Goal: Task Accomplishment & Management: Complete application form

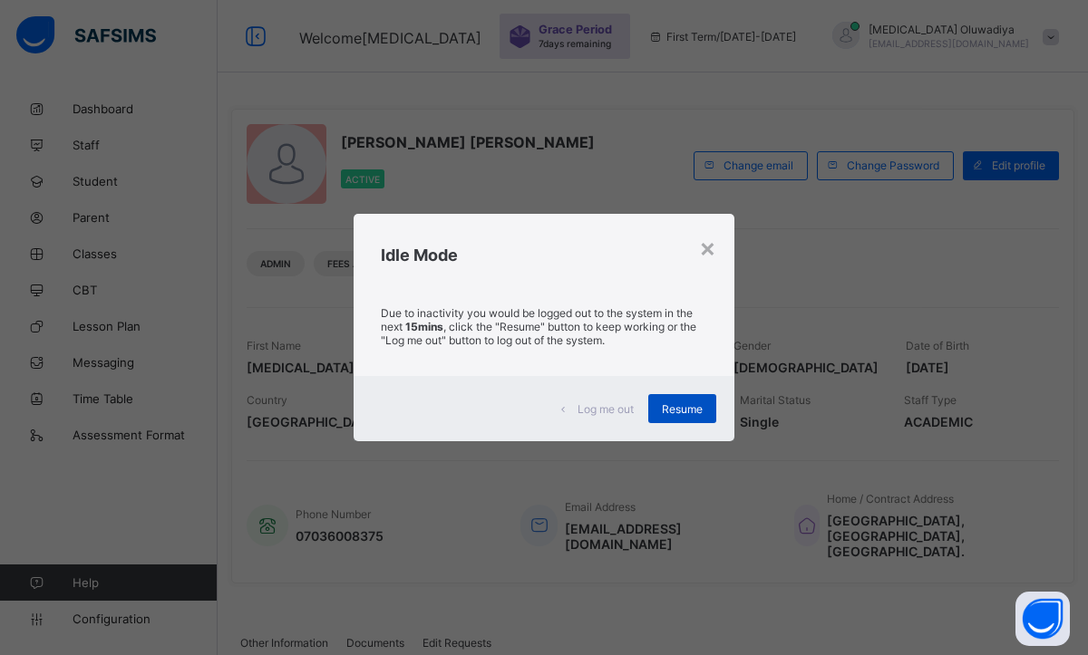
click at [676, 415] on span "Resume" at bounding box center [682, 409] width 41 height 14
click at [682, 413] on span "Resume" at bounding box center [682, 409] width 41 height 14
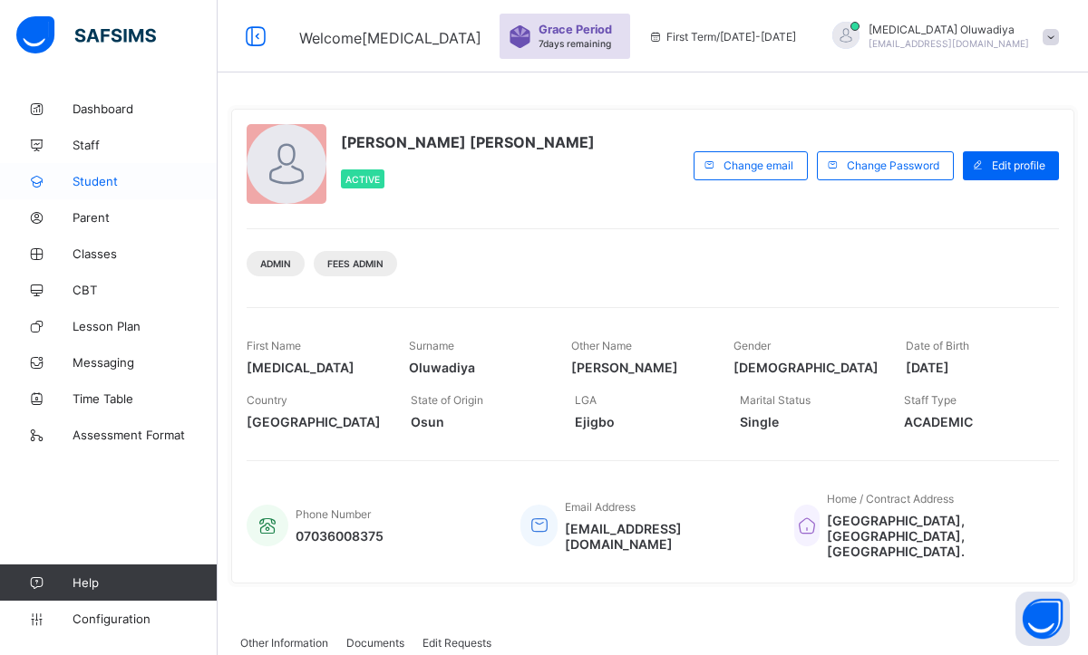
click at [115, 181] on span "Student" at bounding box center [145, 181] width 145 height 15
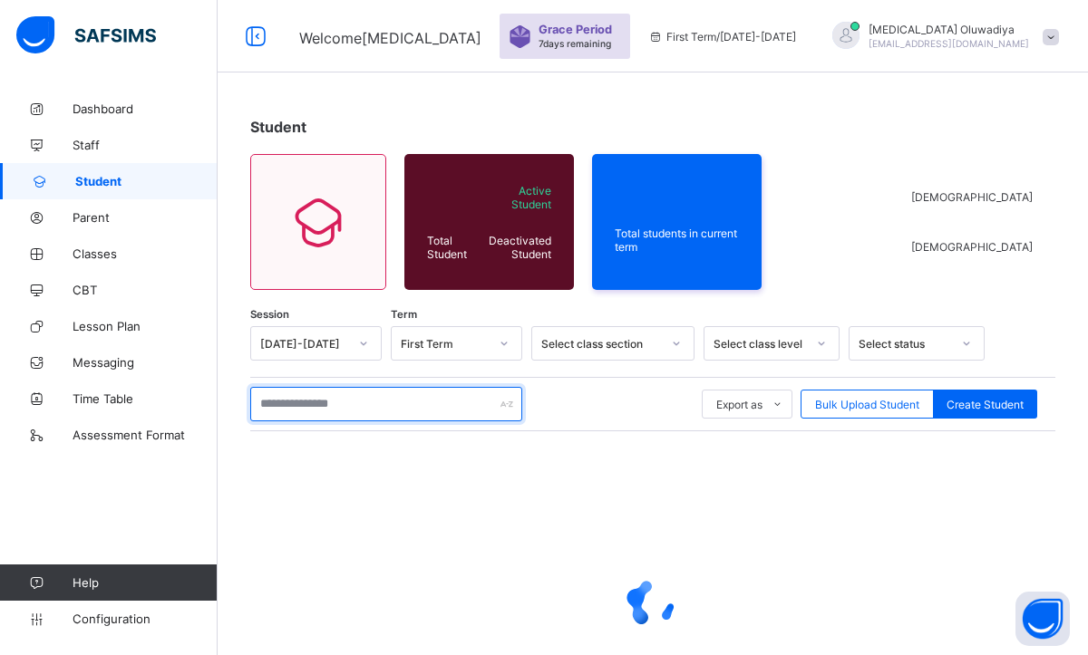
click at [430, 405] on input "text" at bounding box center [386, 404] width 272 height 34
type input "*"
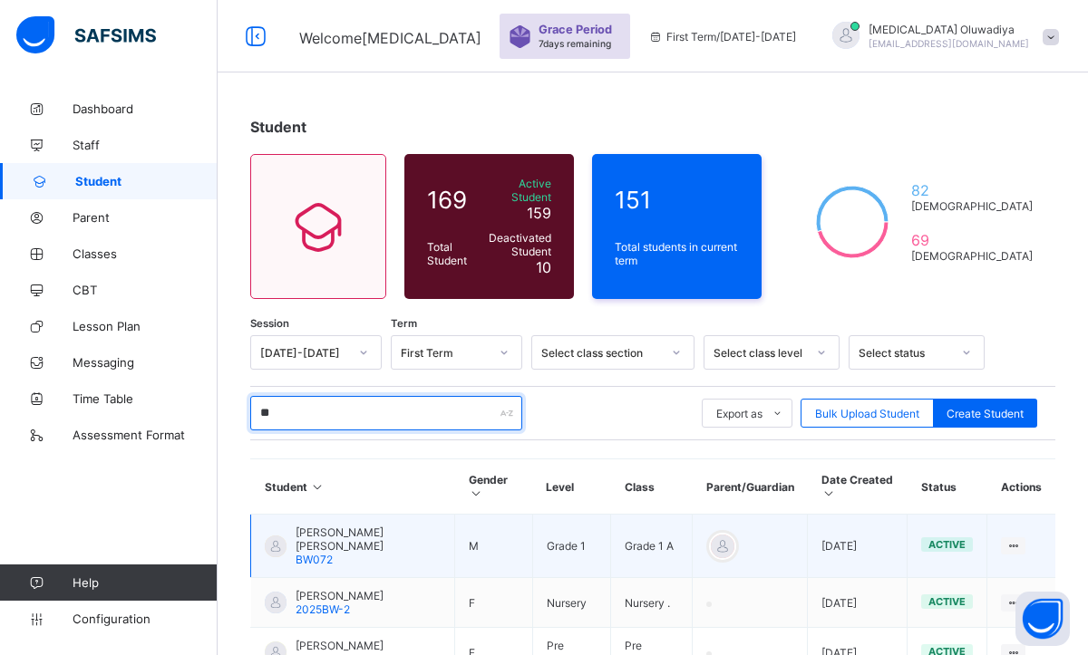
type input "*"
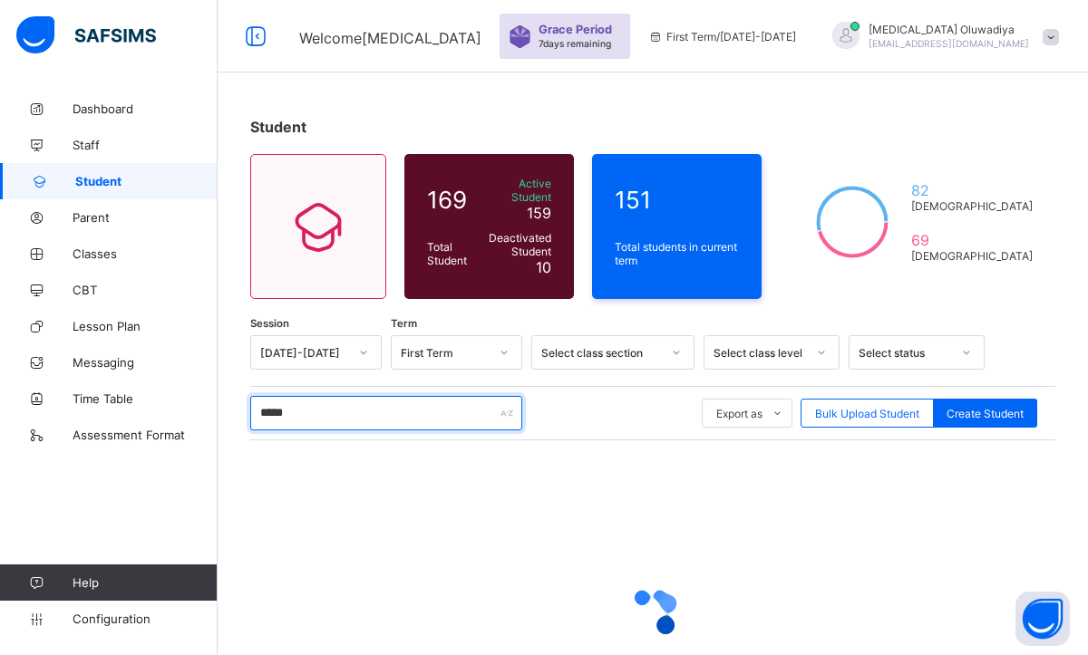
click at [428, 410] on input "*****" at bounding box center [386, 413] width 272 height 34
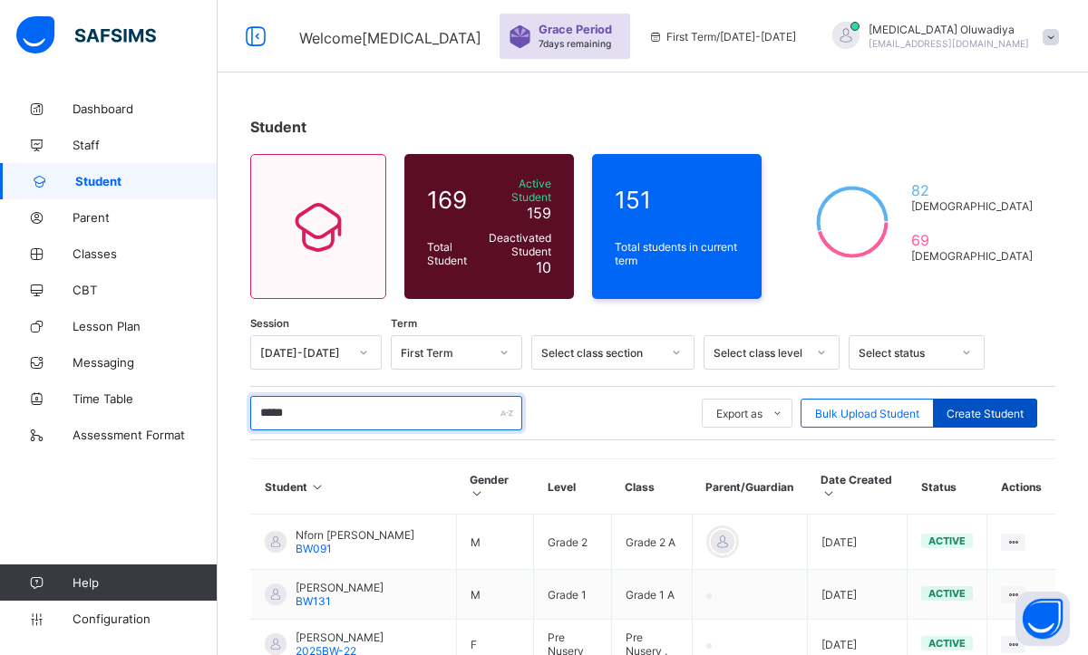
type input "*****"
click at [1010, 410] on span "Create Student" at bounding box center [984, 414] width 77 height 14
select select "**"
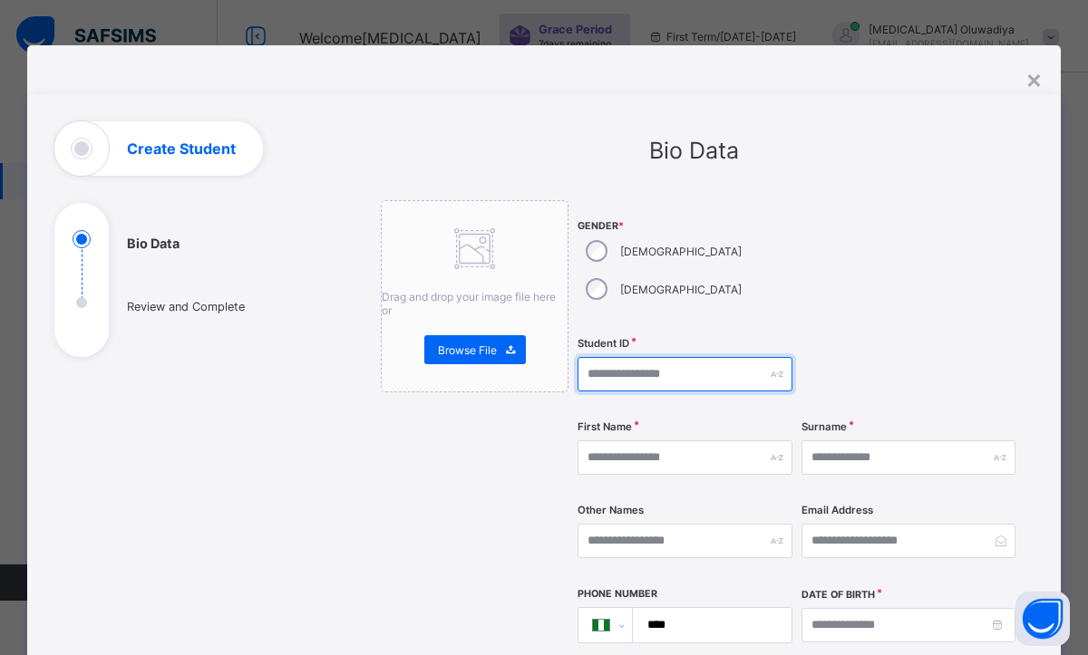
click at [654, 357] on input "text" at bounding box center [684, 374] width 215 height 34
type input "**********"
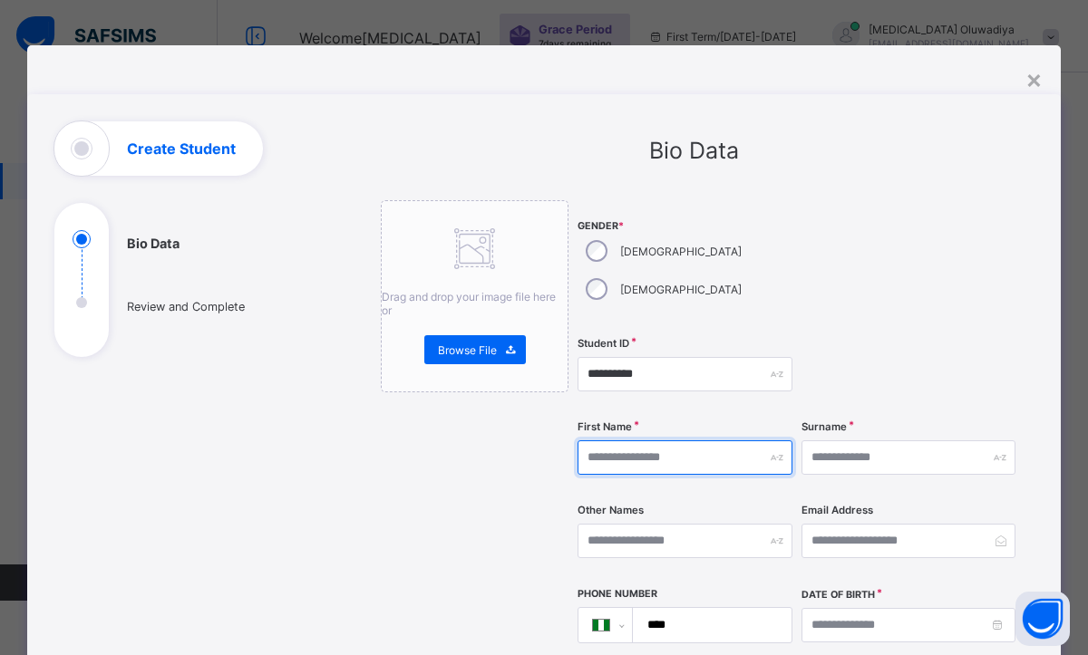
click at [608, 441] on input "text" at bounding box center [684, 458] width 215 height 34
type input "*****"
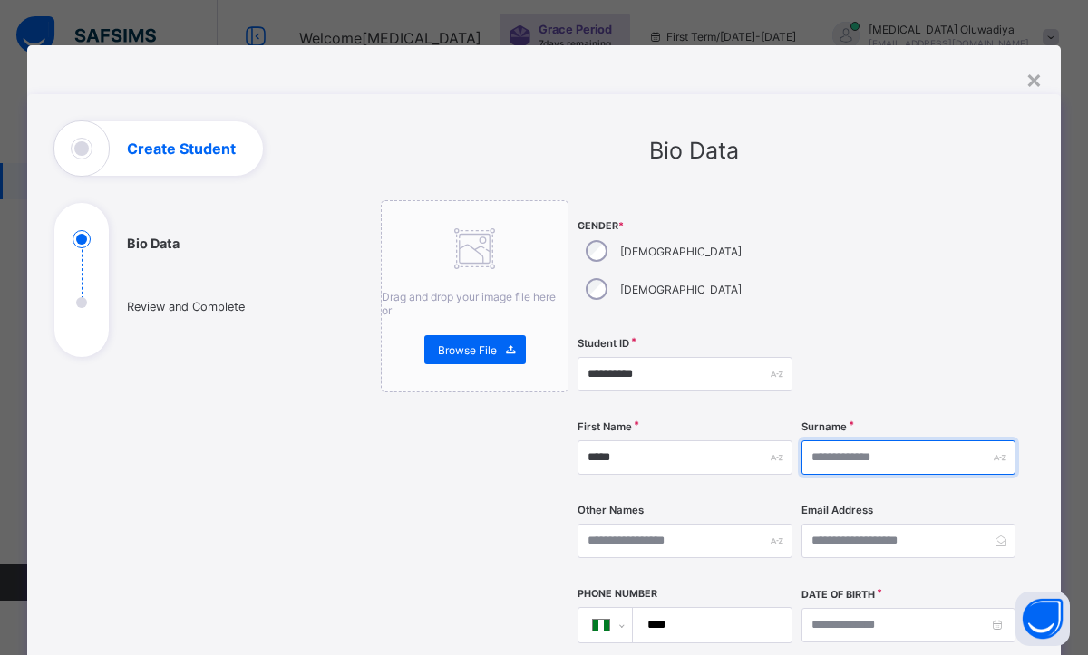
click at [841, 441] on input "text" at bounding box center [908, 458] width 215 height 34
type input "*"
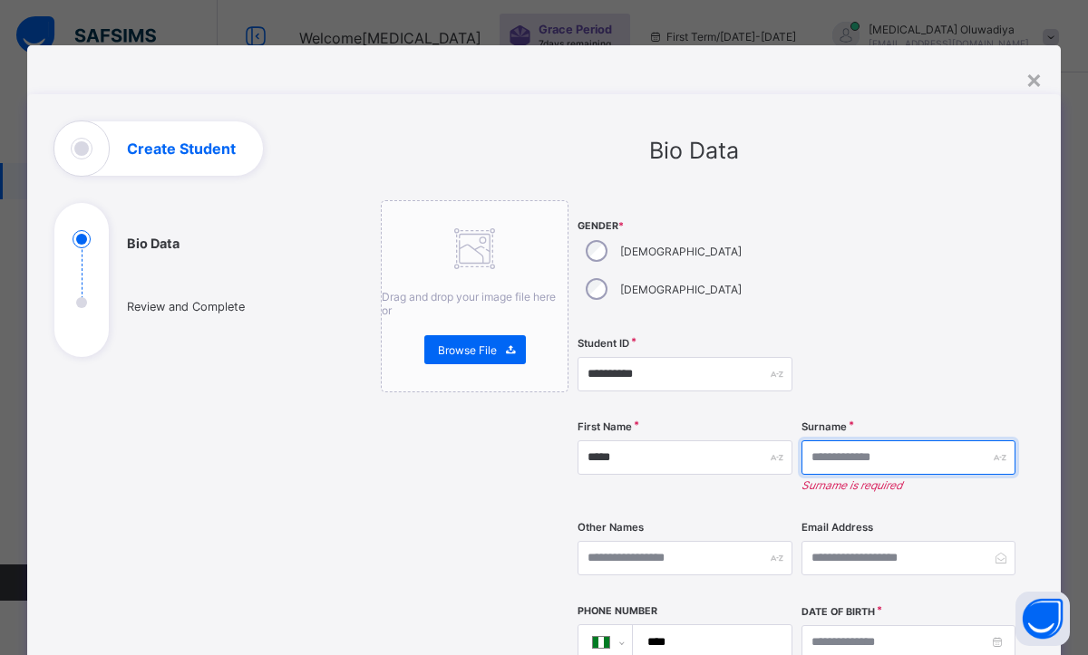
type input "*"
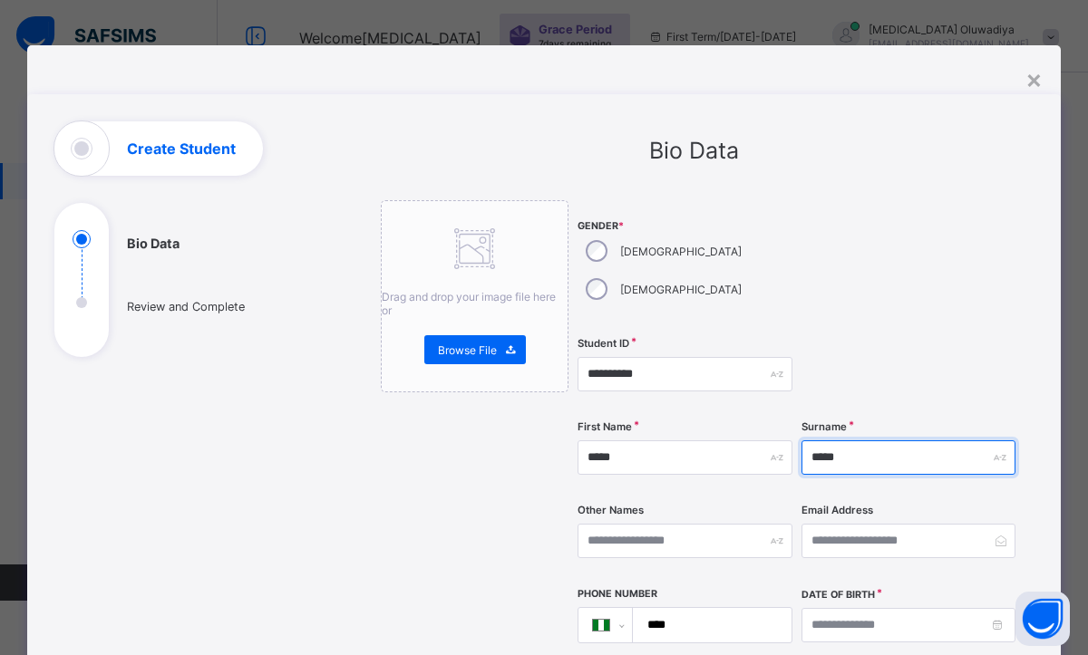
type input "*****"
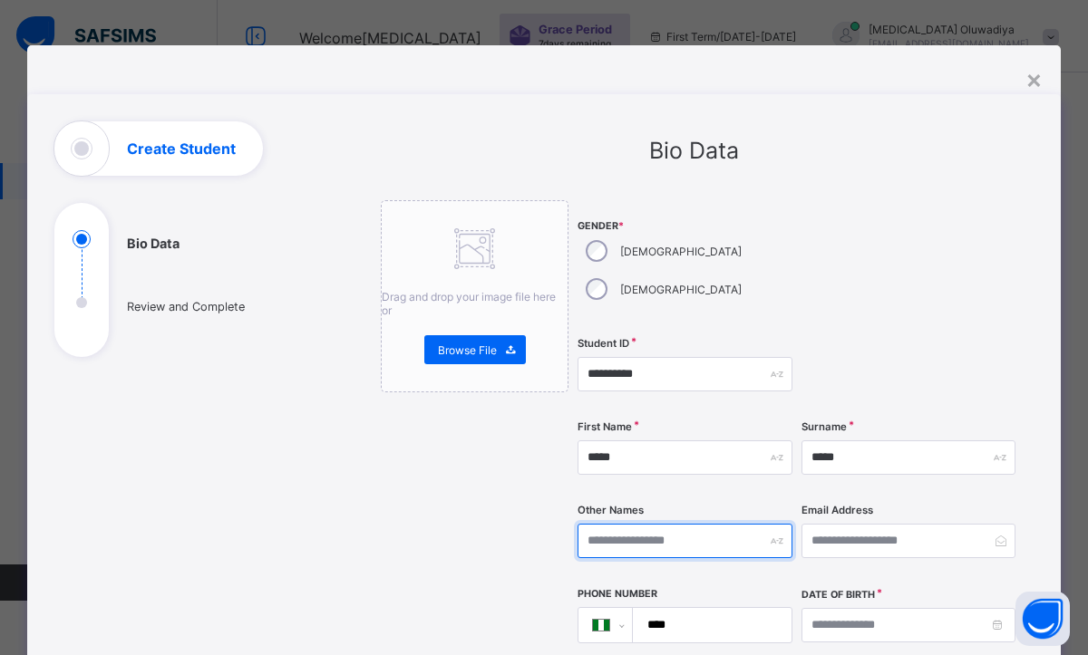
click at [621, 524] on input "text" at bounding box center [684, 541] width 215 height 34
type input "****"
click at [675, 608] on input "****" at bounding box center [708, 625] width 144 height 34
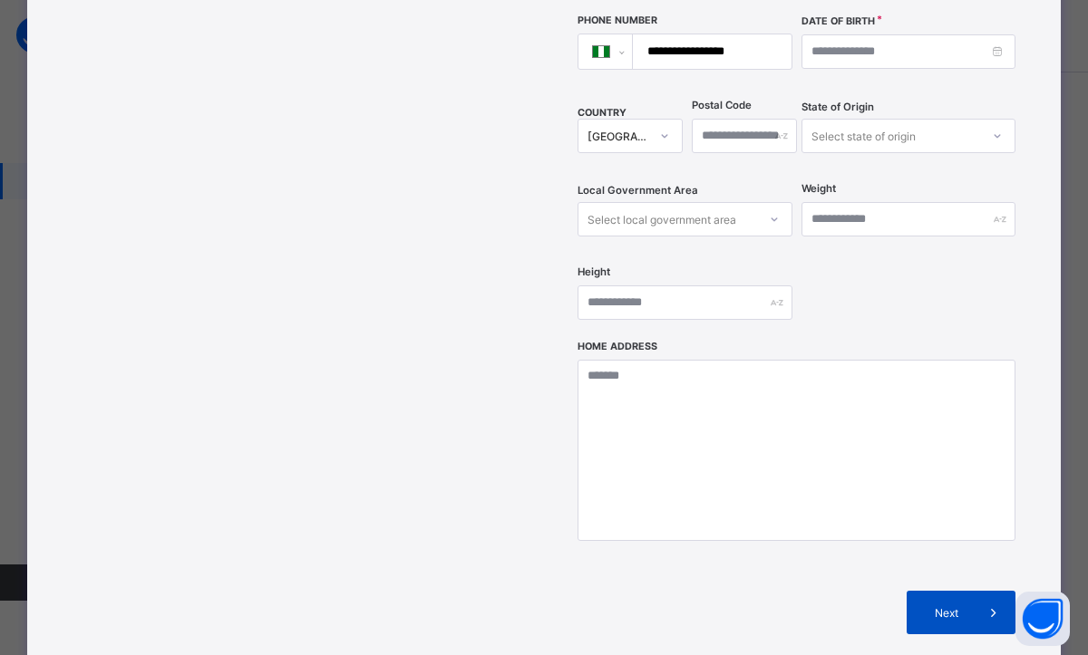
type input "**********"
click at [935, 606] on span "Next" at bounding box center [946, 613] width 52 height 14
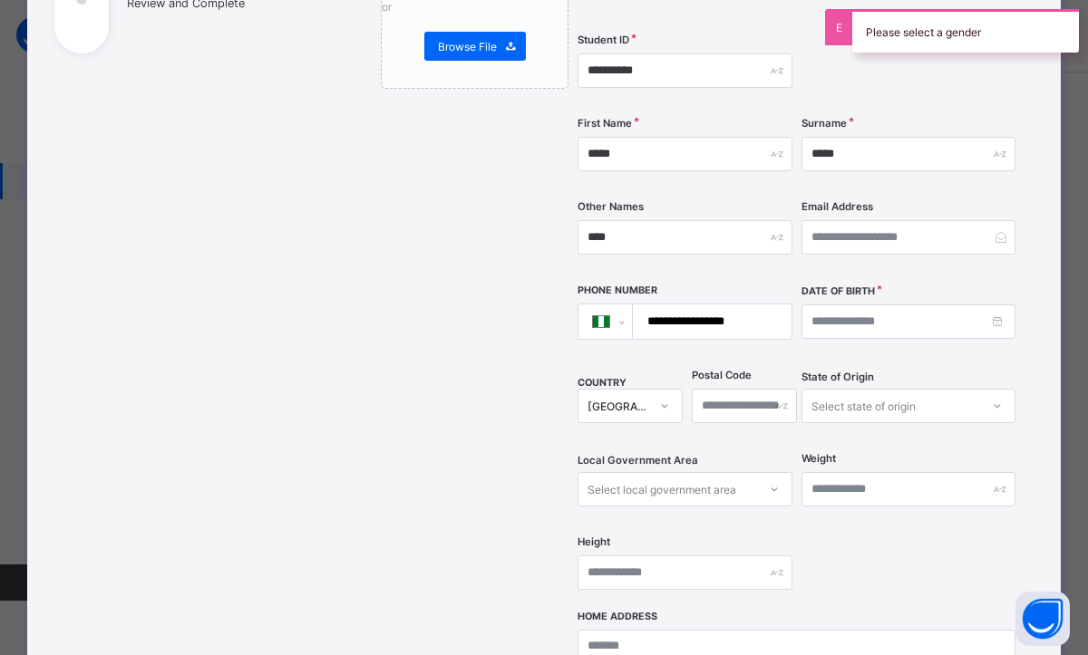
scroll to position [284, 0]
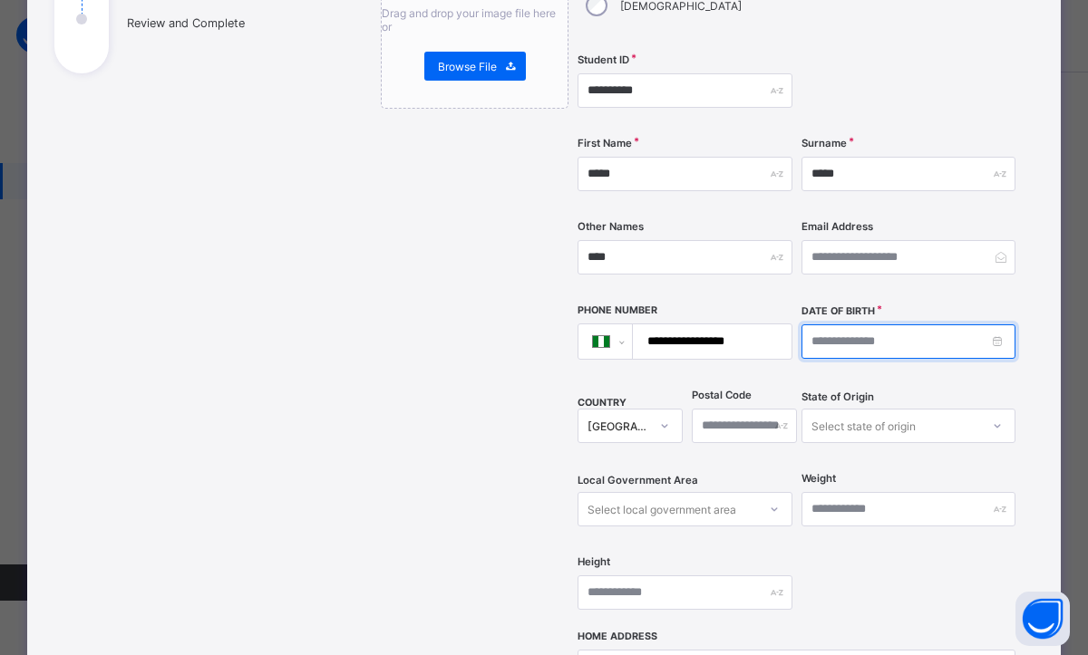
click at [989, 325] on input at bounding box center [908, 342] width 215 height 34
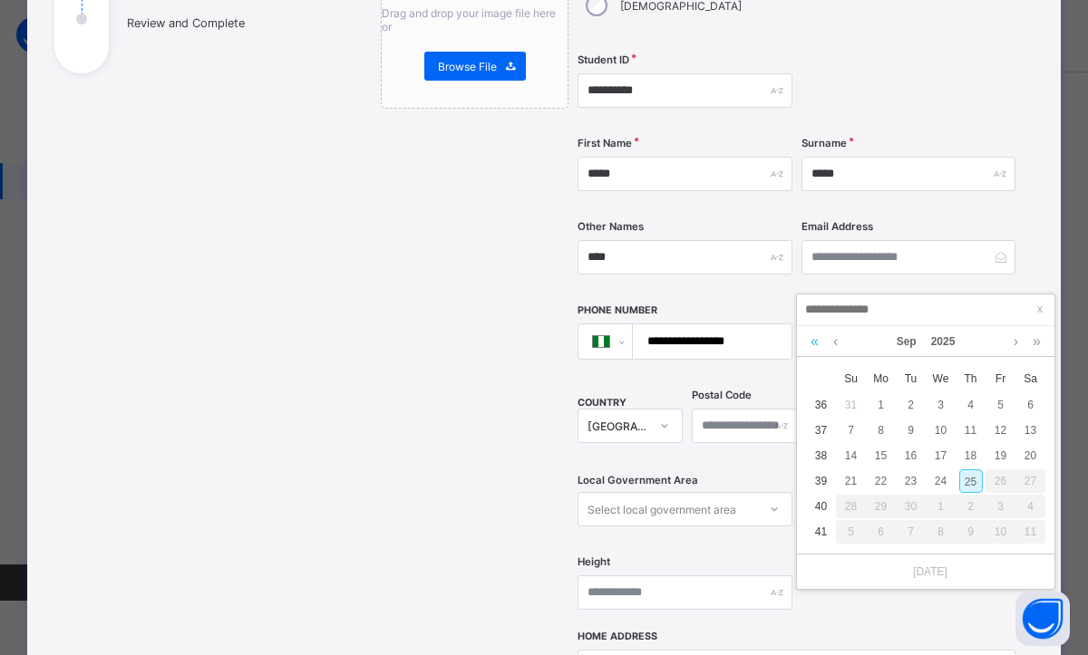
click at [816, 344] on link at bounding box center [814, 341] width 17 height 31
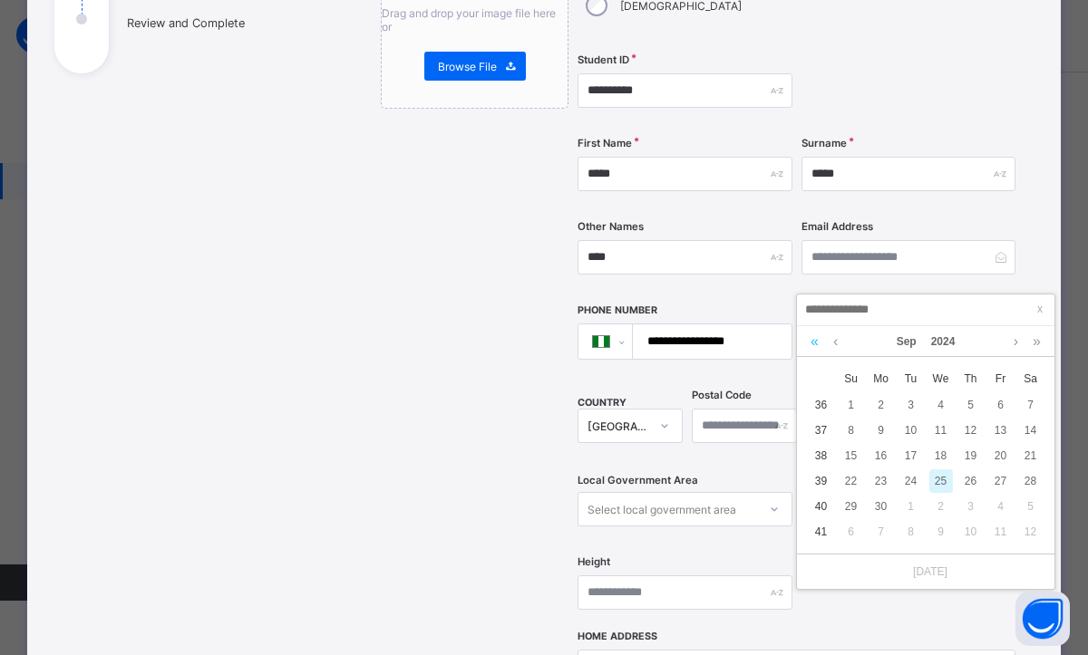
click at [816, 344] on link at bounding box center [814, 341] width 17 height 31
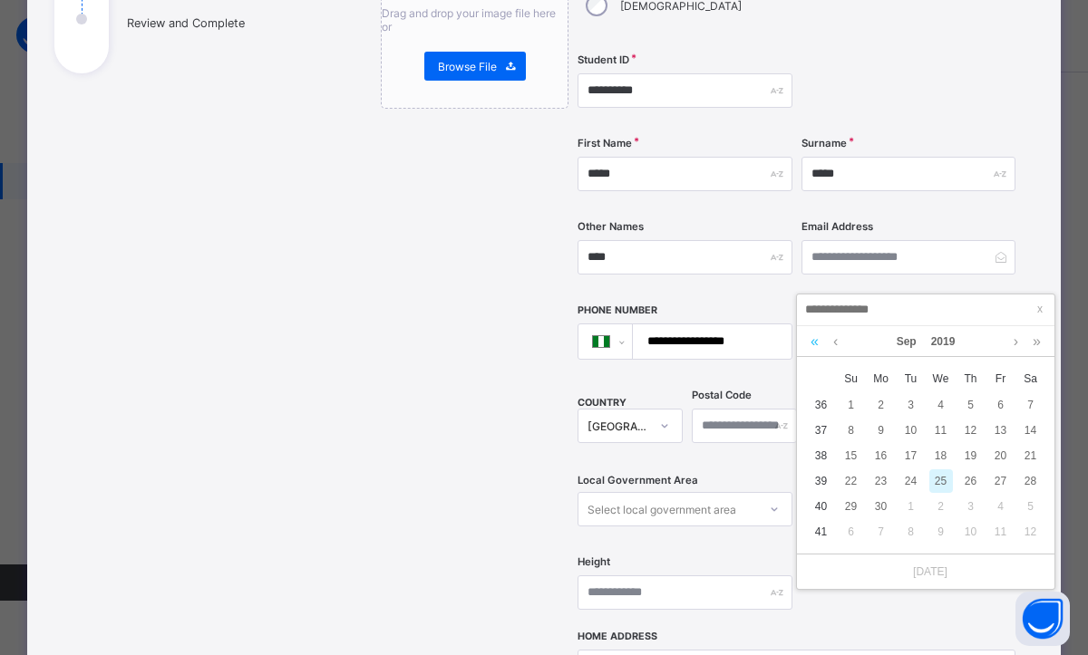
click at [816, 344] on link at bounding box center [814, 341] width 17 height 31
click at [836, 344] on link at bounding box center [836, 341] width 14 height 31
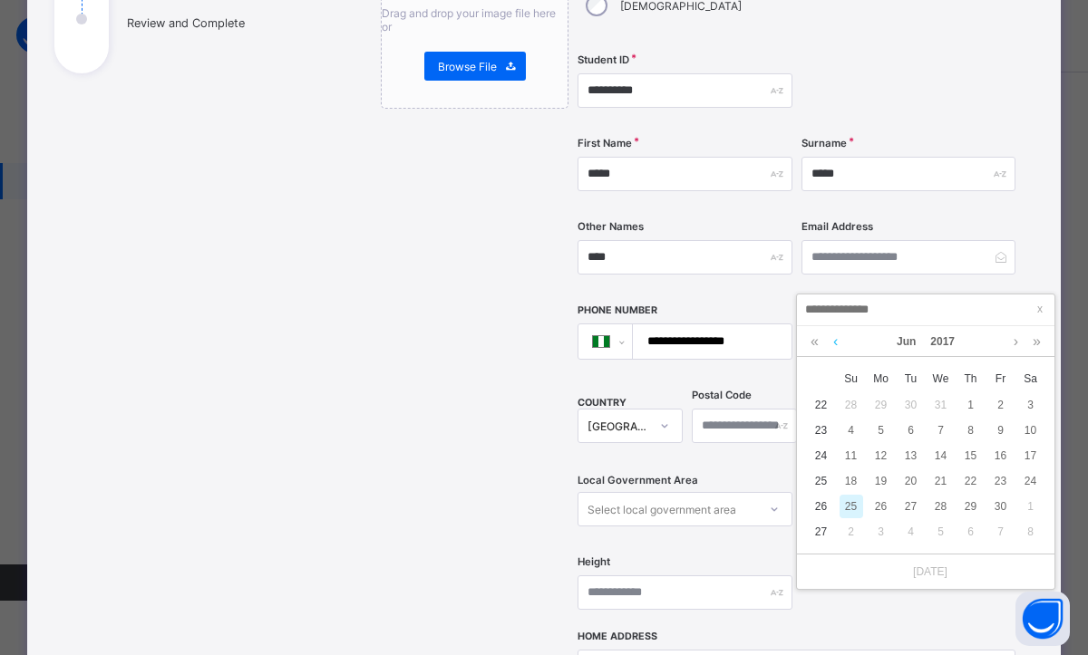
click at [836, 344] on link at bounding box center [836, 341] width 14 height 31
click at [999, 434] on div "7" at bounding box center [1001, 431] width 24 height 24
type input "**********"
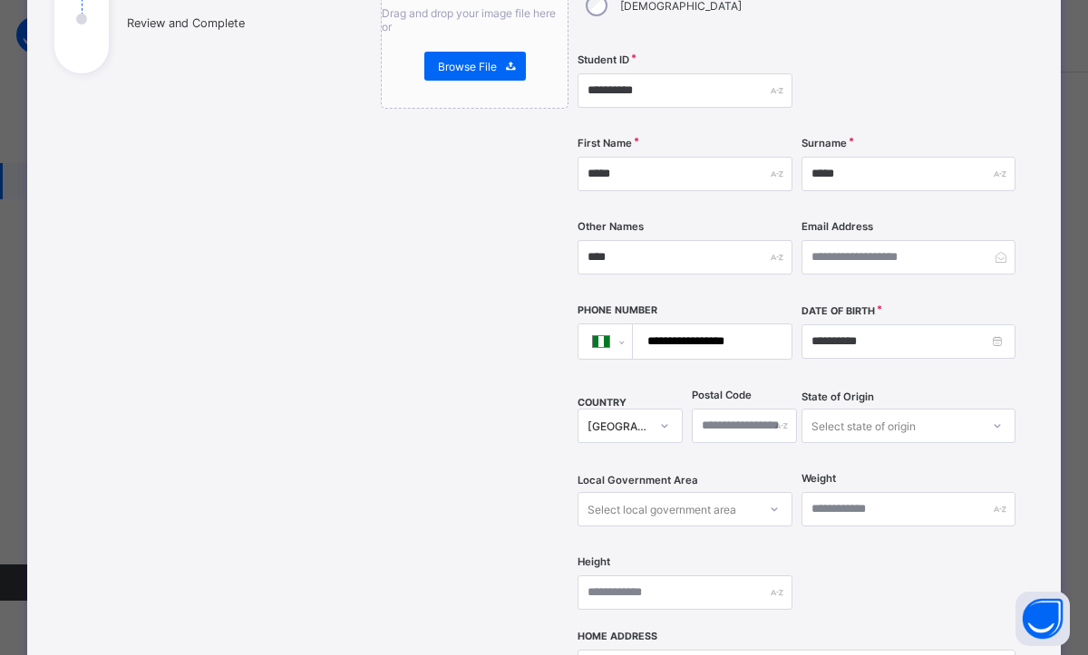
click at [811, 507] on div "Weight" at bounding box center [908, 509] width 215 height 74
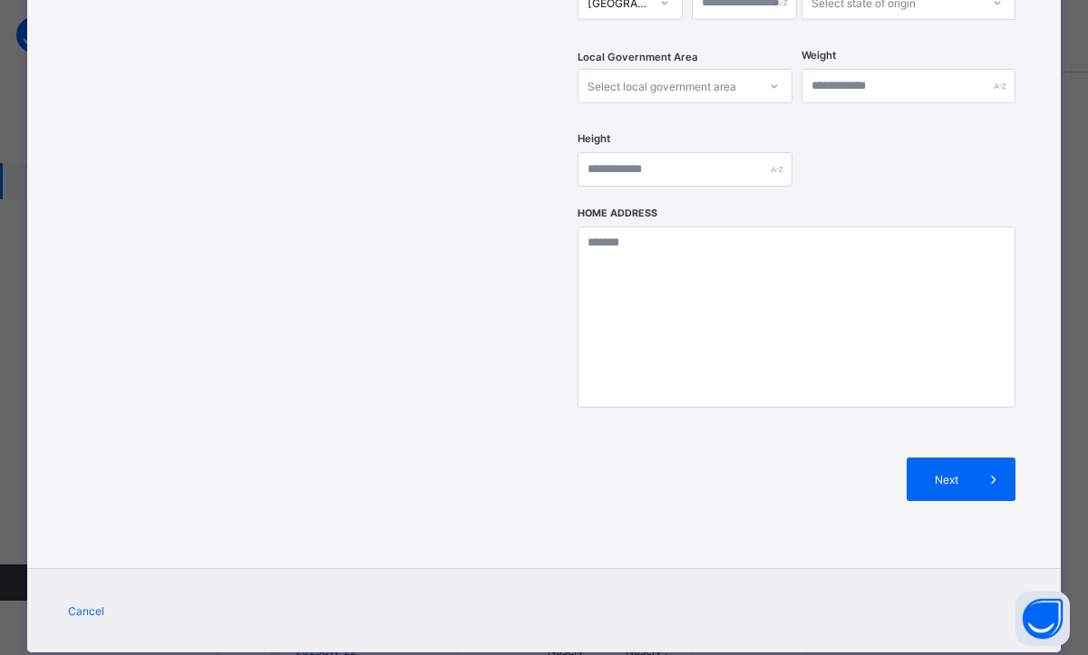
scroll to position [713, 0]
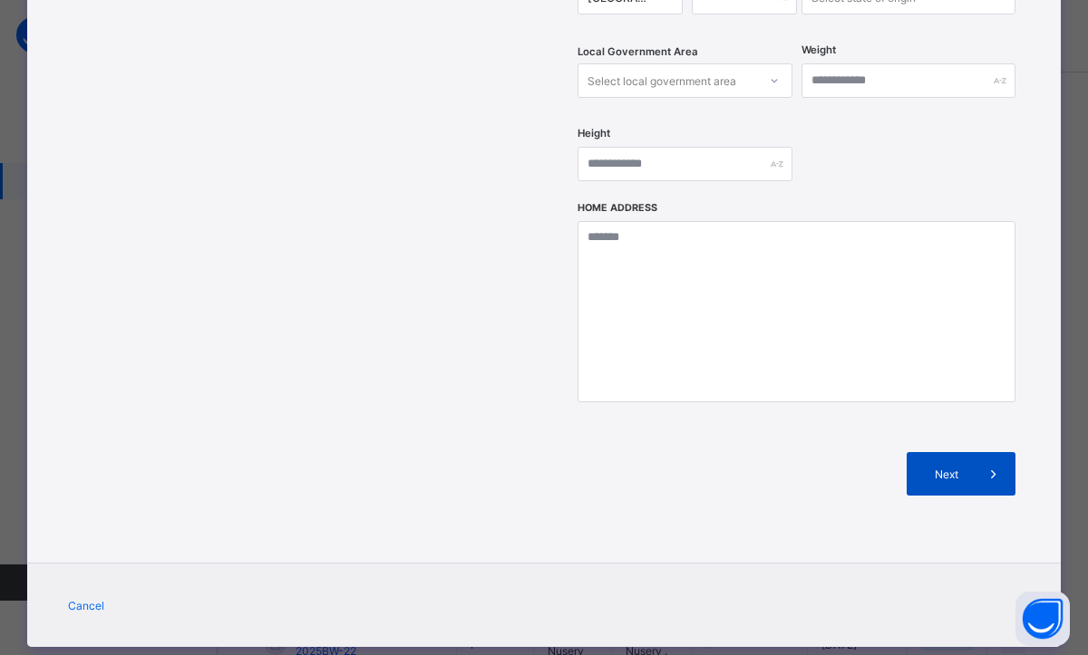
click at [957, 468] on span "Next" at bounding box center [946, 475] width 52 height 14
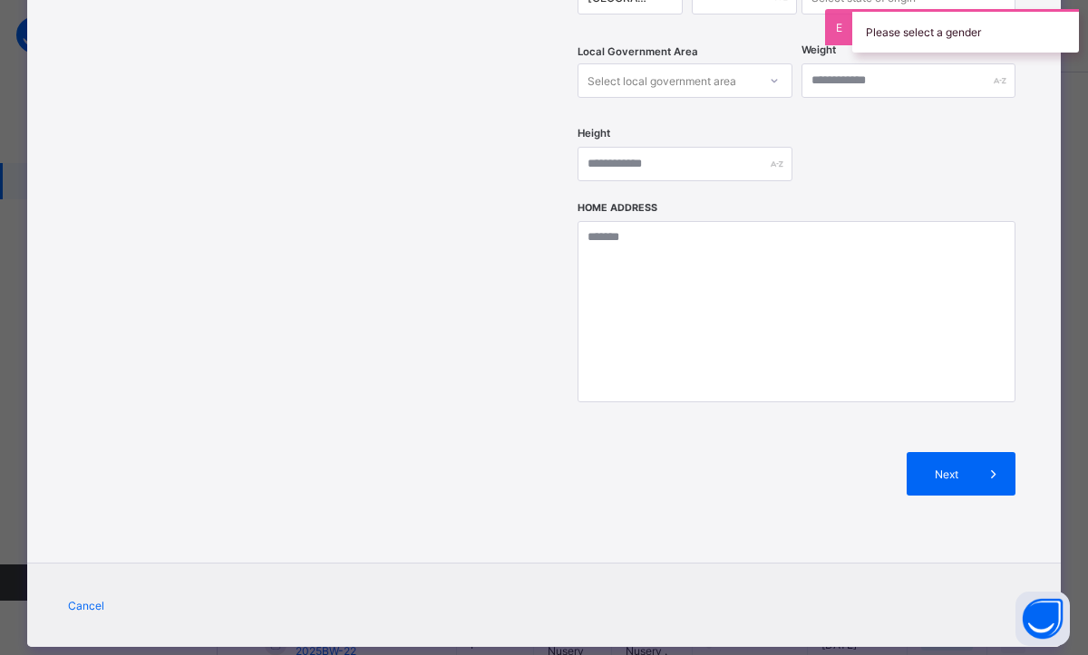
click at [817, 437] on div "Next" at bounding box center [796, 474] width 438 height 98
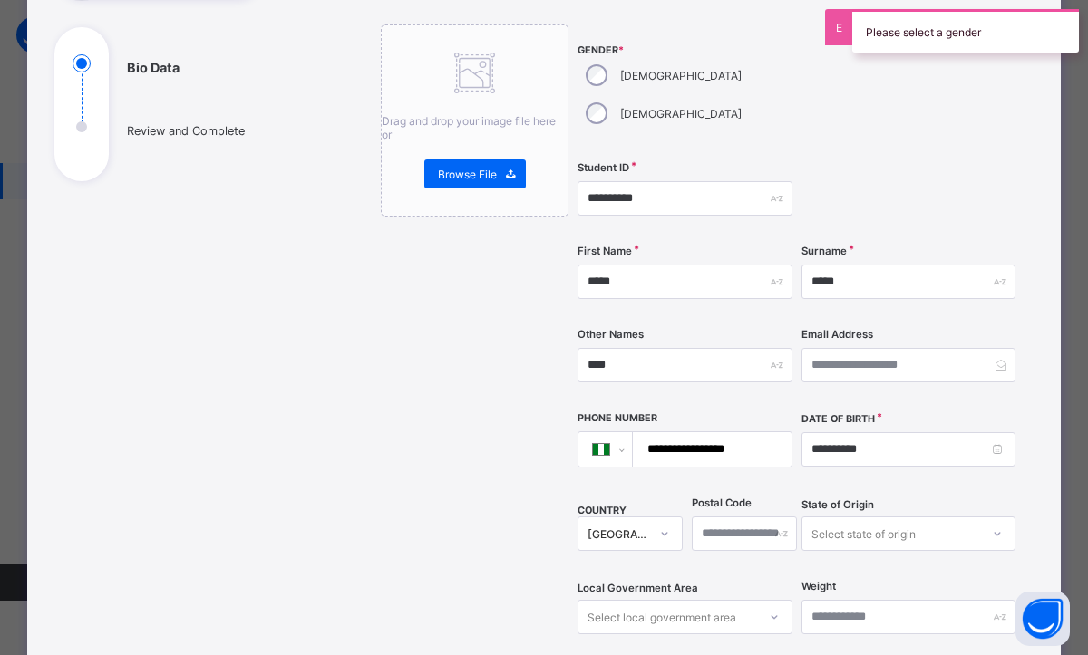
scroll to position [96, 0]
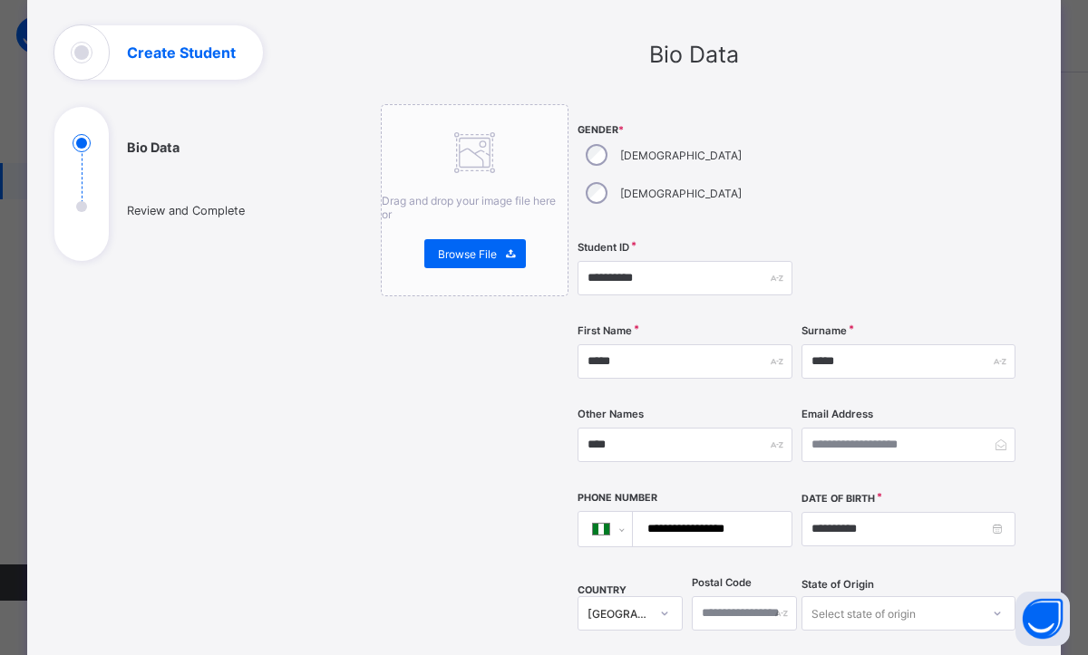
click at [899, 138] on div at bounding box center [908, 168] width 215 height 128
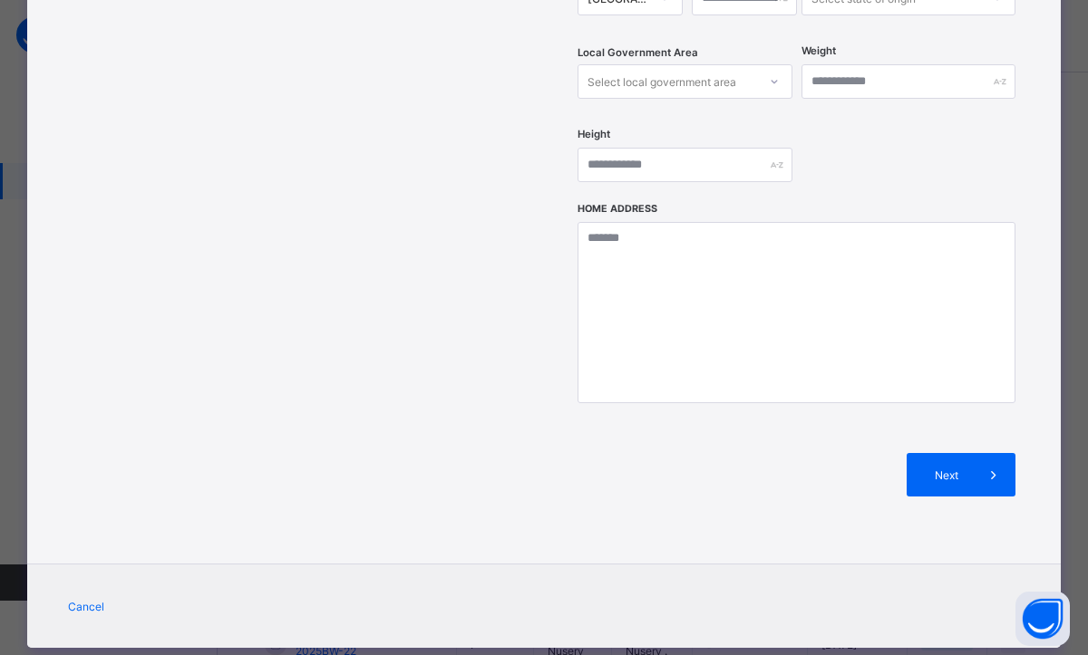
scroll to position [713, 0]
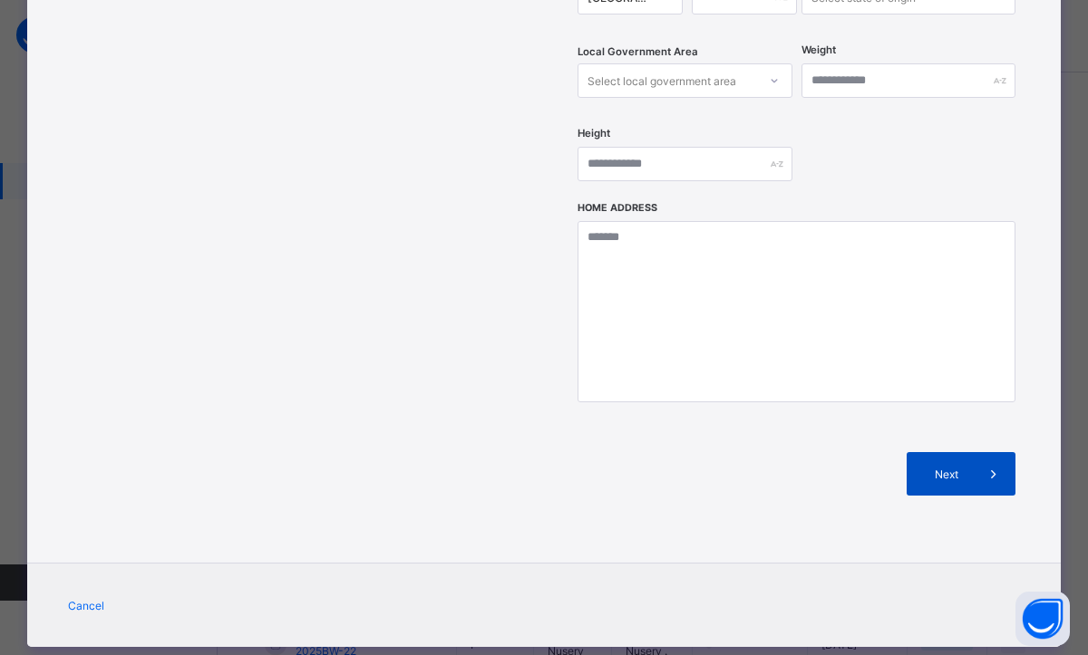
click at [934, 452] on div "Next" at bounding box center [961, 474] width 109 height 44
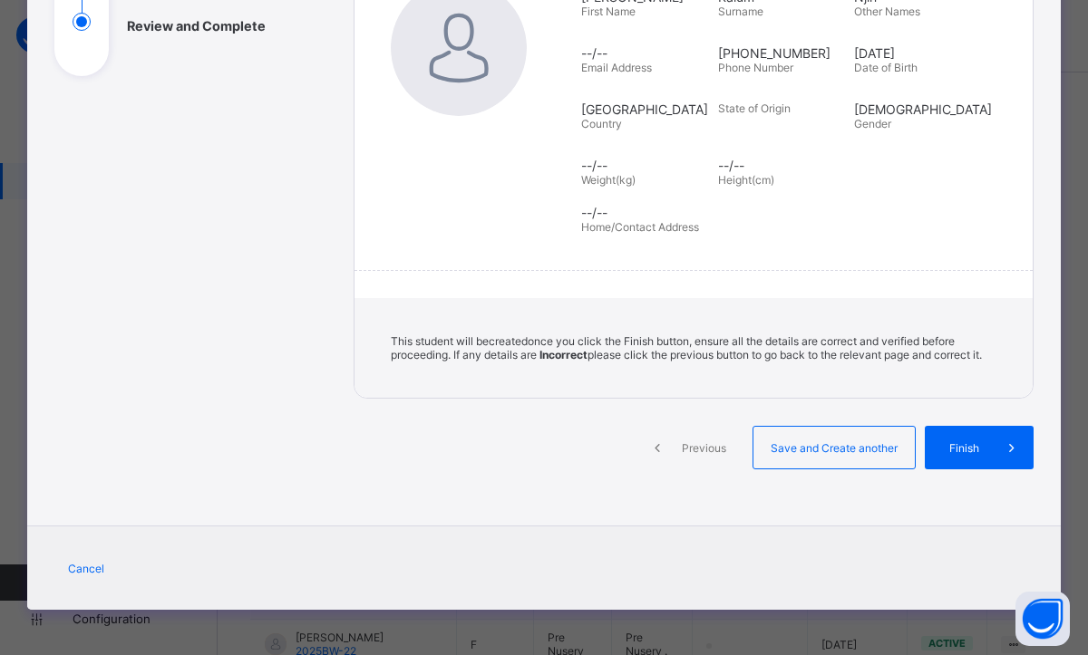
scroll to position [295, 0]
click at [965, 451] on span "Finish" at bounding box center [964, 448] width 52 height 14
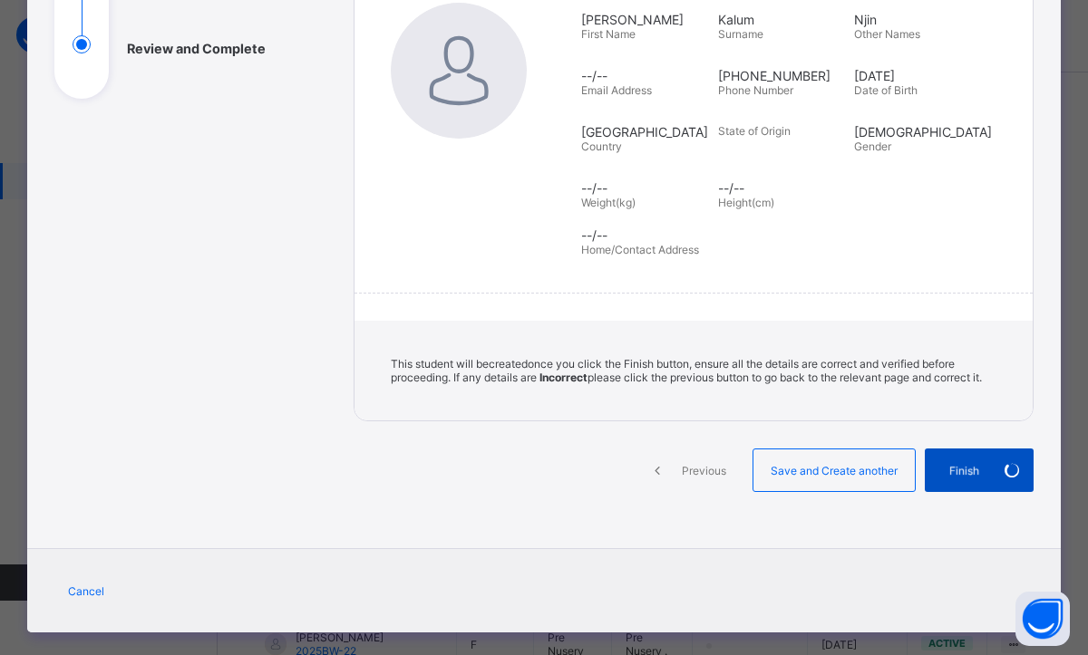
scroll to position [222, 0]
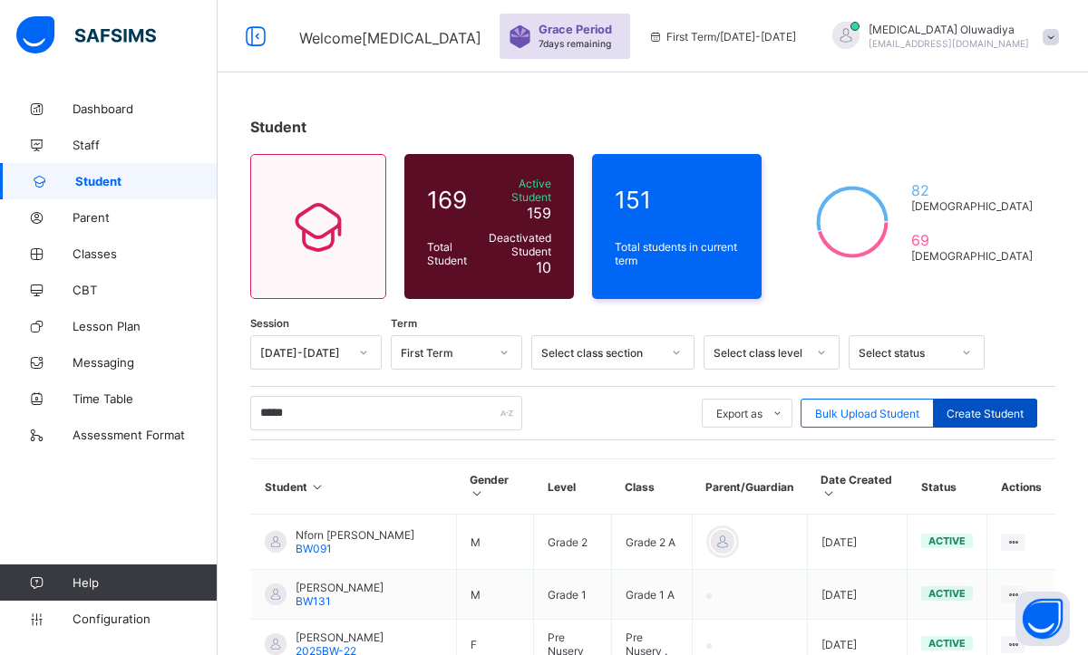
click at [968, 407] on span "Create Student" at bounding box center [984, 414] width 77 height 14
select select "**"
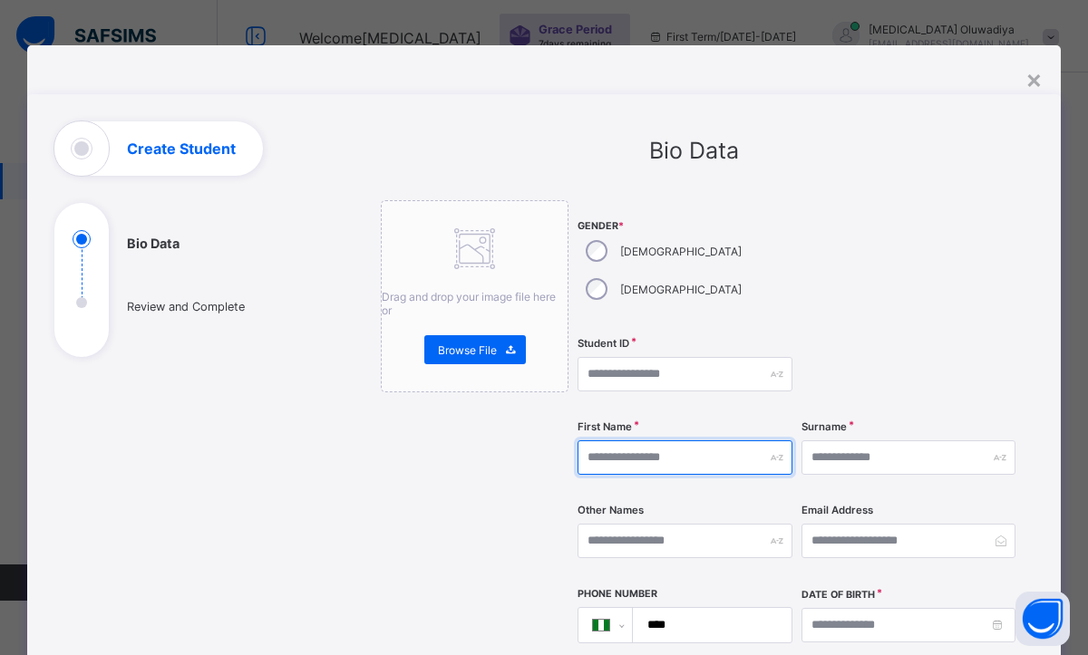
click at [584, 441] on input "text" at bounding box center [684, 458] width 215 height 34
type input "*"
type input "****"
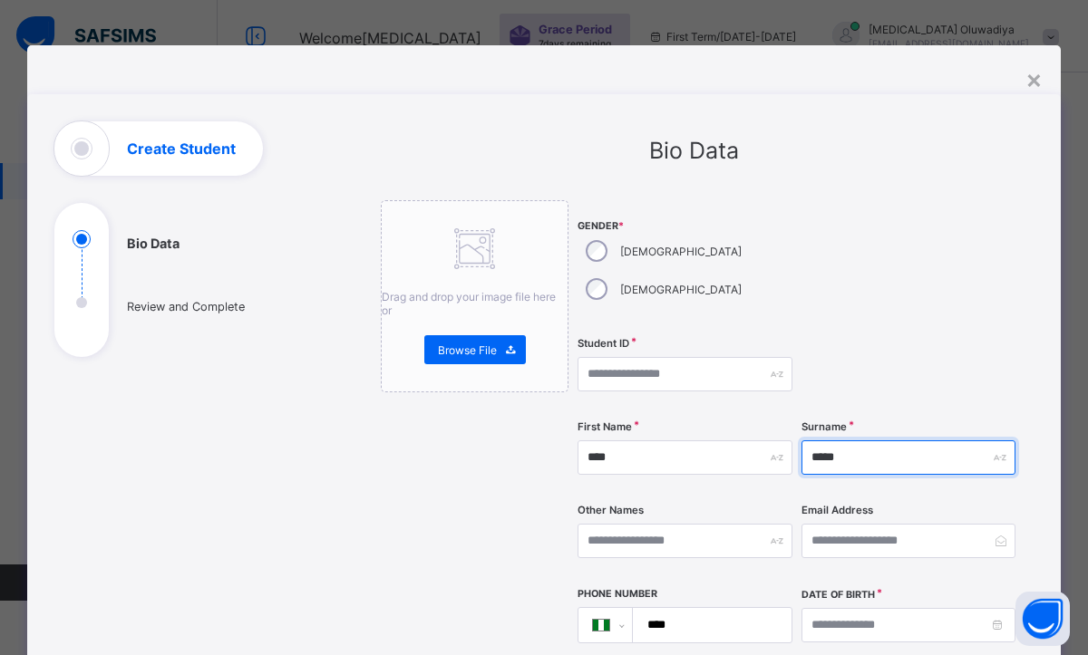
type input "*****"
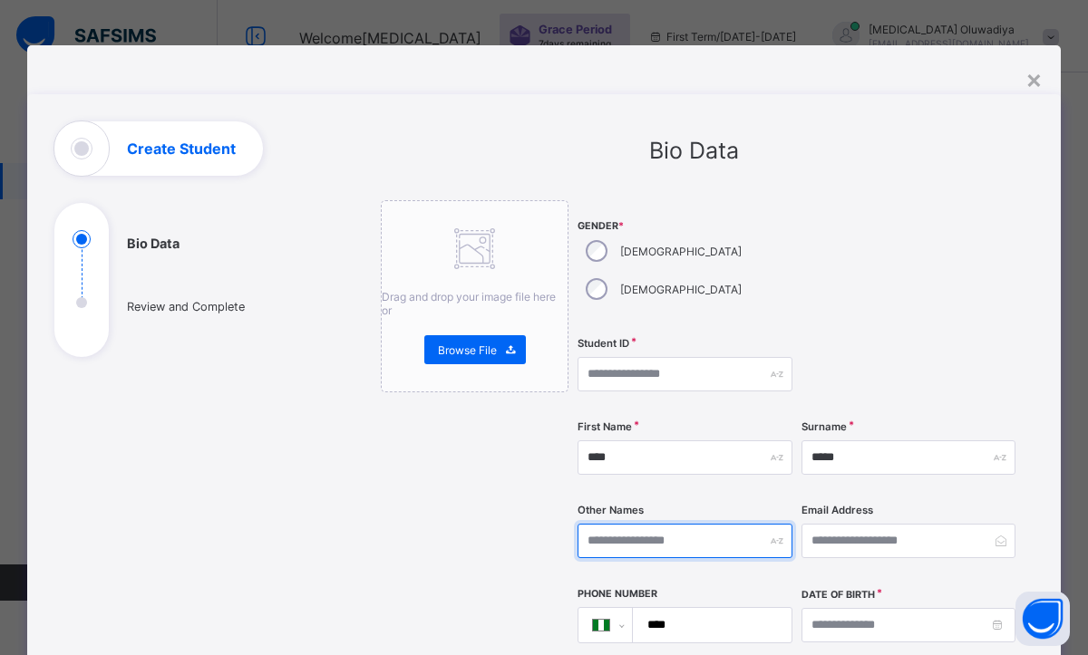
click at [616, 524] on input "text" at bounding box center [684, 541] width 215 height 34
type input "****"
click at [892, 293] on div "**********" at bounding box center [796, 556] width 438 height 713
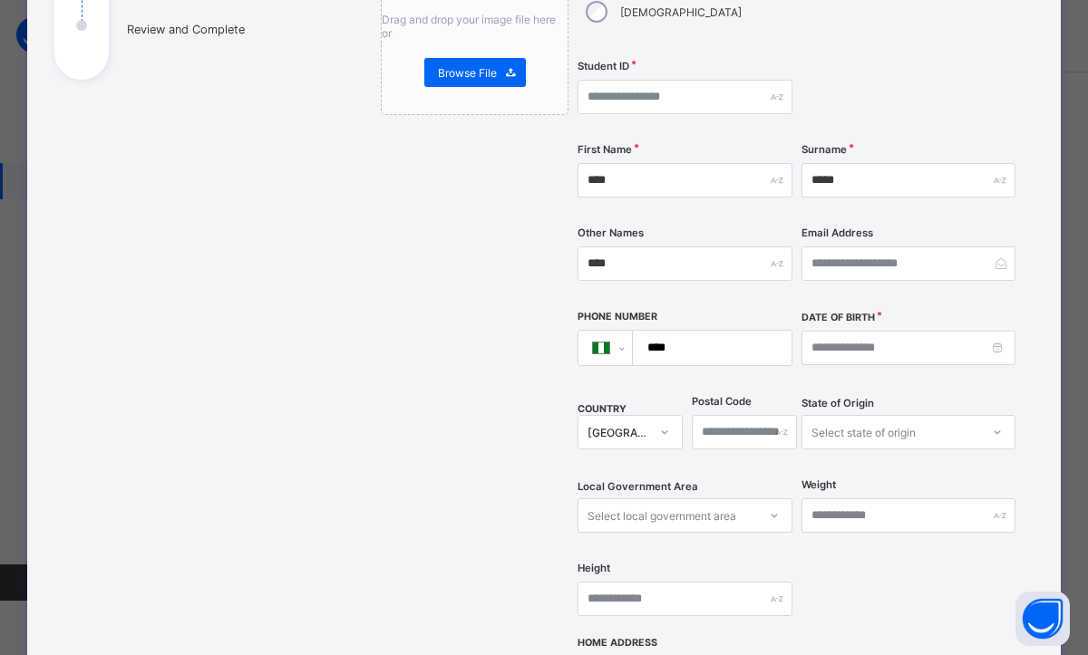
scroll to position [290, 0]
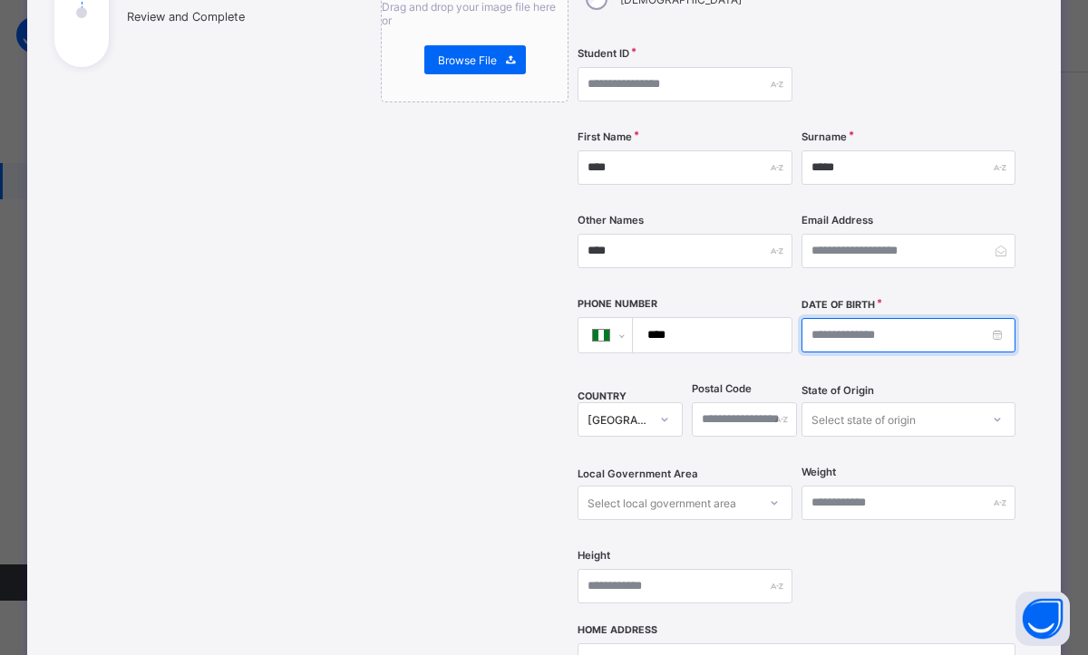
click at [996, 318] on input at bounding box center [908, 335] width 215 height 34
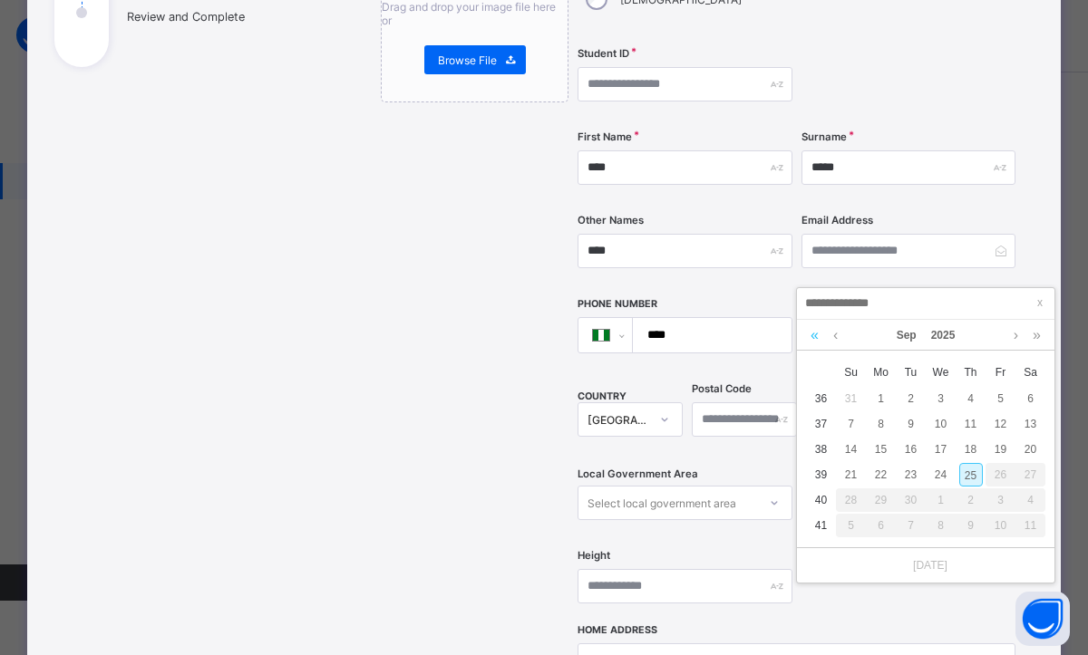
click at [816, 340] on link at bounding box center [814, 335] width 17 height 31
click at [817, 340] on link at bounding box center [814, 335] width 17 height 31
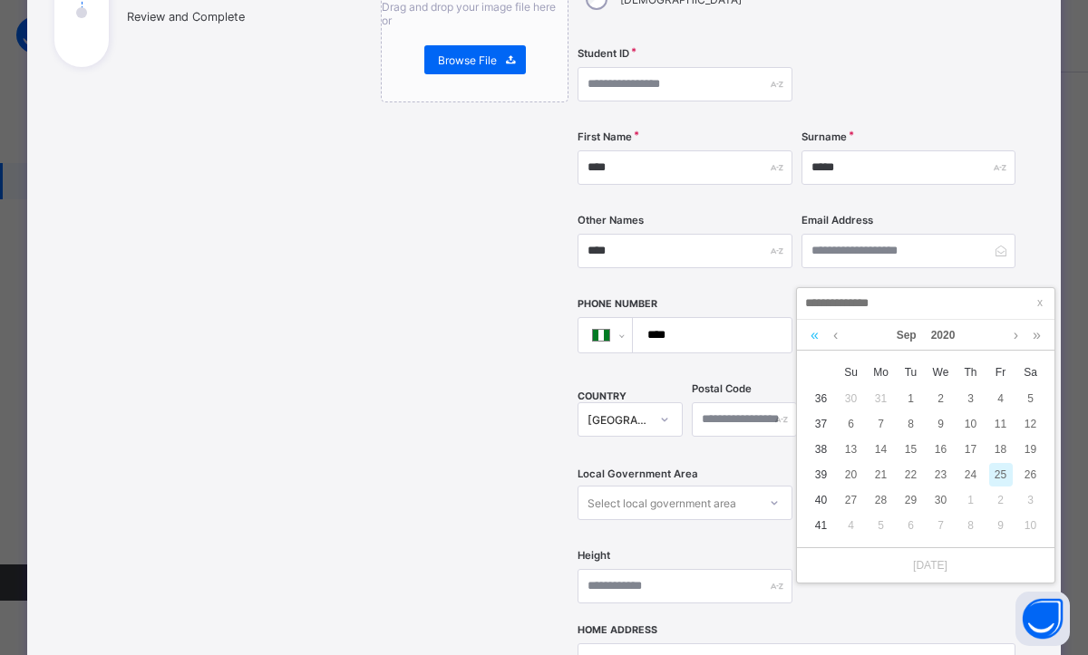
click at [817, 340] on link at bounding box center [814, 335] width 17 height 31
click at [818, 342] on link at bounding box center [814, 335] width 17 height 31
click at [835, 341] on link at bounding box center [836, 335] width 14 height 31
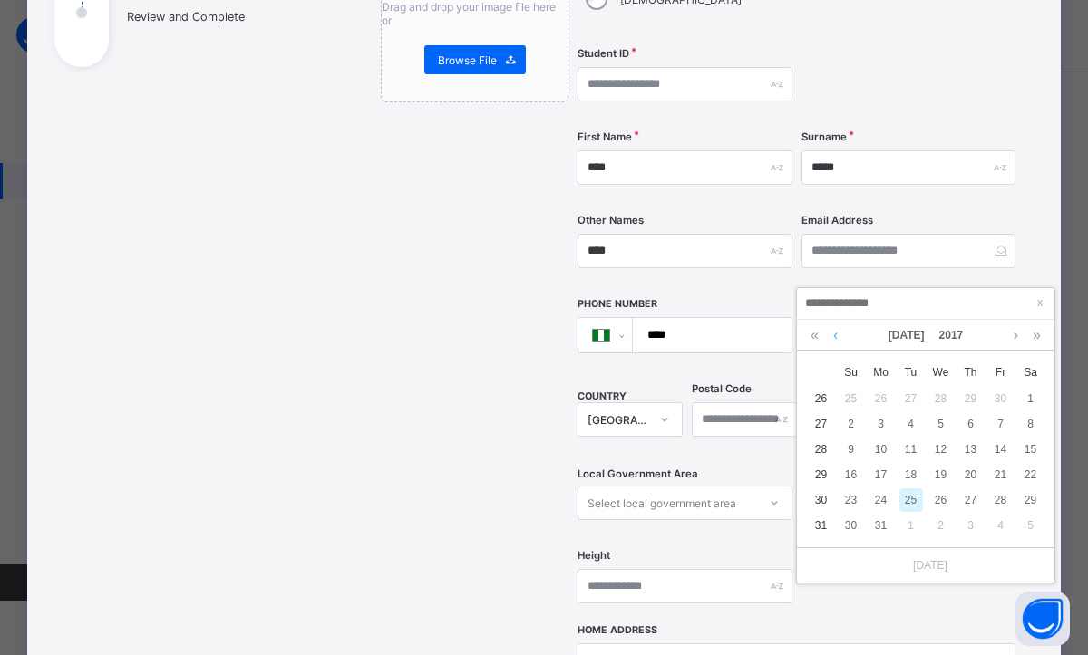
click at [835, 341] on link at bounding box center [836, 335] width 14 height 31
click at [997, 420] on div "7" at bounding box center [1001, 424] width 24 height 24
type input "**********"
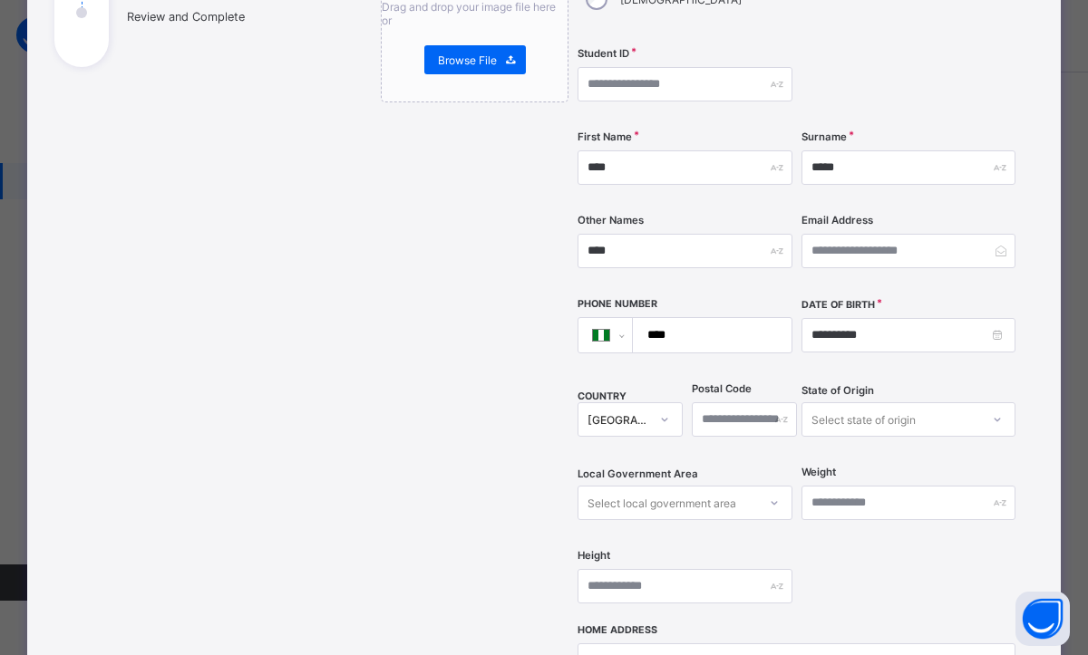
click at [890, 524] on div "**********" at bounding box center [796, 266] width 438 height 713
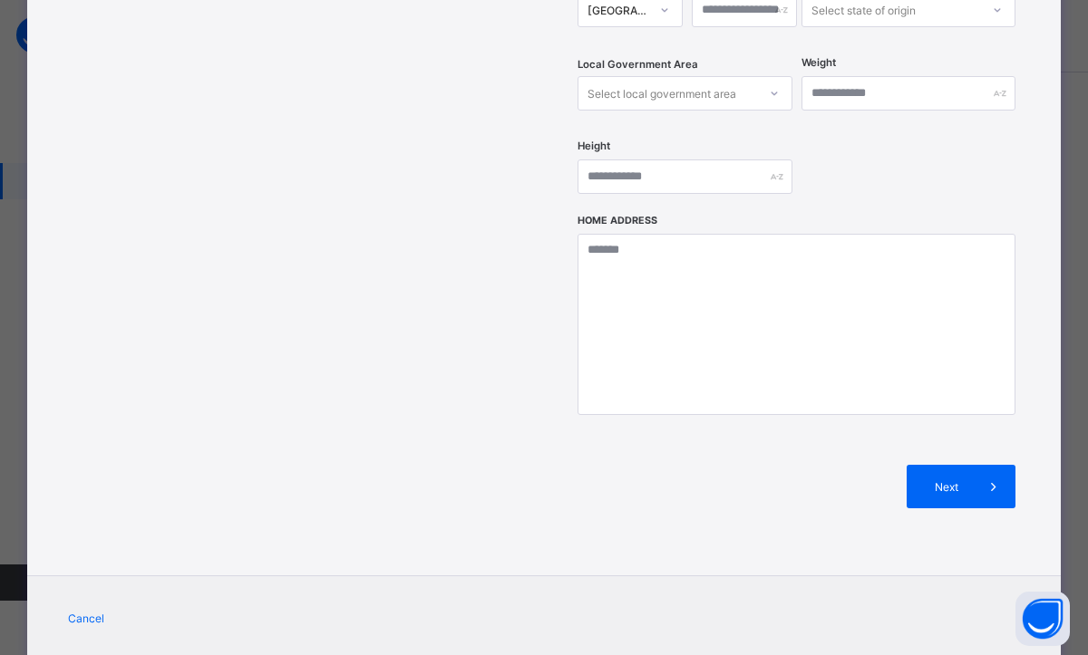
scroll to position [713, 0]
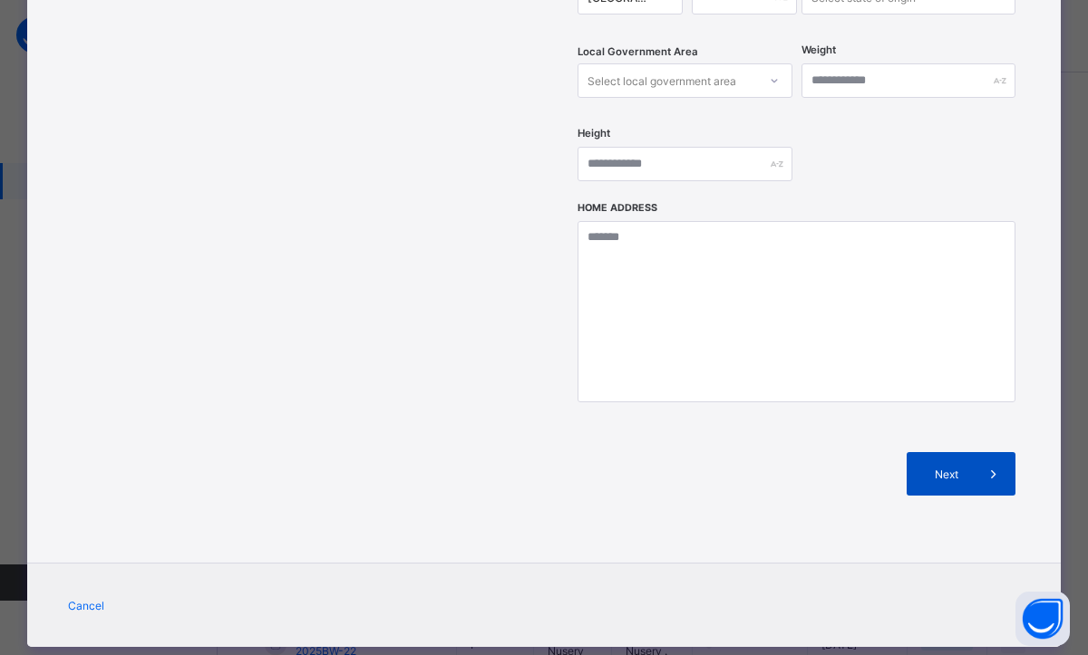
click at [934, 452] on div "Next" at bounding box center [961, 474] width 109 height 44
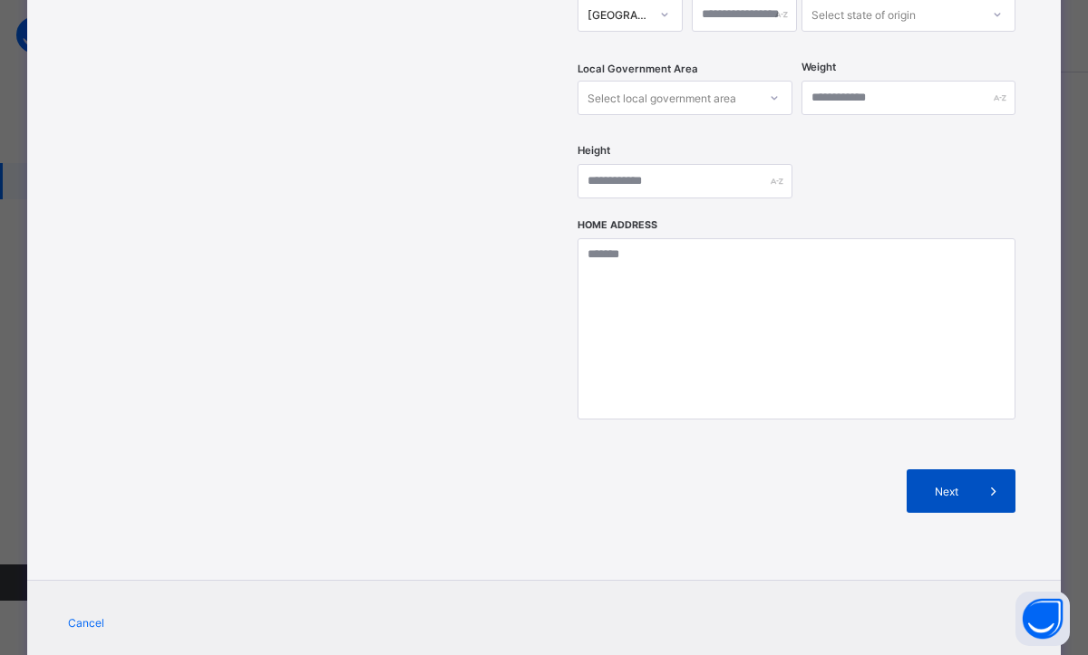
click at [978, 470] on span at bounding box center [994, 492] width 44 height 44
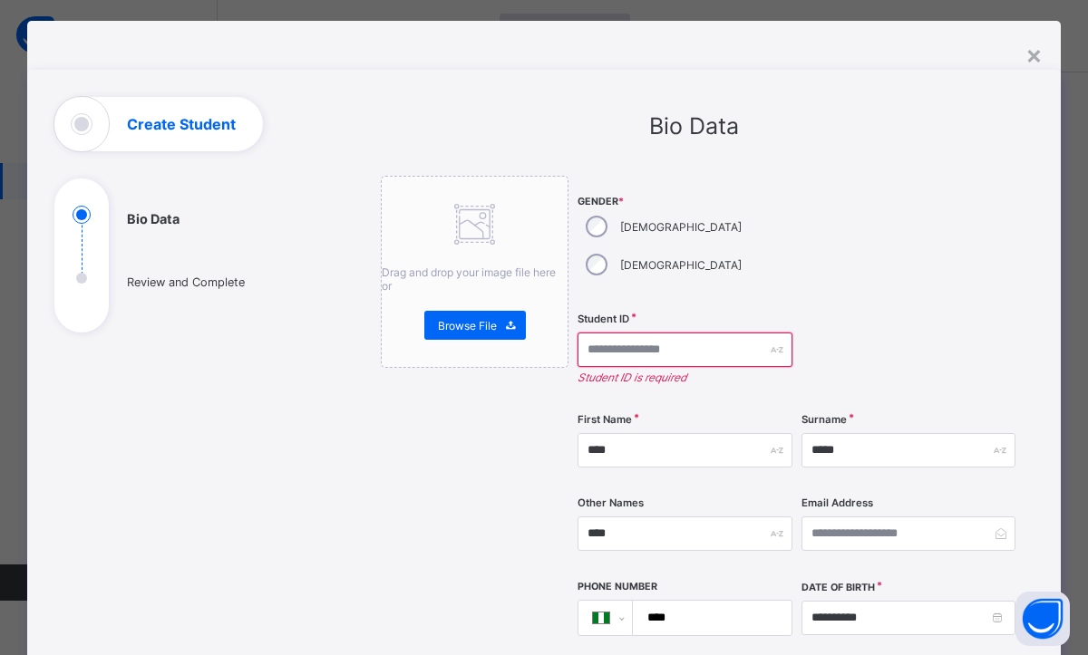
scroll to position [24, 0]
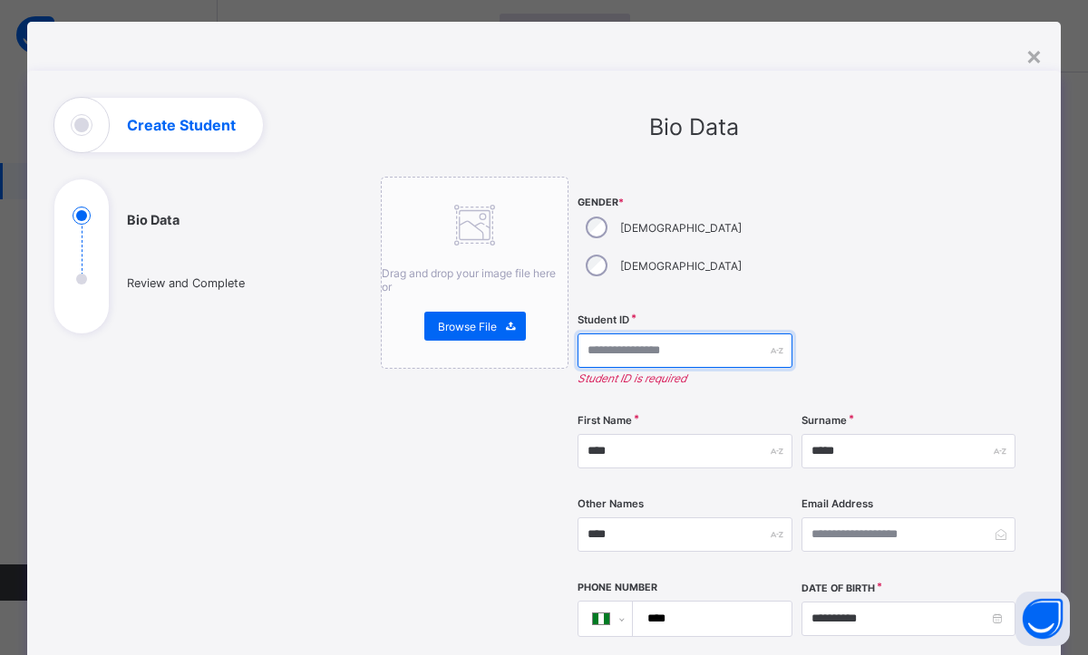
click at [608, 334] on input "text" at bounding box center [684, 351] width 215 height 34
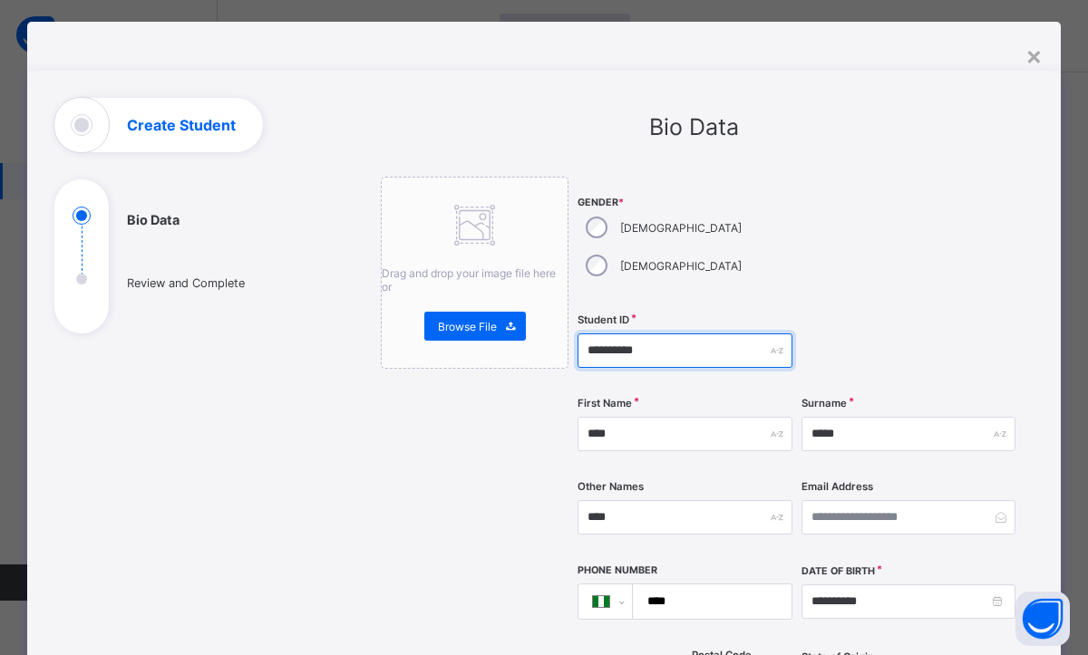
type input "**********"
click at [779, 248] on div "Gender * [DEMOGRAPHIC_DATA] [DEMOGRAPHIC_DATA]" at bounding box center [684, 241] width 215 height 128
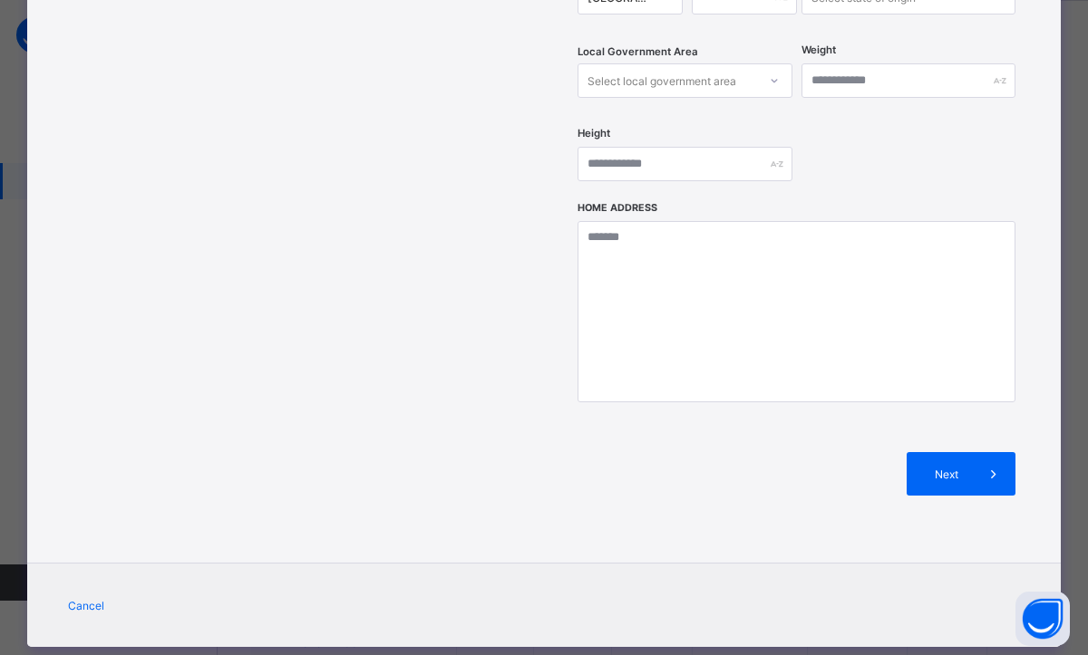
scroll to position [73, 0]
click at [956, 468] on span "Next" at bounding box center [946, 475] width 52 height 14
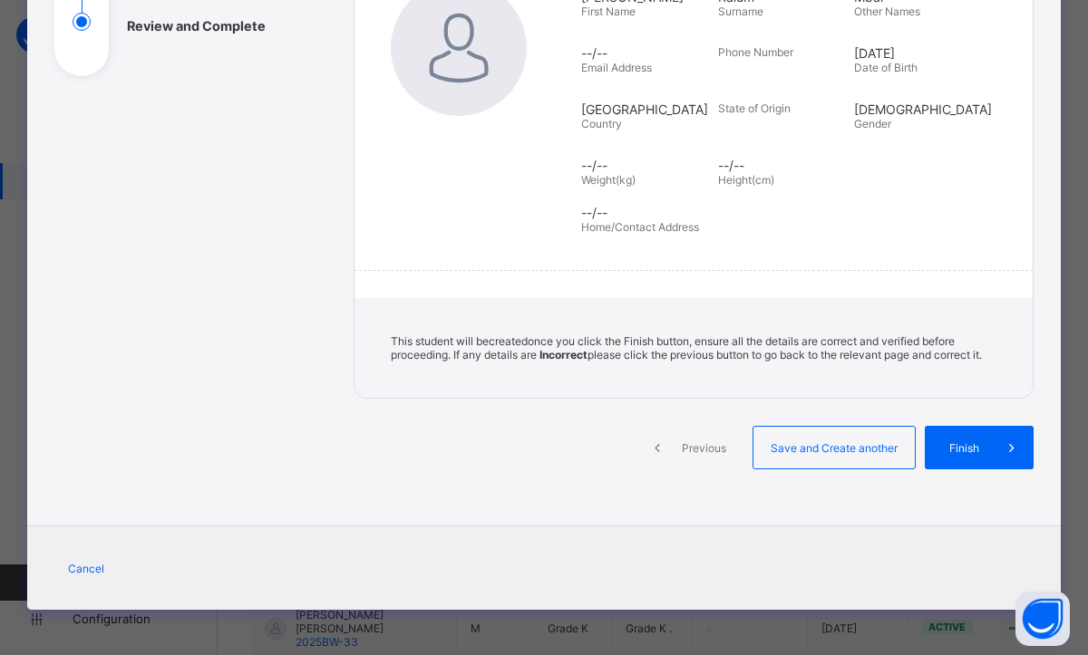
scroll to position [295, 0]
click at [962, 451] on span "Finish" at bounding box center [964, 448] width 52 height 14
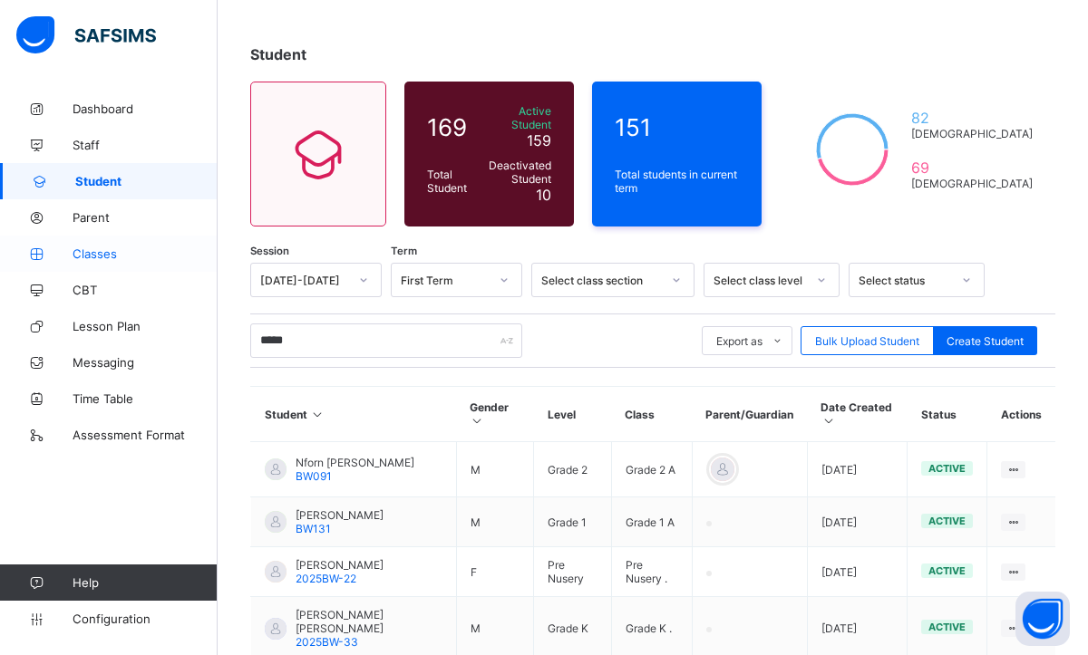
click at [96, 252] on span "Classes" at bounding box center [145, 254] width 145 height 15
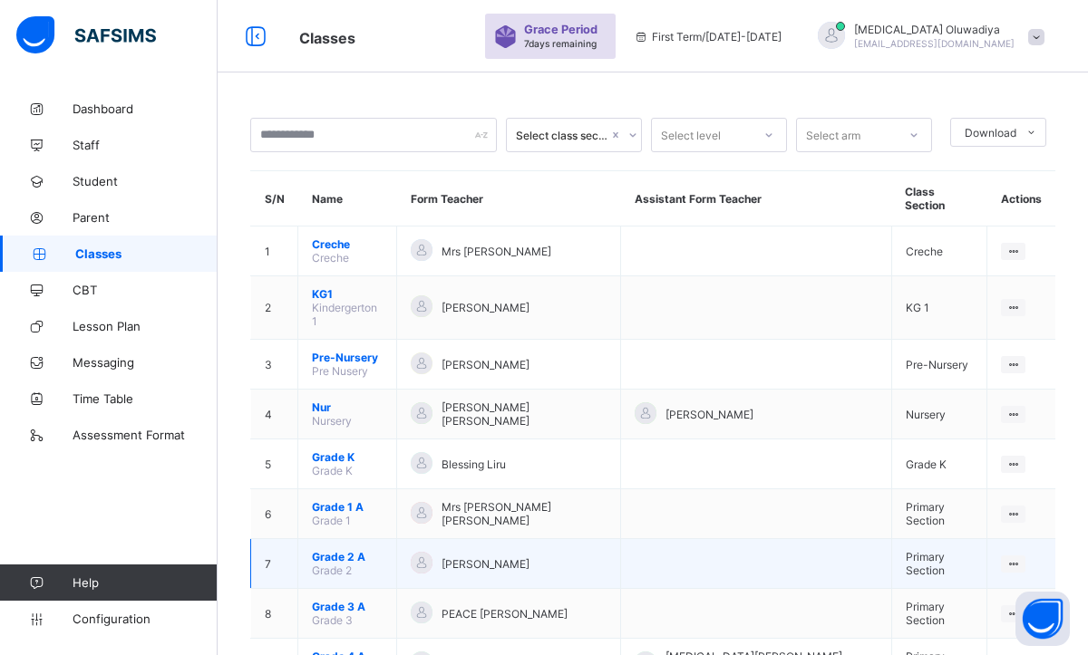
click at [335, 550] on span "Grade 2 A" at bounding box center [347, 557] width 71 height 14
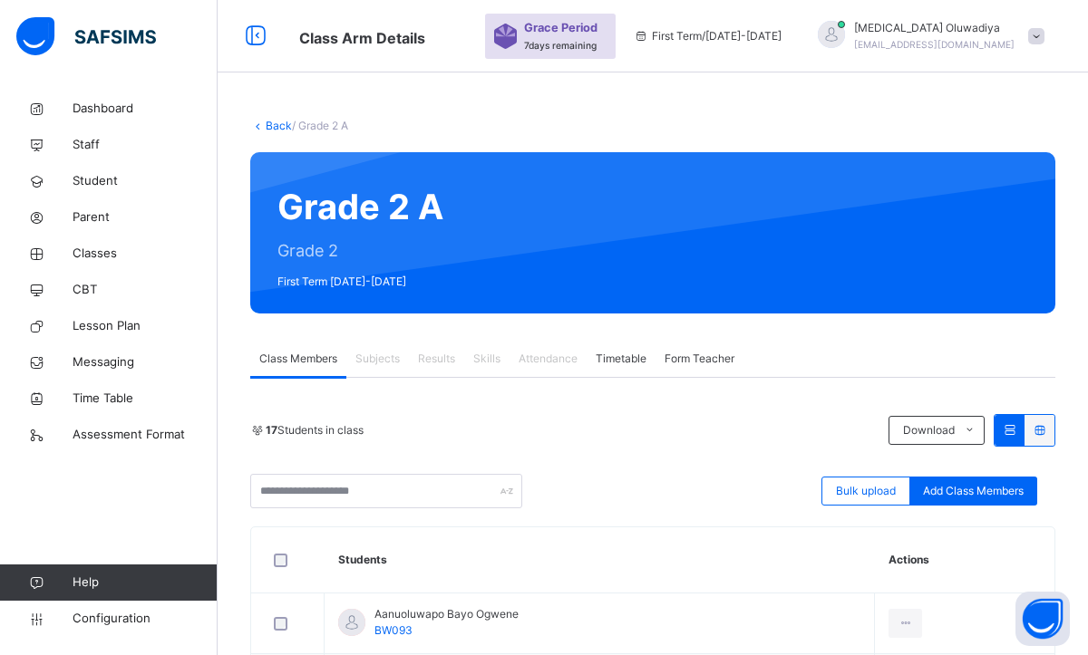
click at [790, 70] on div "First Term / [DATE]-[DATE]" at bounding box center [708, 36] width 166 height 73
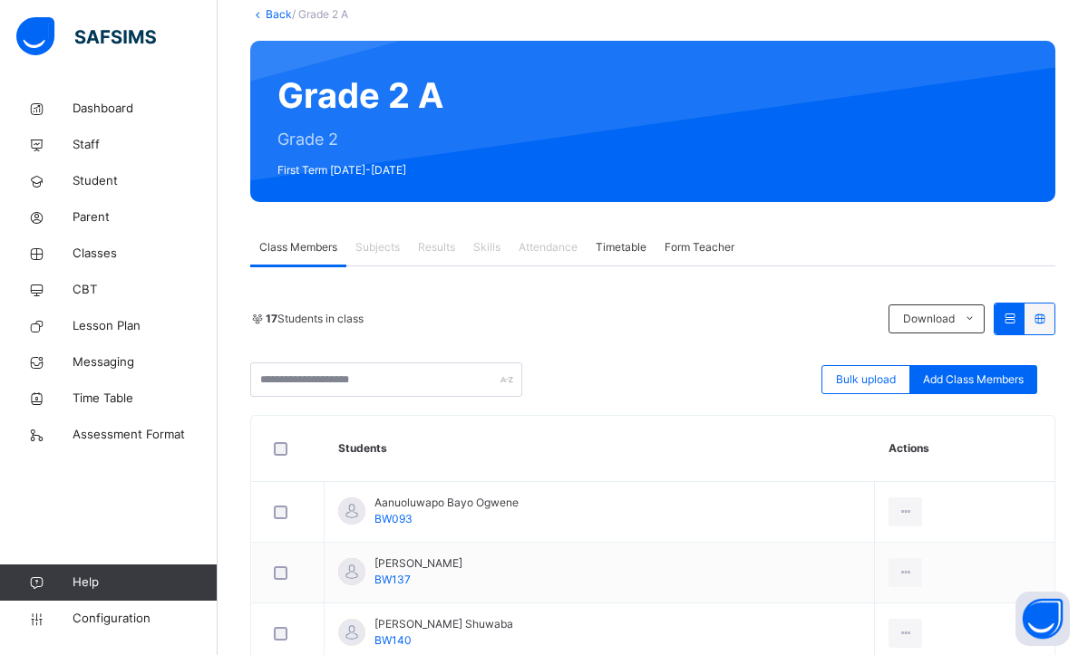
scroll to position [109, 0]
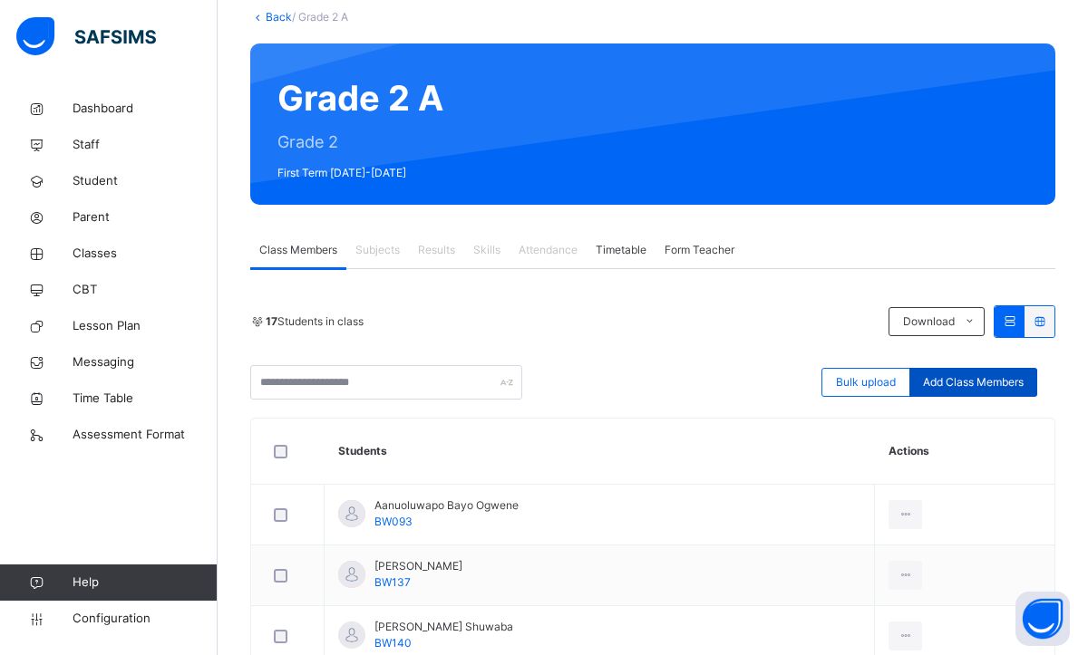
click at [956, 380] on span "Add Class Members" at bounding box center [973, 382] width 101 height 16
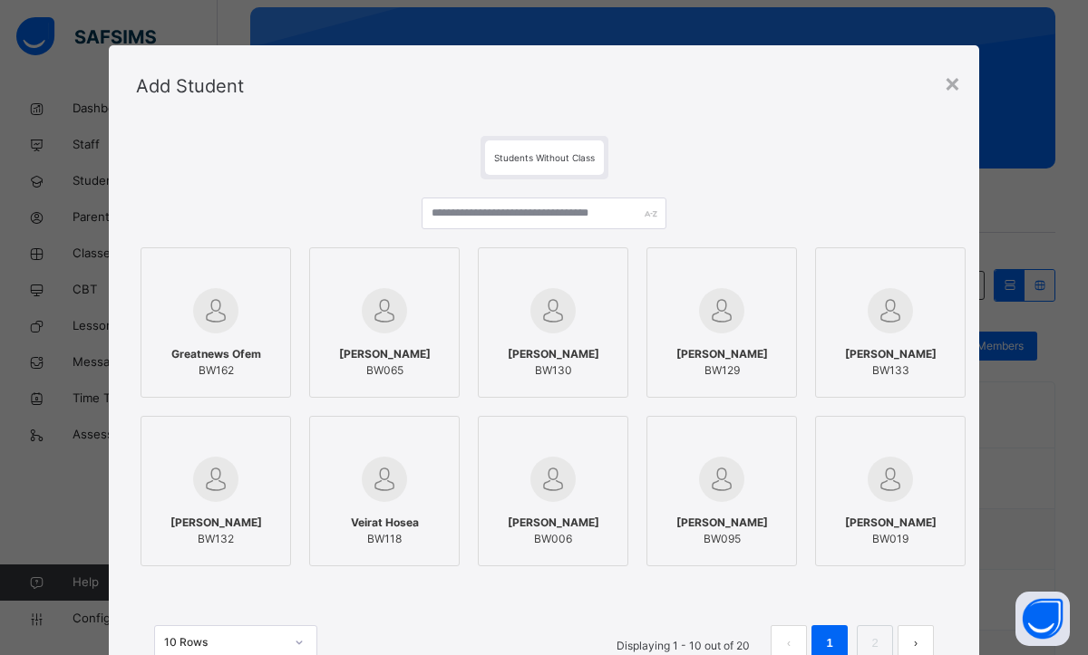
scroll to position [181, 0]
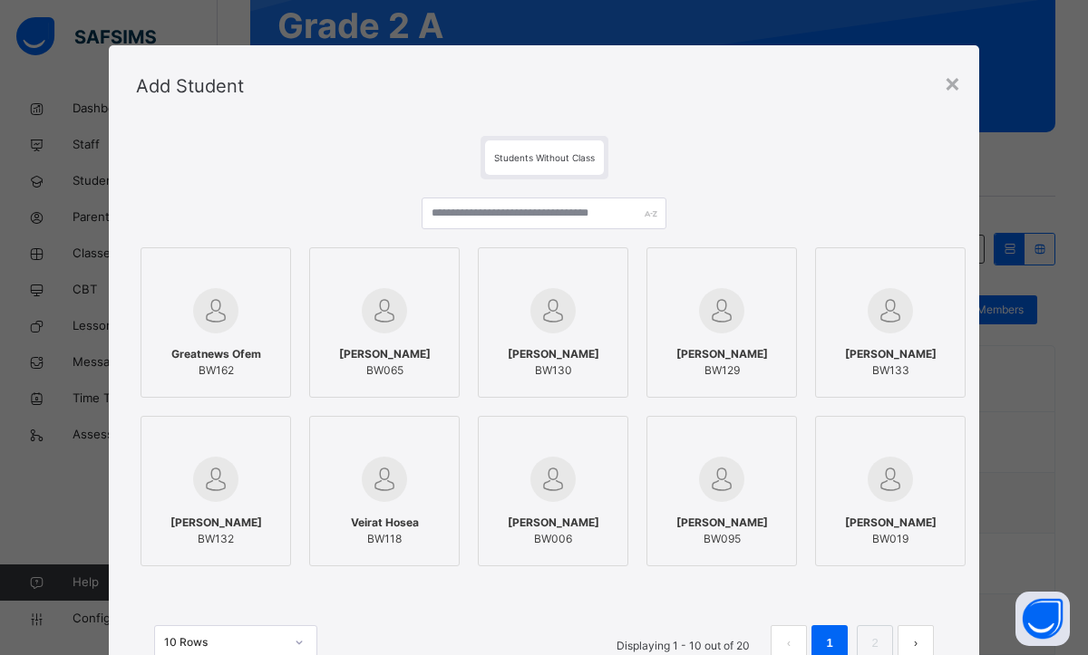
click at [754, 127] on div "Students Without Class Greatnews Ofem BW162 [PERSON_NAME] BW065 [PERSON_NAME] B…" at bounding box center [544, 417] width 870 height 580
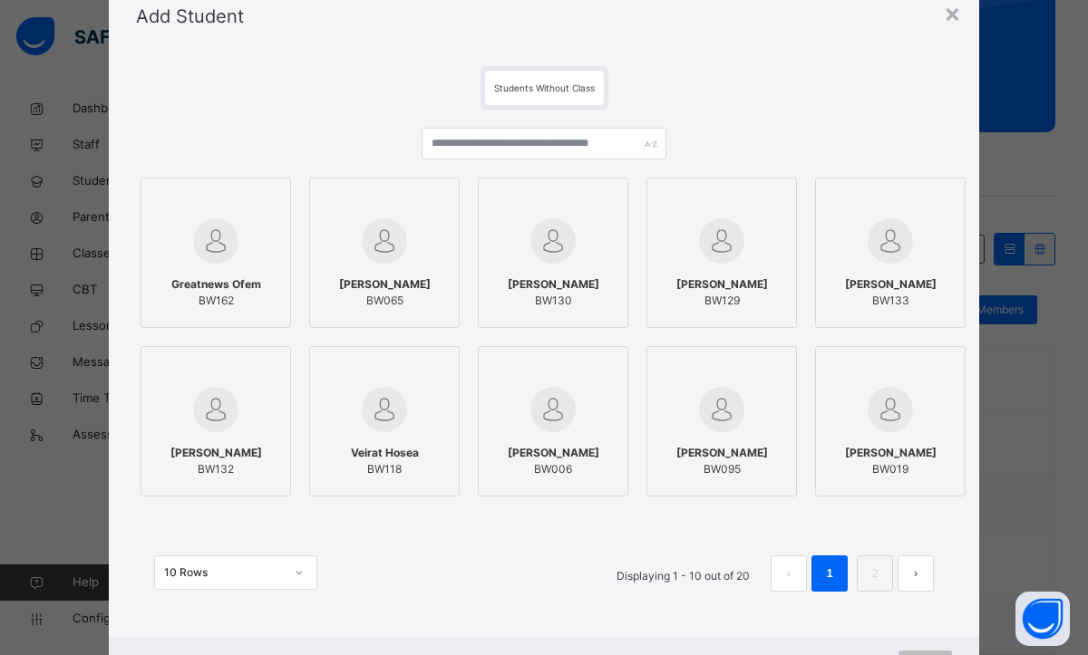
scroll to position [73, 0]
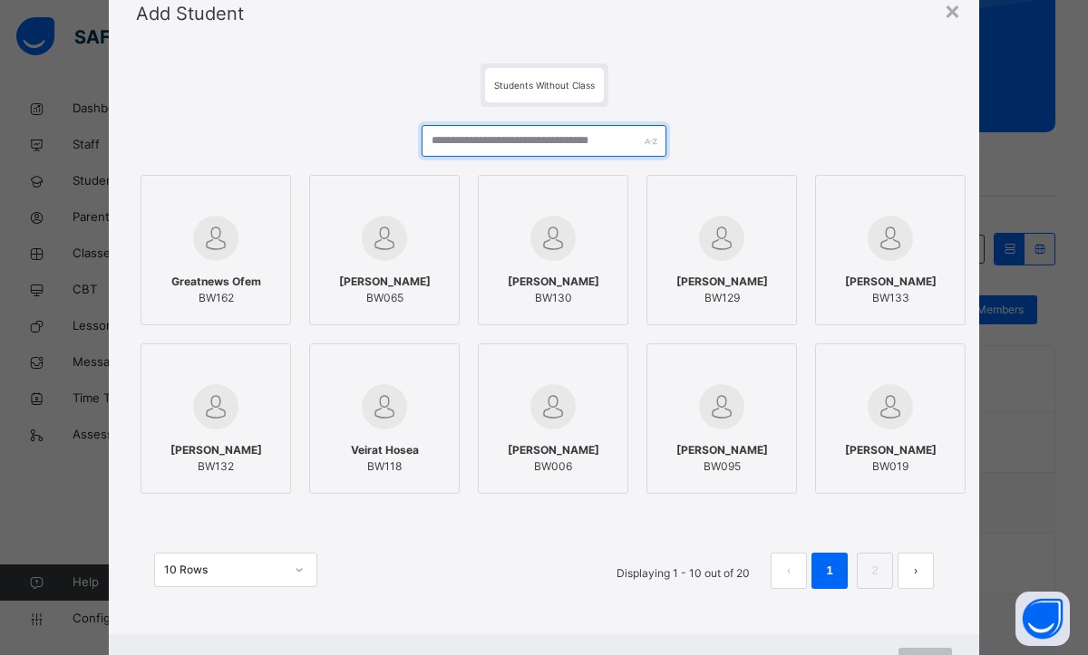
click at [531, 139] on input "text" at bounding box center [544, 141] width 245 height 32
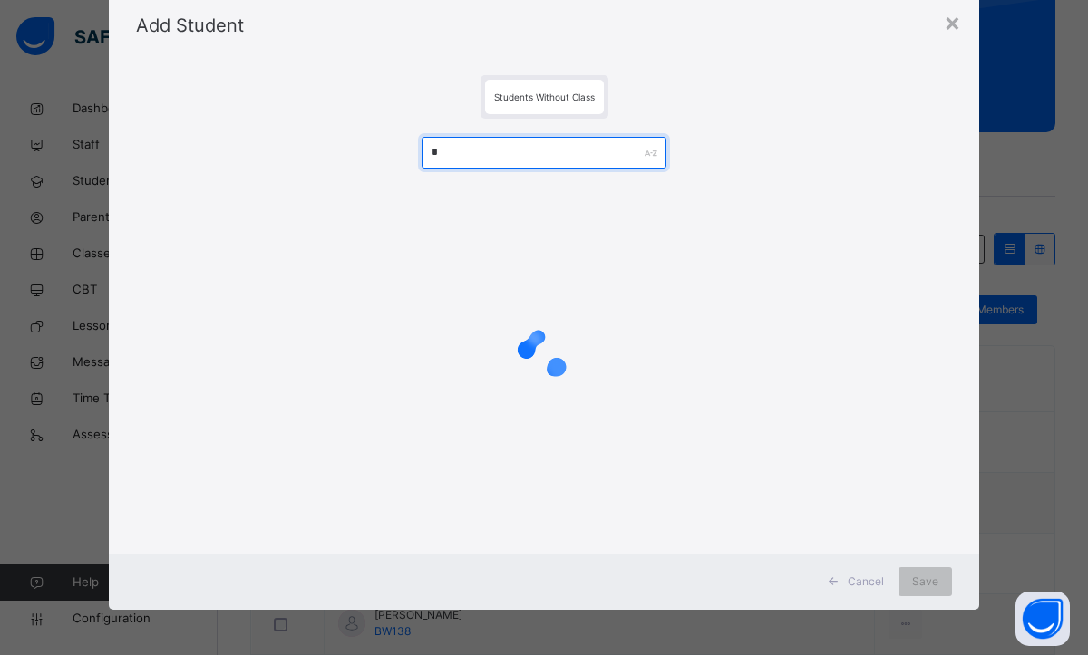
scroll to position [0, 0]
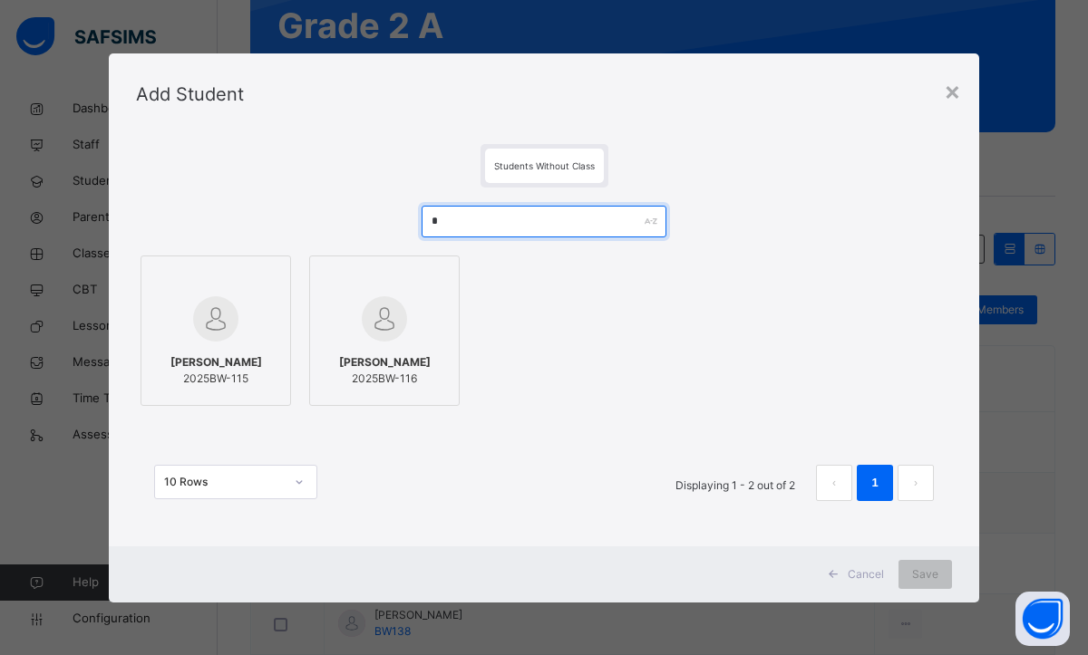
type input "*"
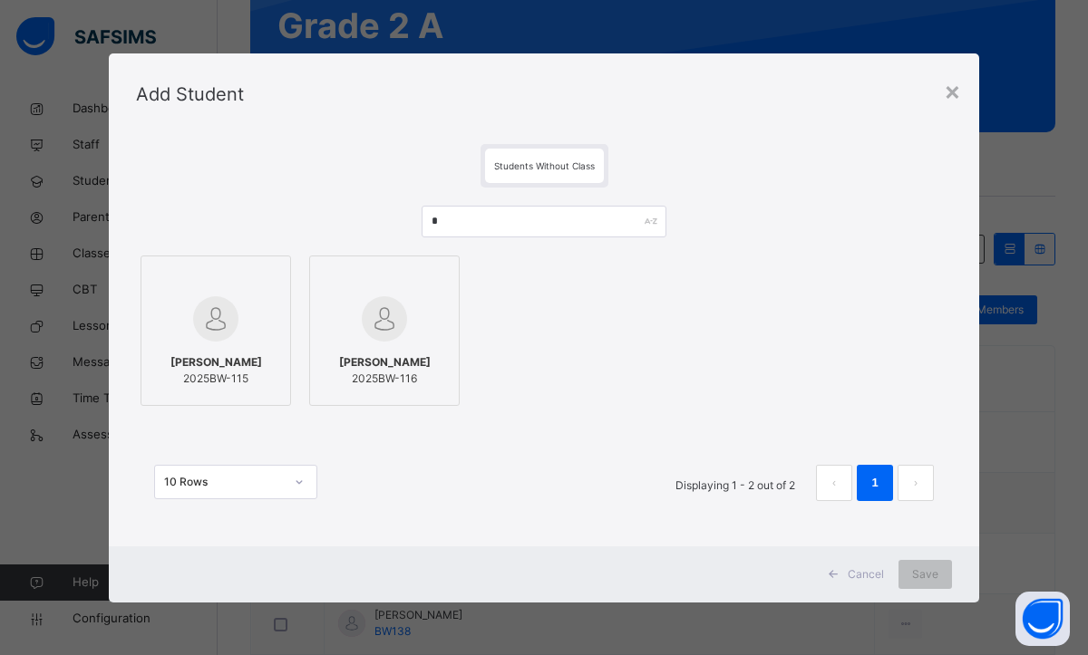
click at [244, 348] on div "[PERSON_NAME] 2025BW-115" at bounding box center [215, 370] width 131 height 51
click at [406, 378] on span "2025BW-116" at bounding box center [385, 379] width 92 height 16
click at [948, 570] on div "Save" at bounding box center [924, 574] width 53 height 29
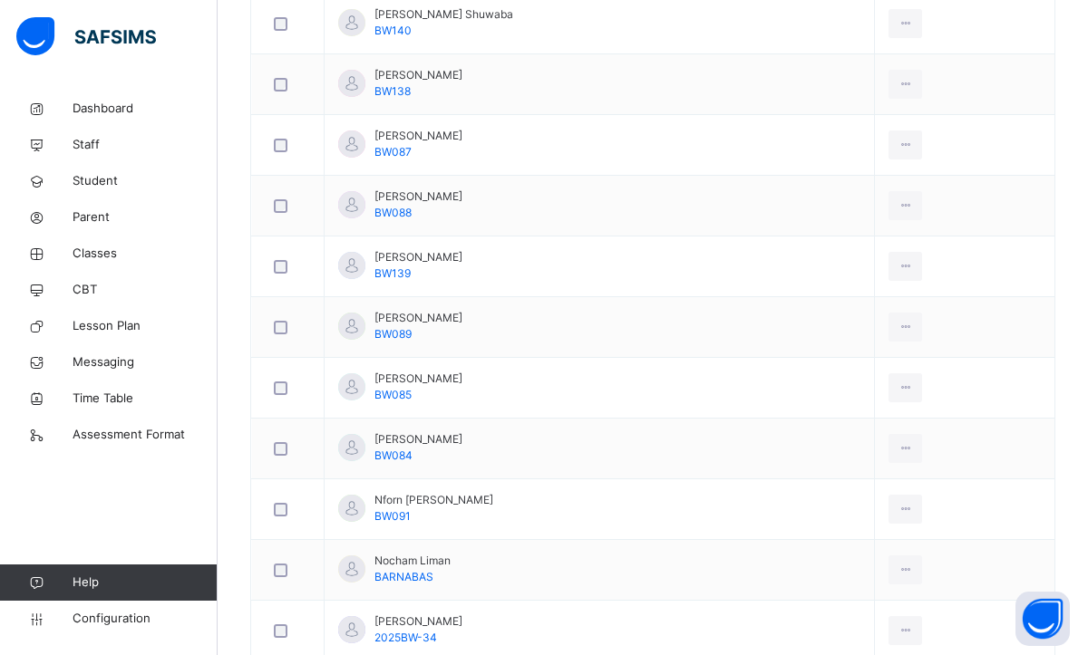
scroll to position [725, 0]
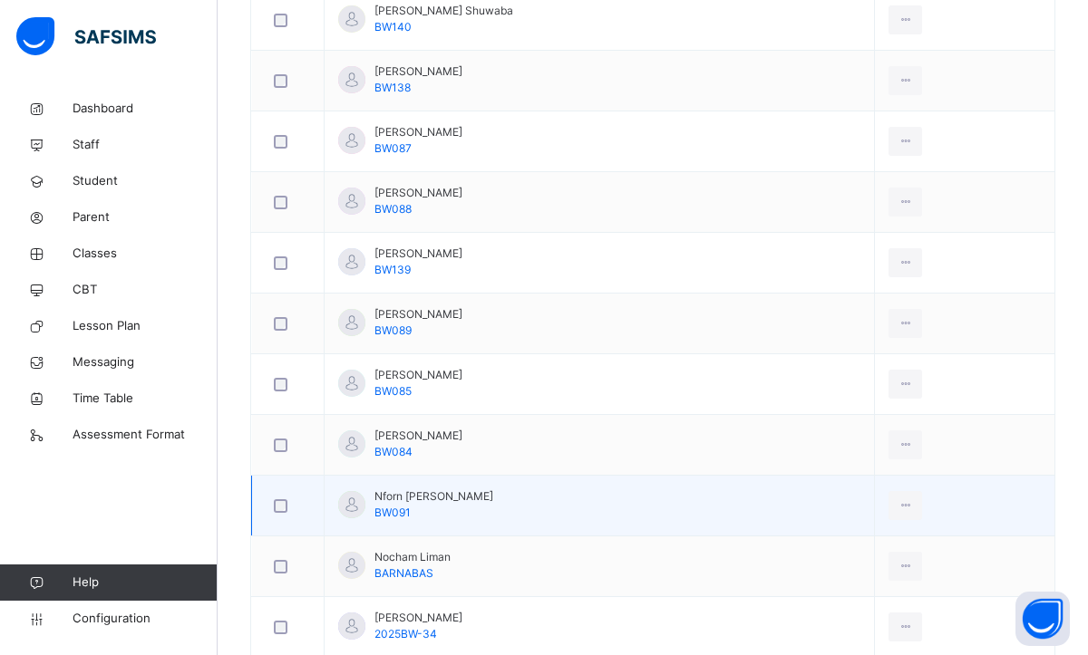
click at [468, 509] on div "Nforn [PERSON_NAME] BW091" at bounding box center [433, 505] width 119 height 33
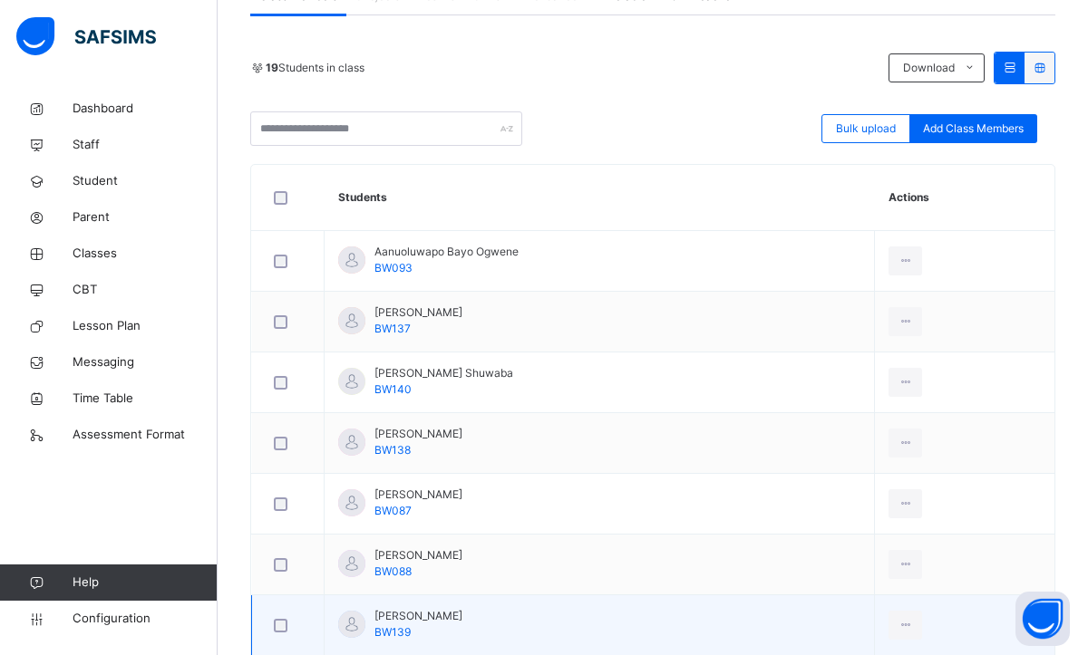
scroll to position [254, 0]
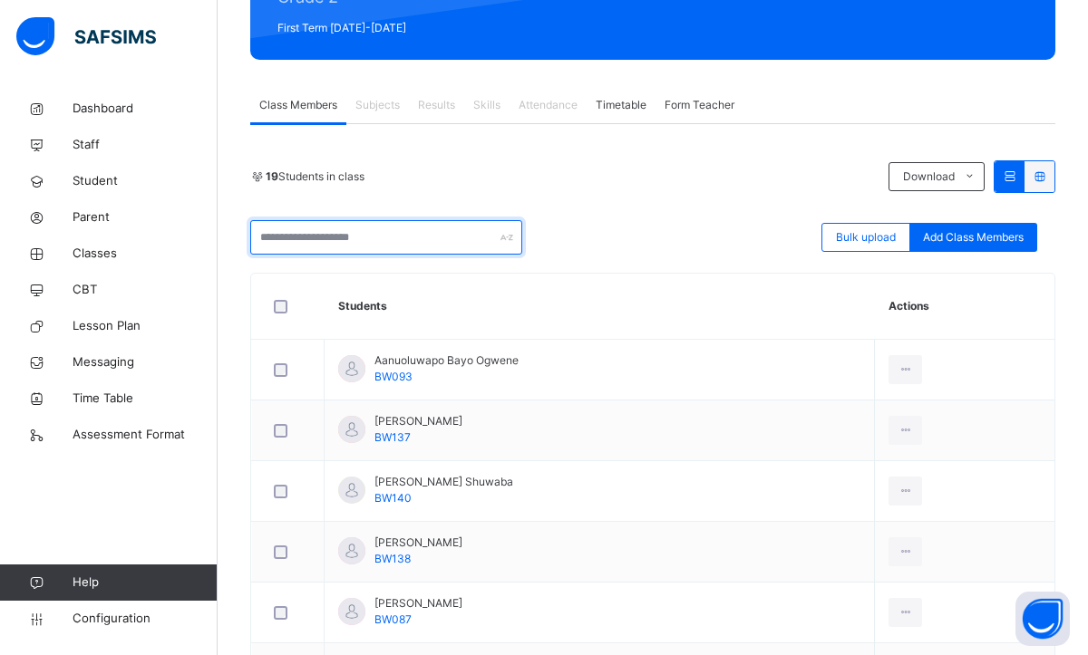
click at [387, 252] on input "text" at bounding box center [386, 237] width 272 height 34
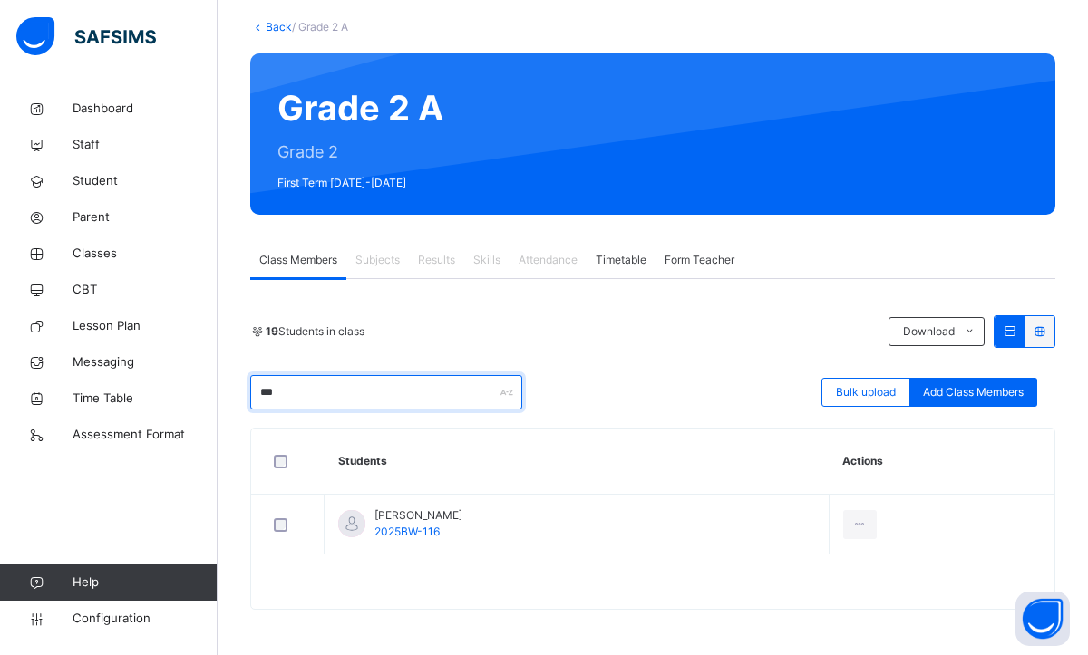
type input "****"
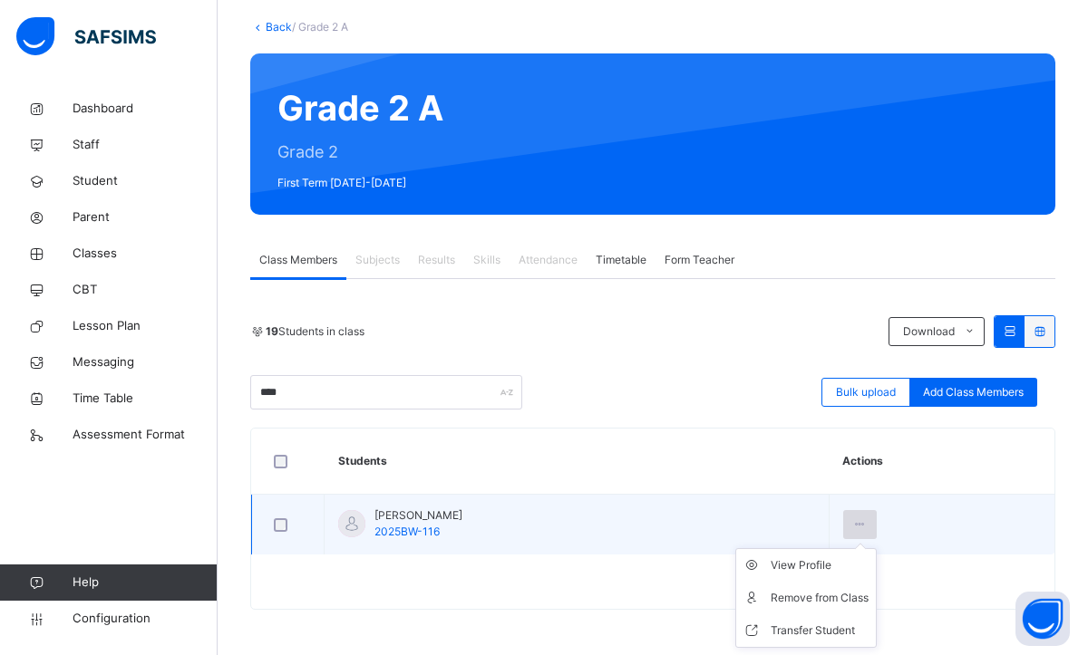
click at [868, 519] on div at bounding box center [860, 524] width 34 height 29
click at [783, 563] on div "View Profile" at bounding box center [820, 566] width 98 height 18
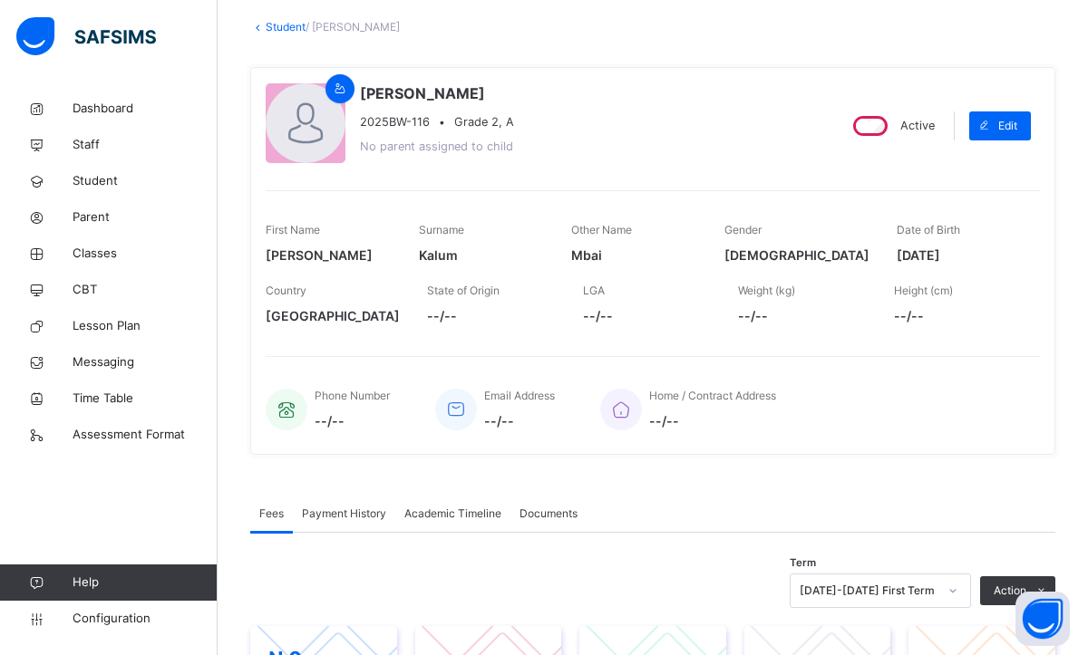
click at [985, 409] on div "Home / Contract Address --/--" at bounding box center [811, 409] width 422 height 61
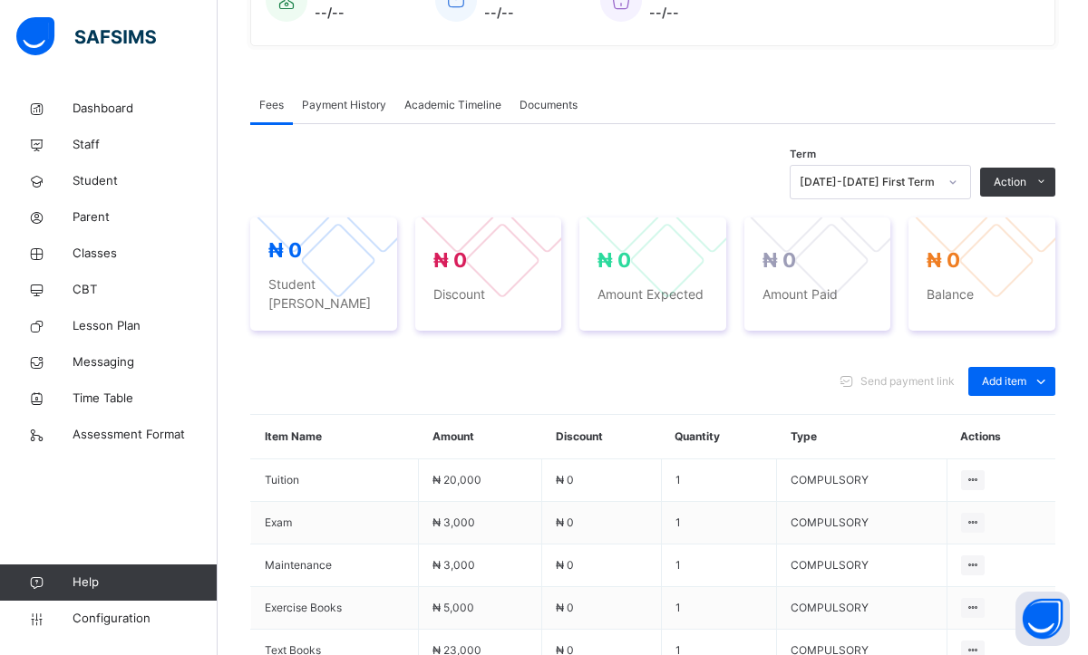
scroll to position [534, 0]
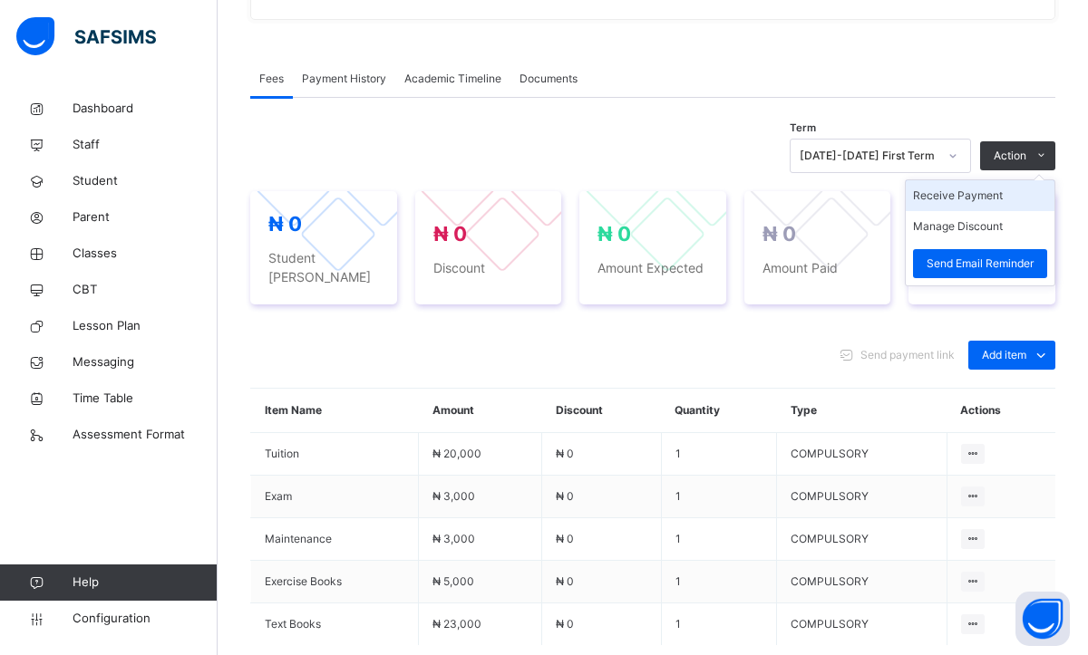
click at [965, 204] on li "Receive Payment" at bounding box center [980, 195] width 149 height 31
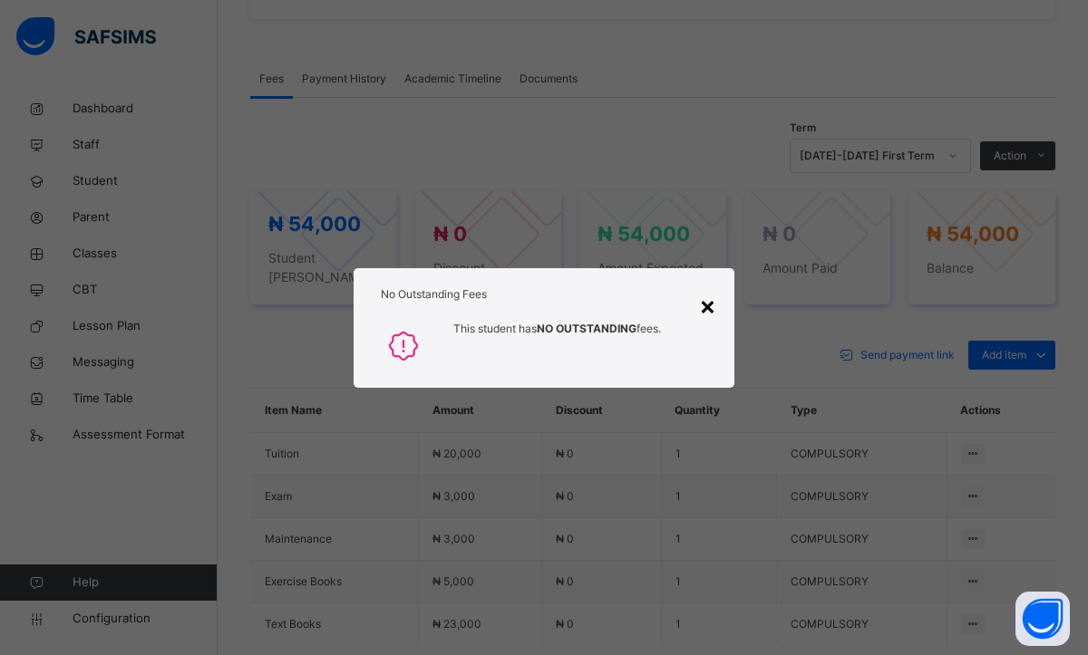
click at [711, 310] on div "×" at bounding box center [707, 305] width 17 height 38
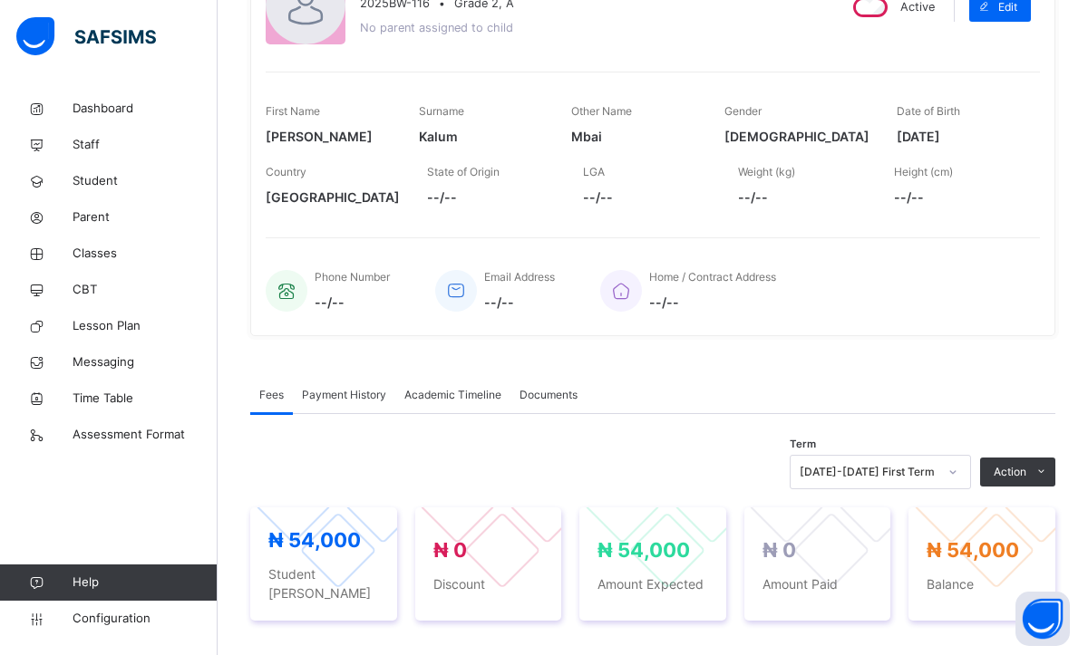
scroll to position [254, 0]
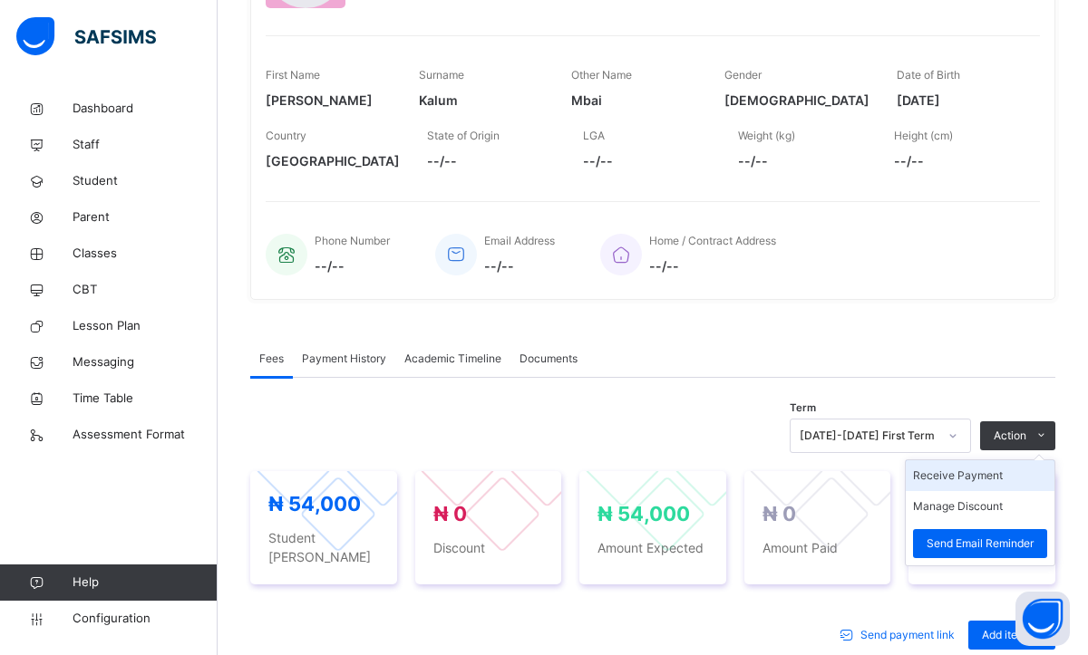
click at [946, 478] on li "Receive Payment" at bounding box center [980, 476] width 149 height 31
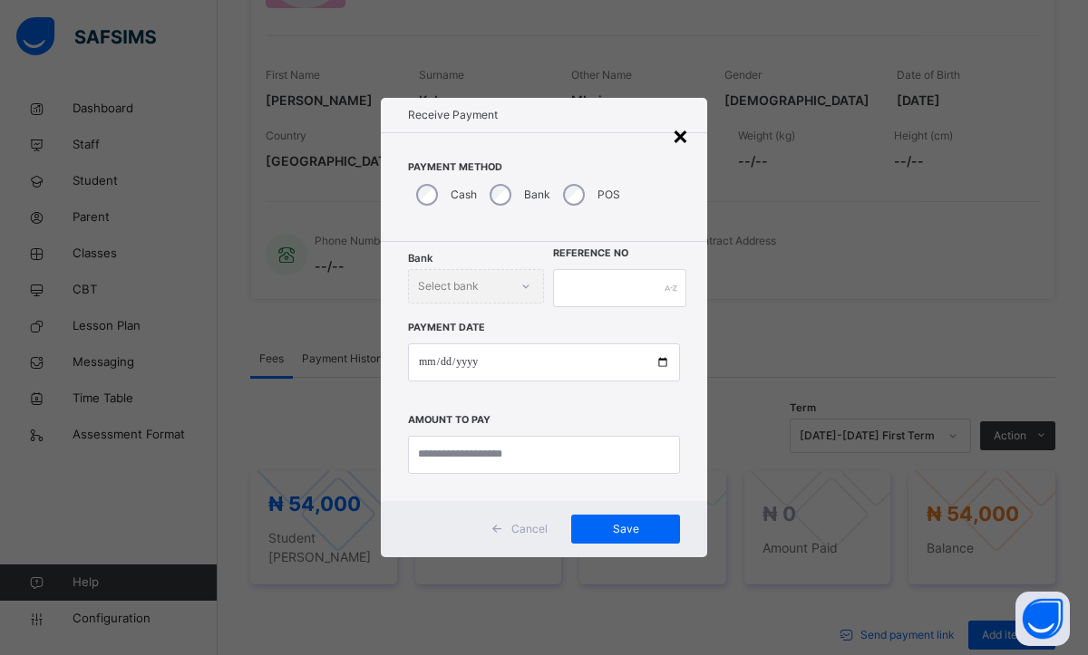
click at [672, 130] on div "×" at bounding box center [680, 135] width 17 height 38
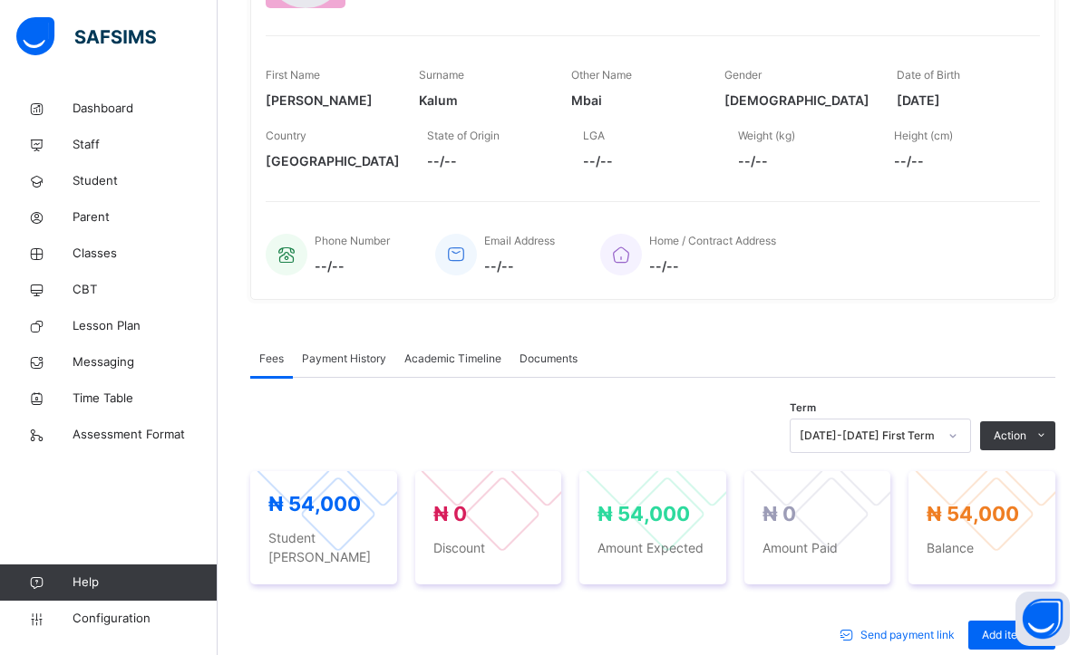
click at [889, 266] on div "Home / Contract Address --/--" at bounding box center [811, 254] width 422 height 61
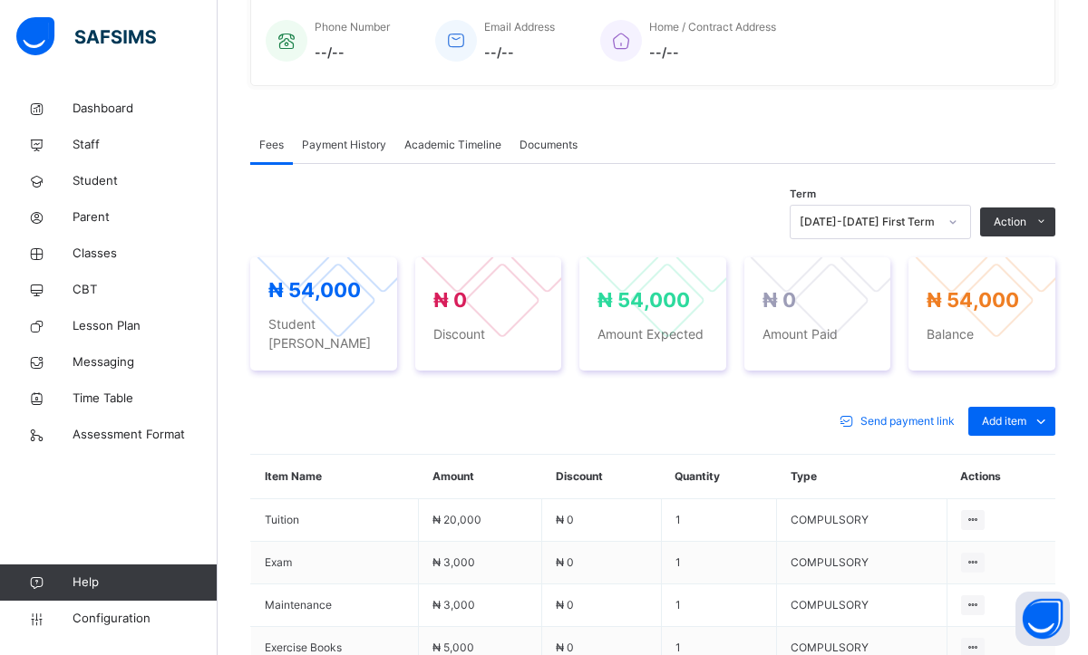
scroll to position [471, 0]
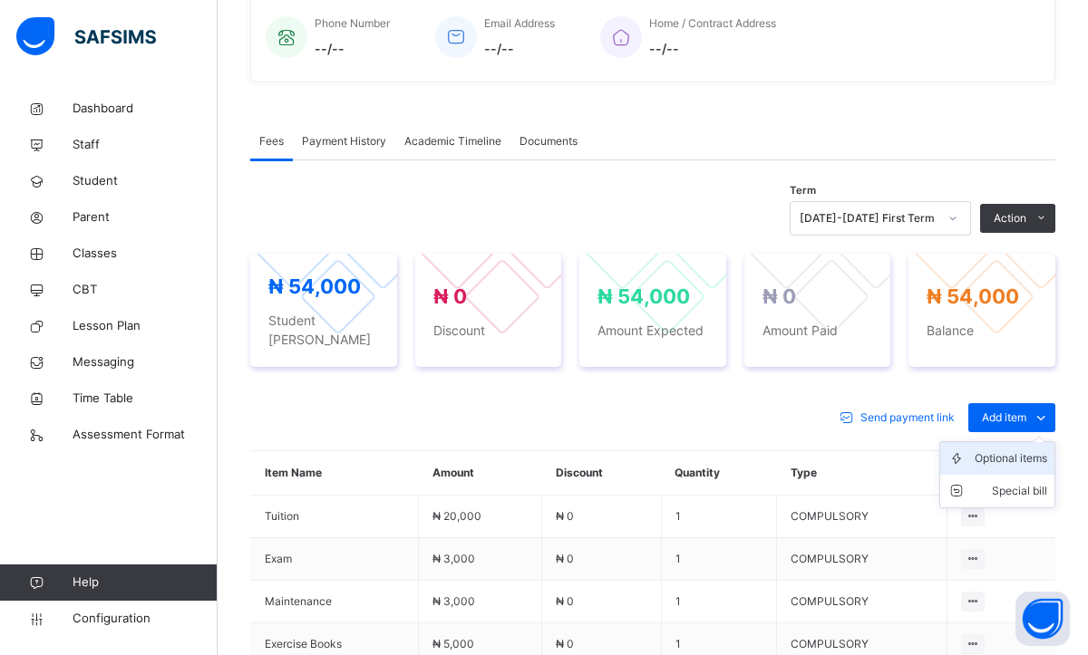
click at [1013, 450] on div "Optional items" at bounding box center [1010, 459] width 73 height 18
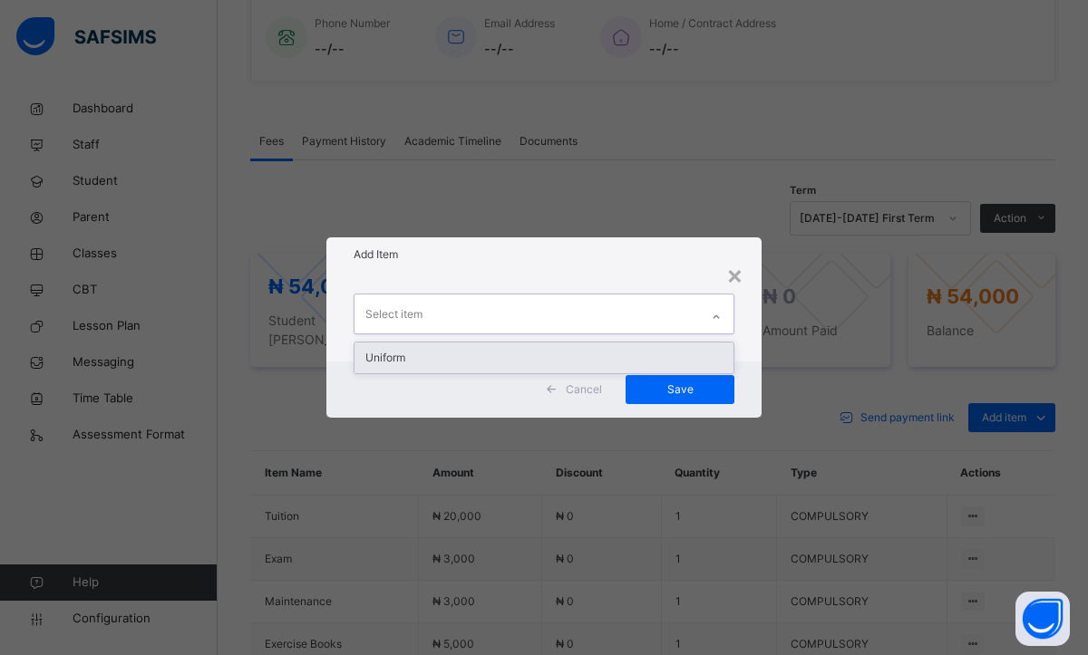
click at [715, 315] on icon at bounding box center [716, 317] width 11 height 18
click at [519, 369] on div "Uniform" at bounding box center [543, 358] width 379 height 31
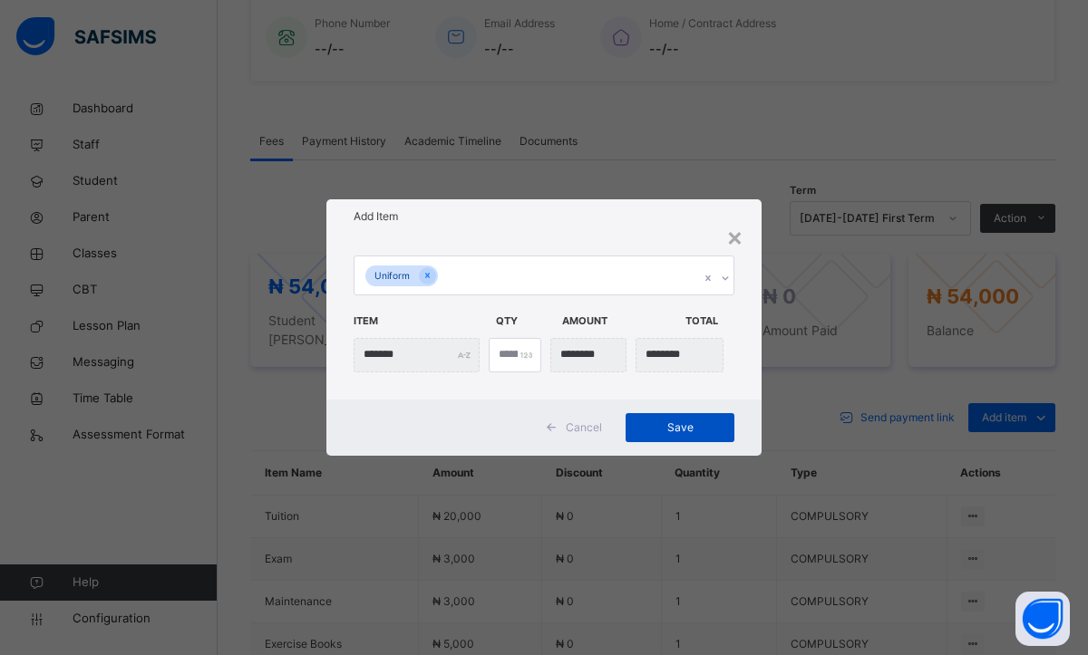
click at [691, 429] on span "Save" at bounding box center [680, 428] width 82 height 16
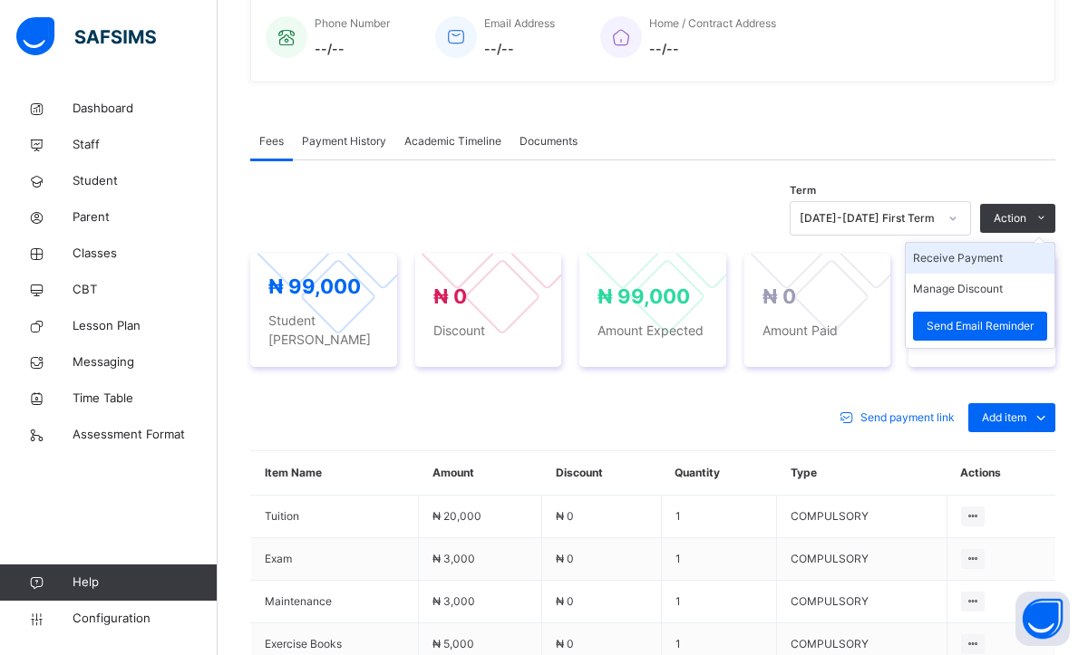
click at [938, 257] on li "Receive Payment" at bounding box center [980, 258] width 149 height 31
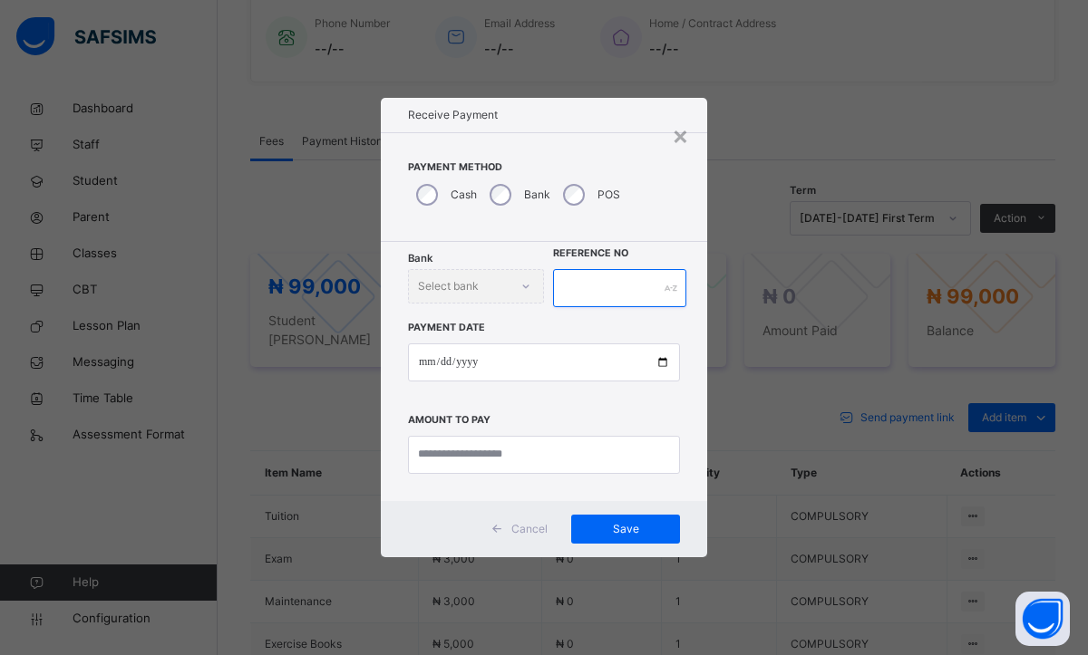
click at [593, 282] on input "text" at bounding box center [619, 288] width 133 height 38
type input "*"
type input "********"
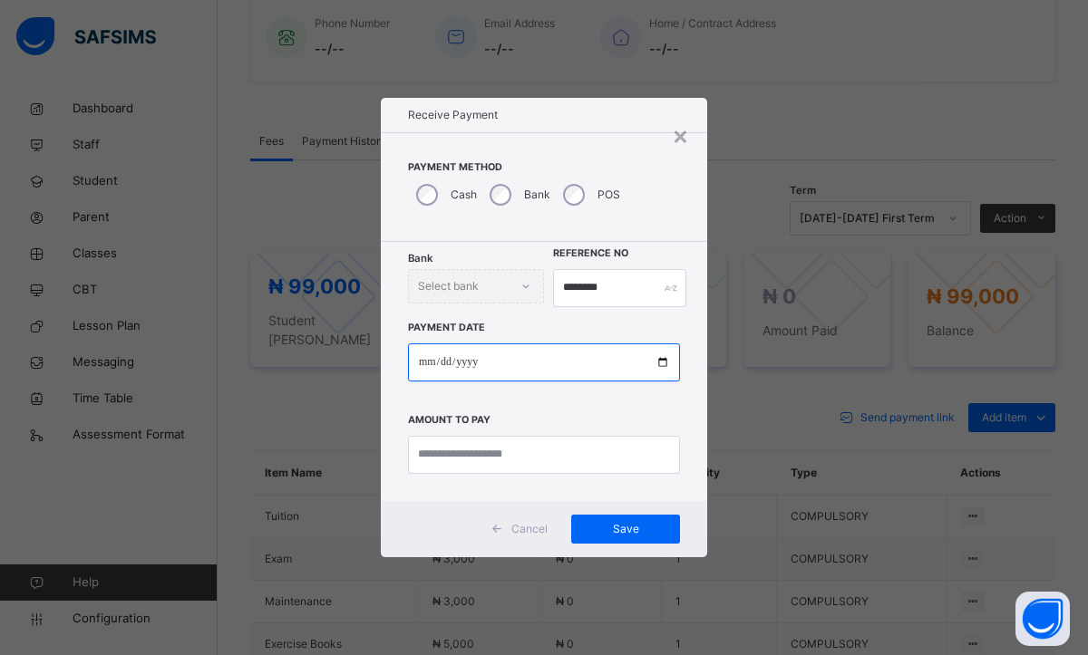
click at [667, 362] on input "date" at bounding box center [544, 363] width 272 height 38
type input "**********"
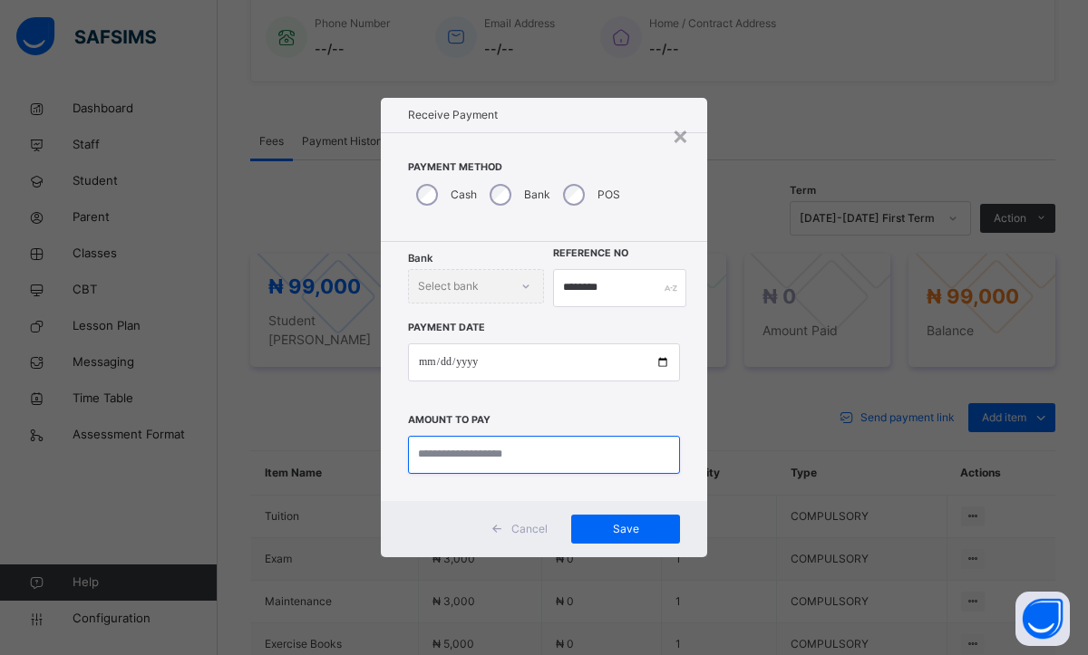
click at [499, 469] on input "currency" at bounding box center [544, 455] width 272 height 38
type input "****"
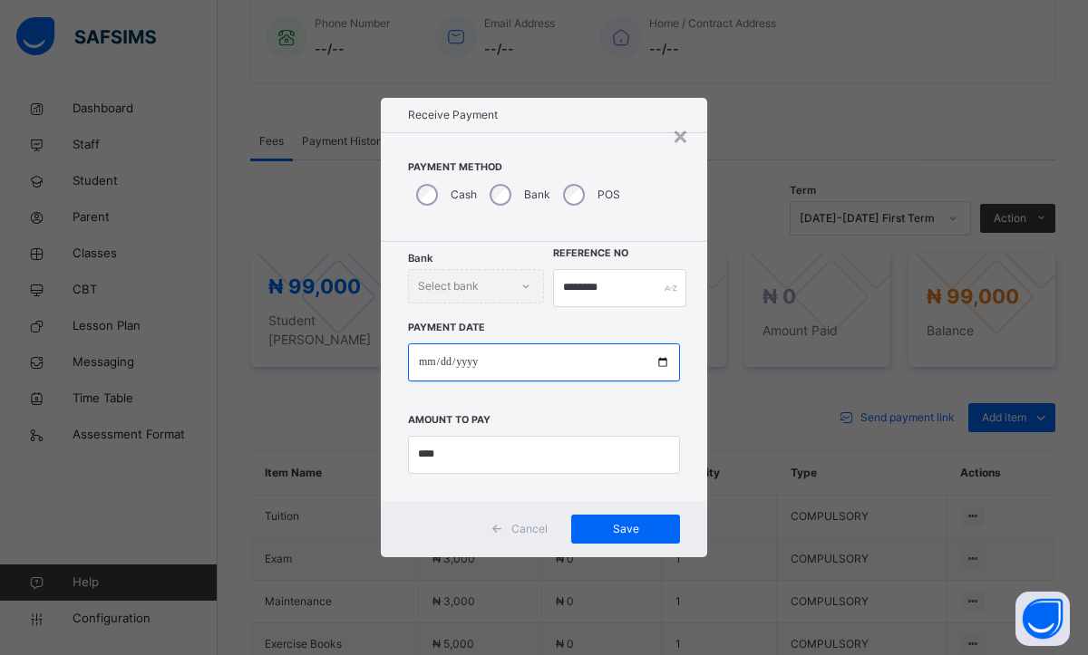
click at [432, 368] on input "**********" at bounding box center [544, 363] width 272 height 38
type input "**********"
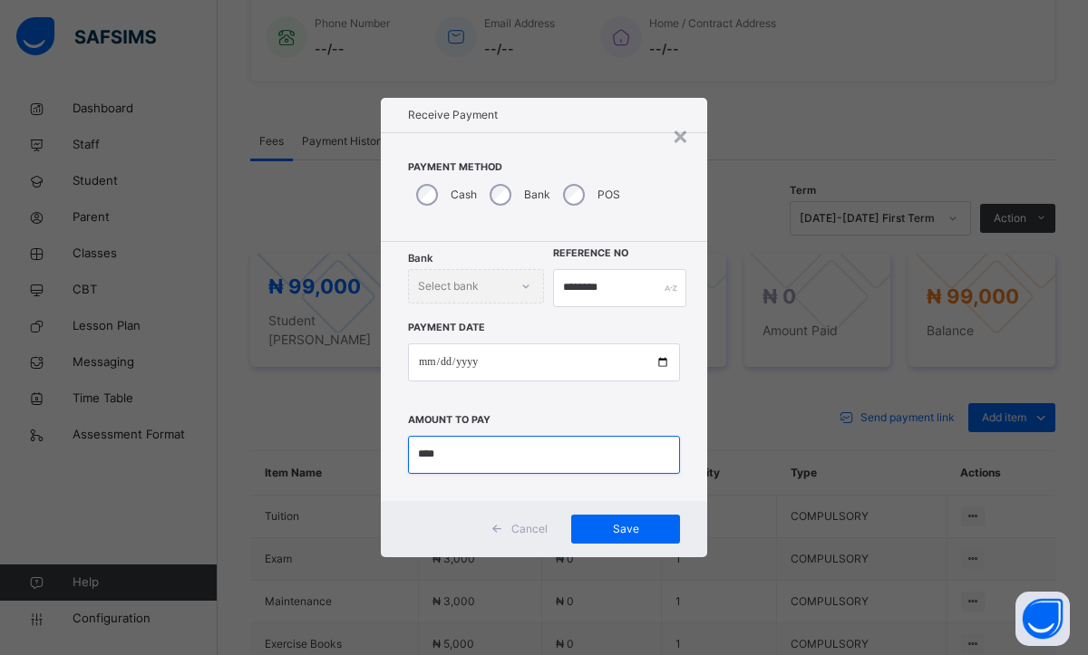
click at [460, 461] on input "currency" at bounding box center [544, 455] width 272 height 38
type input "********"
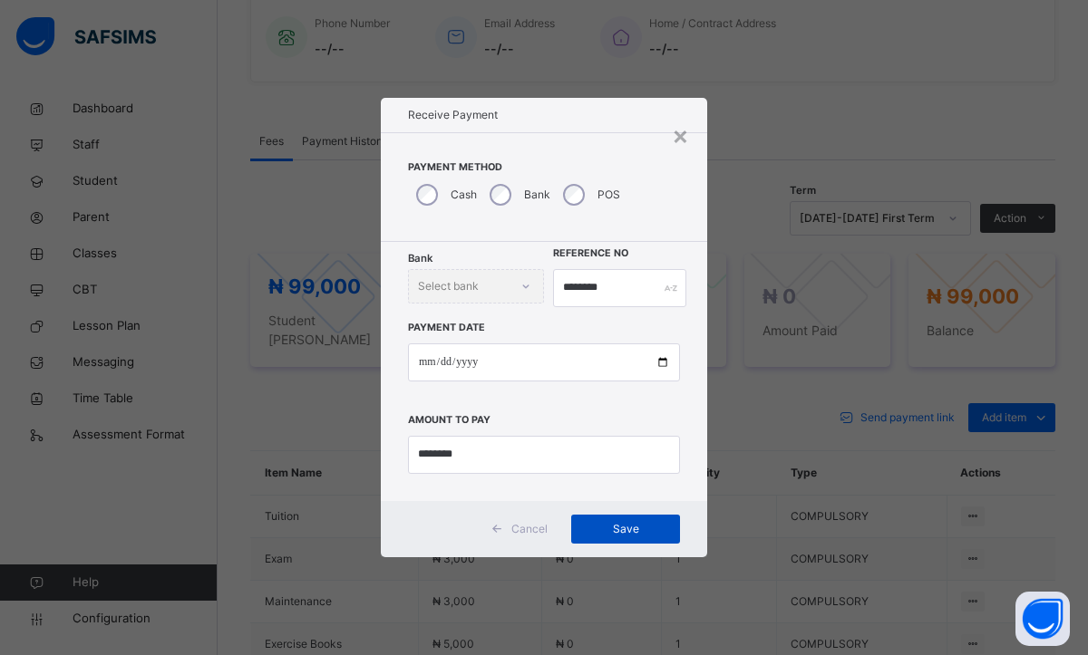
click at [607, 540] on div "Save" at bounding box center [625, 529] width 109 height 29
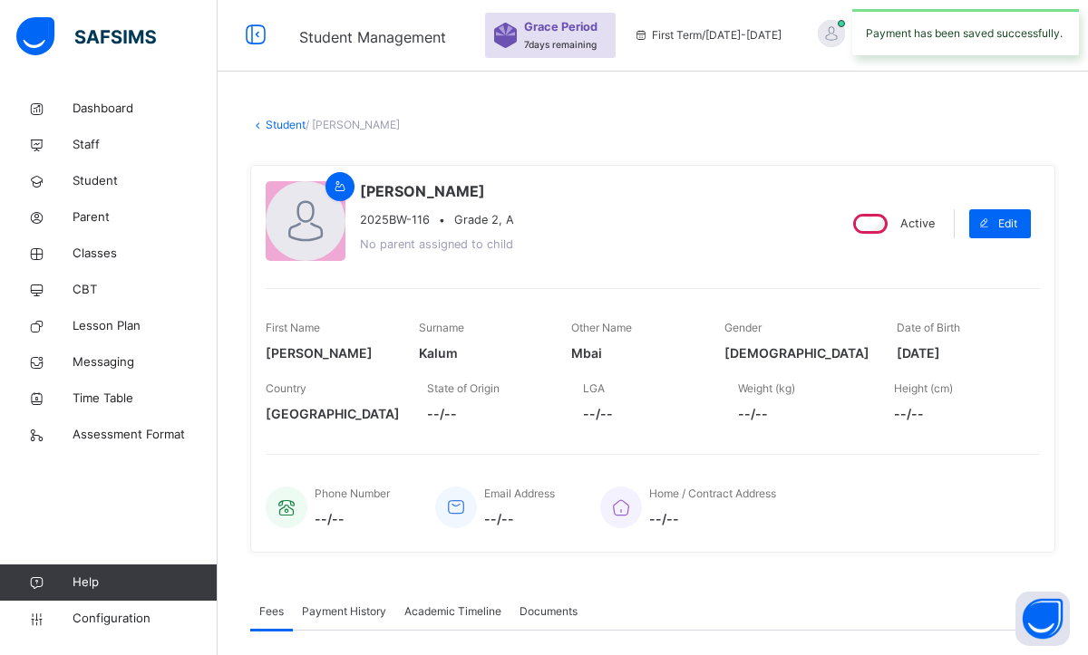
scroll to position [0, 0]
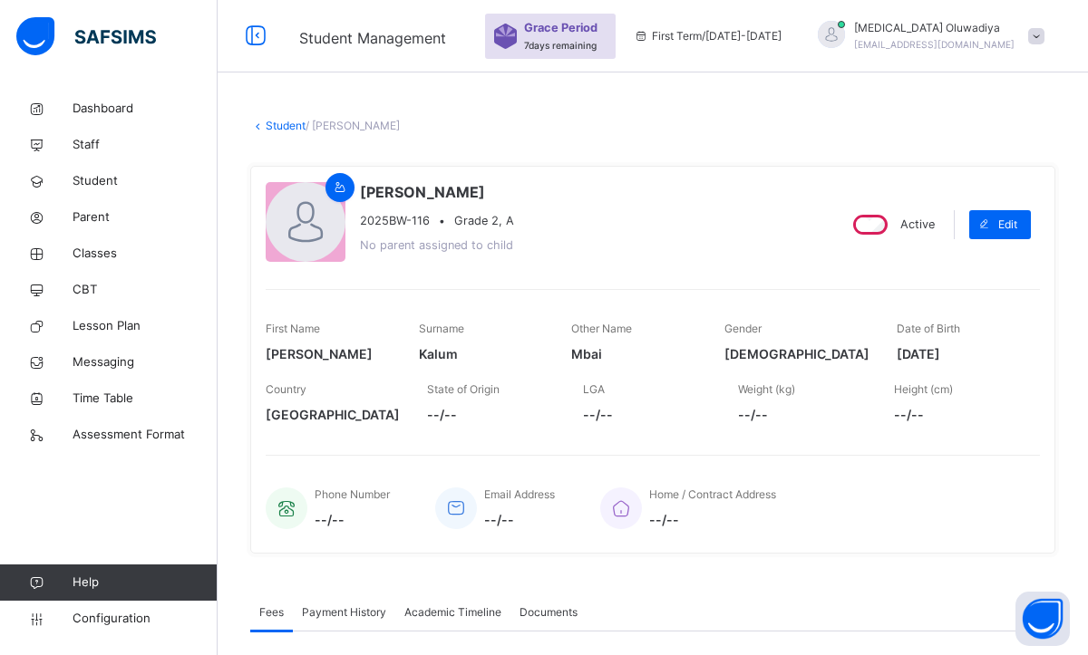
click at [287, 128] on link "Student" at bounding box center [286, 126] width 40 height 14
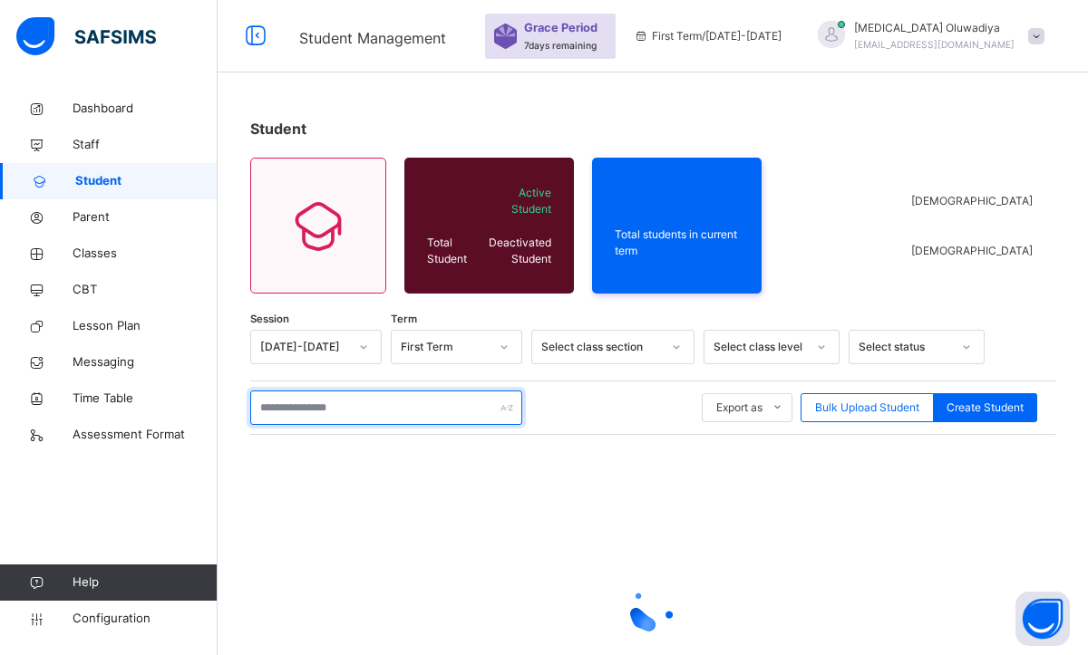
click at [342, 406] on input "text" at bounding box center [386, 408] width 272 height 34
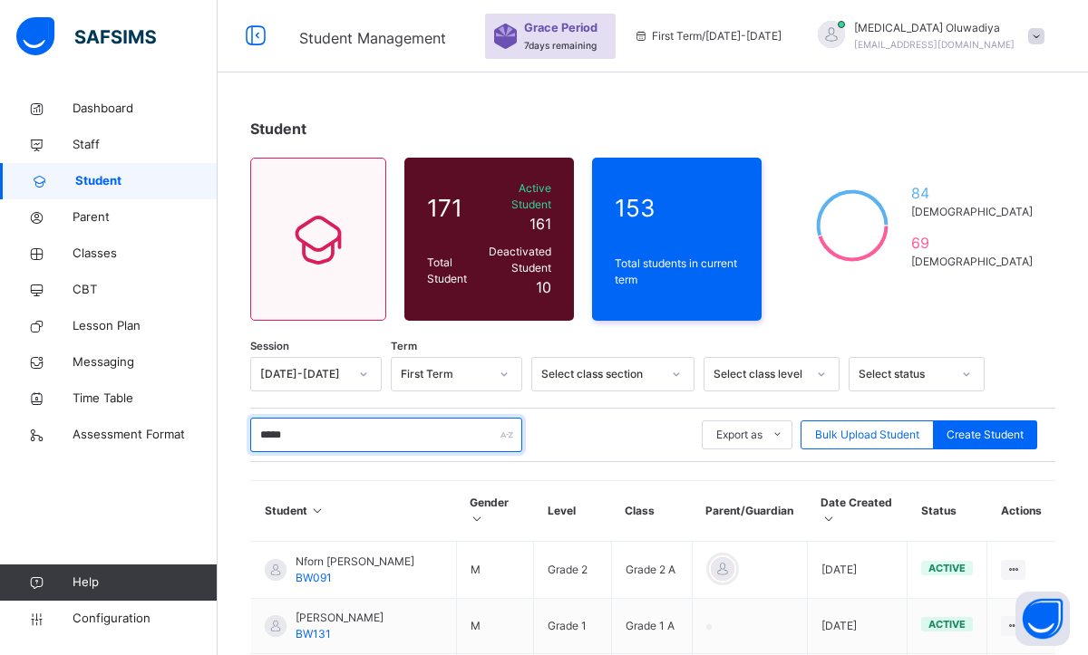
click at [317, 418] on input "*****" at bounding box center [386, 435] width 272 height 34
type input "*****"
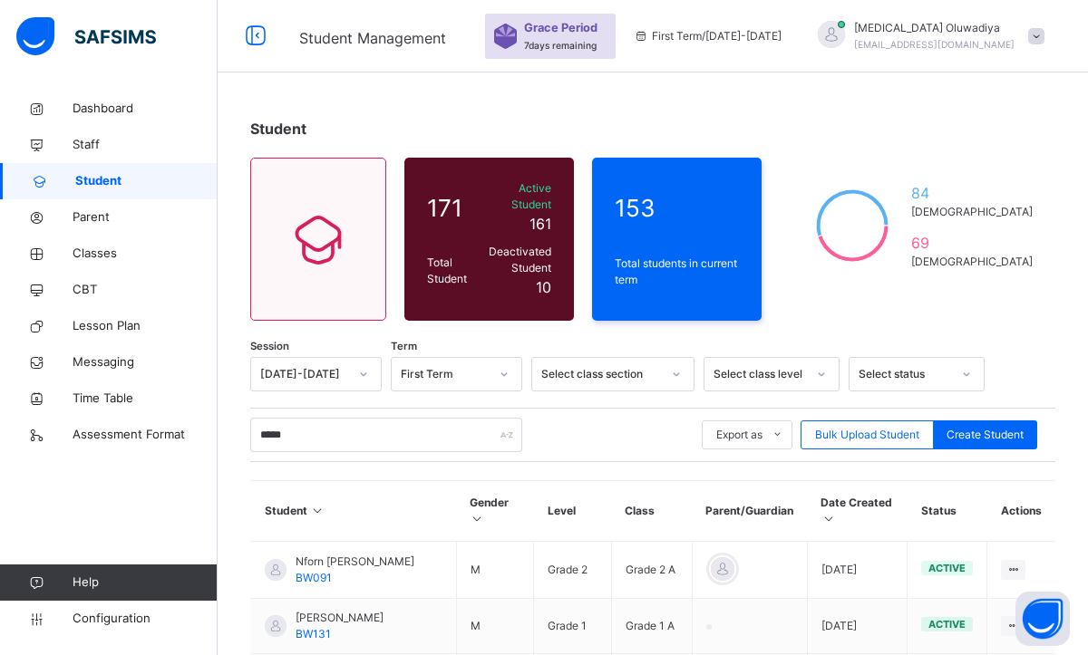
click at [586, 418] on div "***** Export as Pdf Report Excel Report Excel Report (LMS) Bulk Upload Student …" at bounding box center [652, 435] width 805 height 34
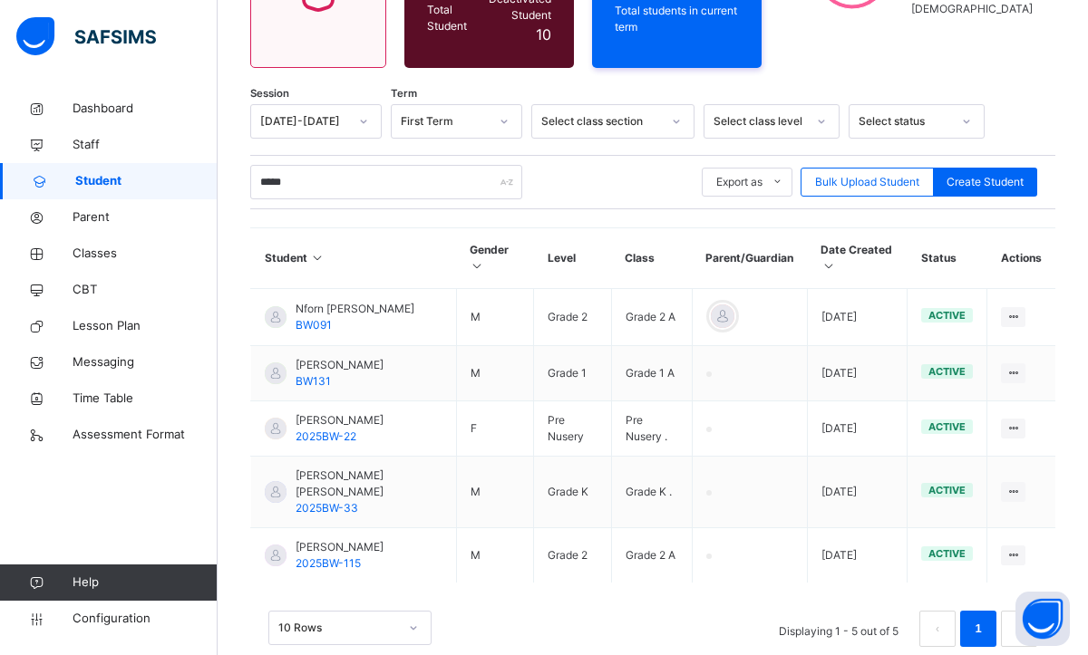
scroll to position [274, 0]
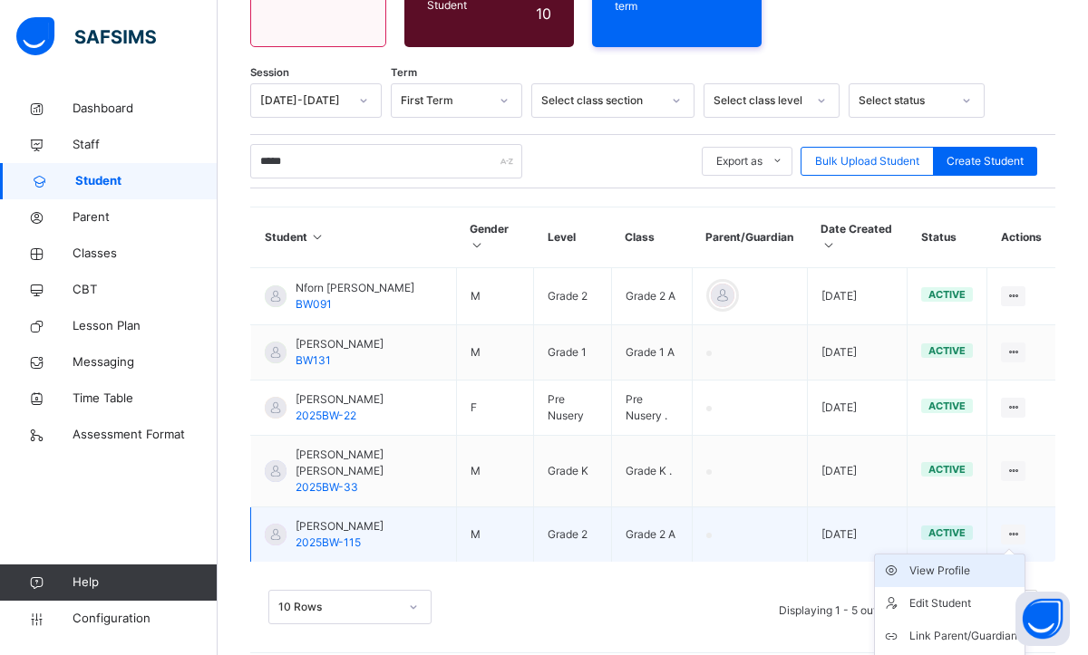
click at [958, 562] on div "View Profile" at bounding box center [963, 571] width 108 height 18
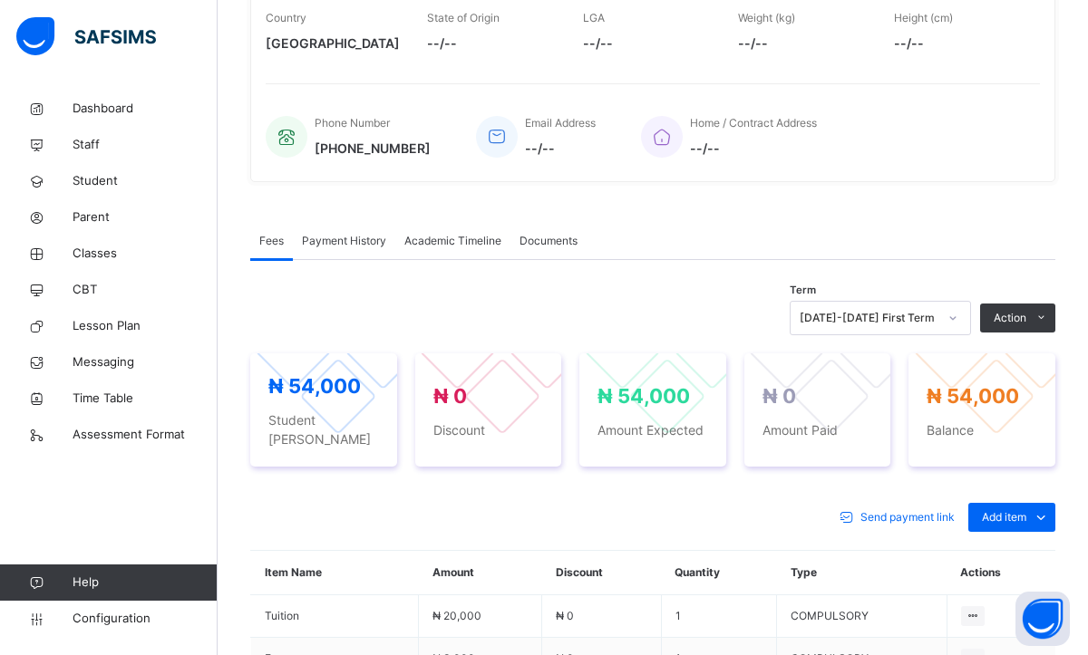
scroll to position [399, 0]
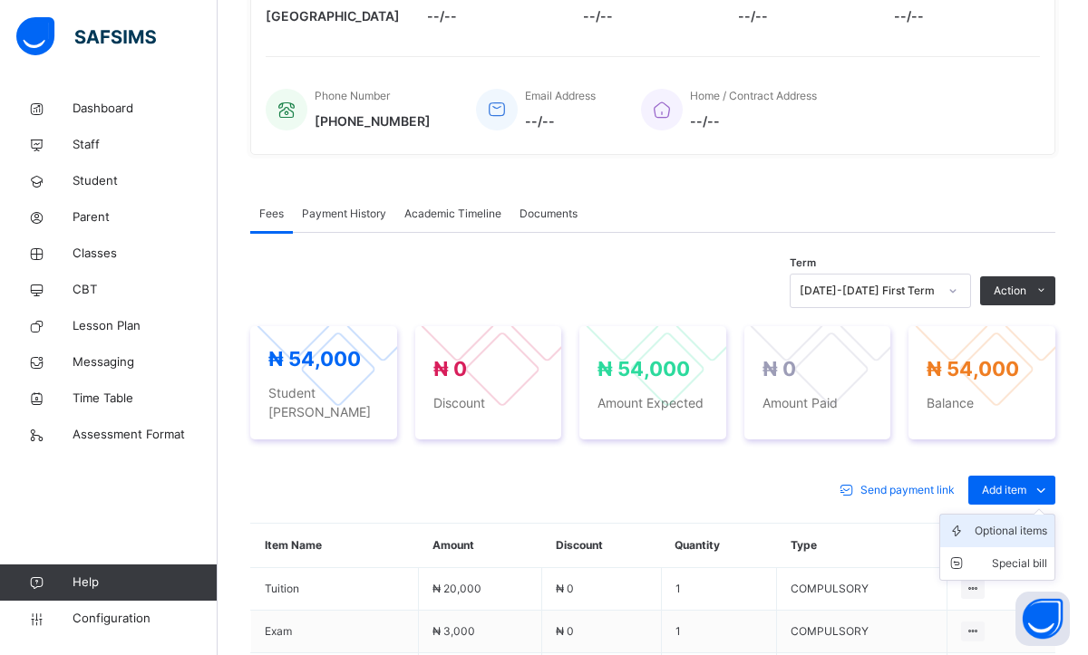
click at [992, 522] on div "Optional items" at bounding box center [1010, 531] width 73 height 18
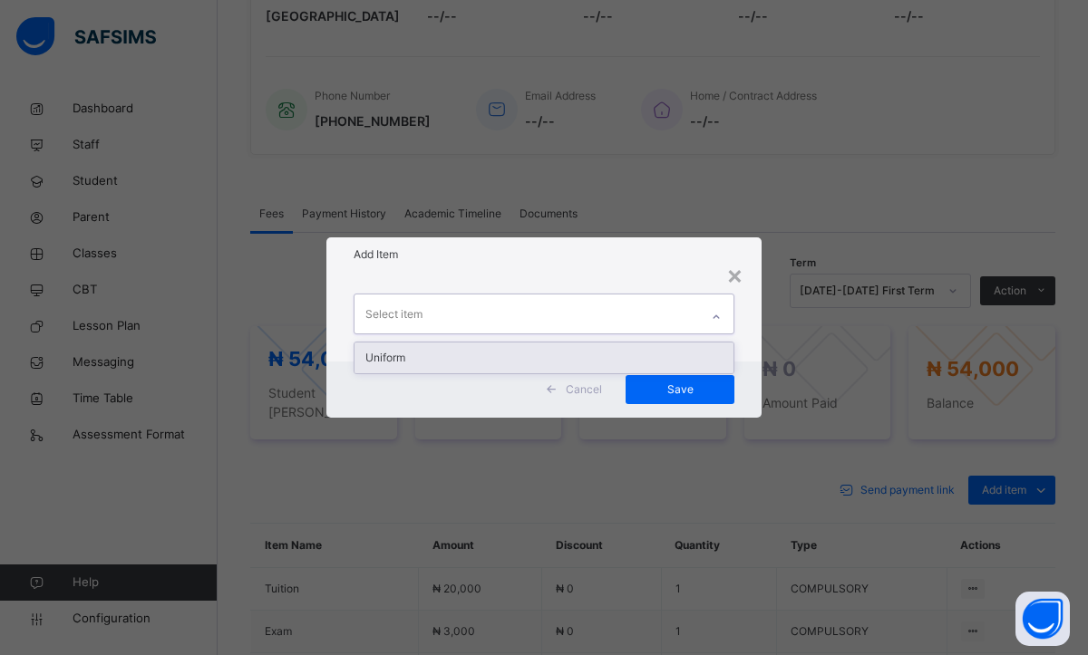
click at [723, 315] on div at bounding box center [716, 317] width 31 height 29
click at [485, 369] on div "Uniform" at bounding box center [543, 358] width 379 height 31
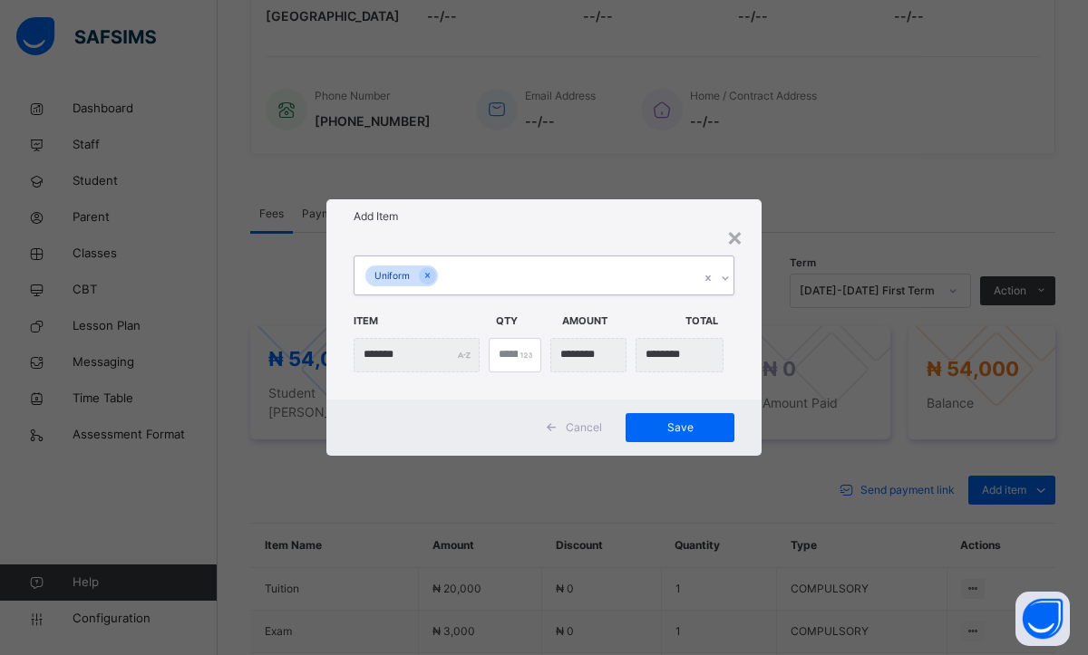
click at [695, 442] on div "Cancel Save" at bounding box center [543, 428] width 435 height 56
click at [688, 432] on span "Save" at bounding box center [680, 428] width 82 height 16
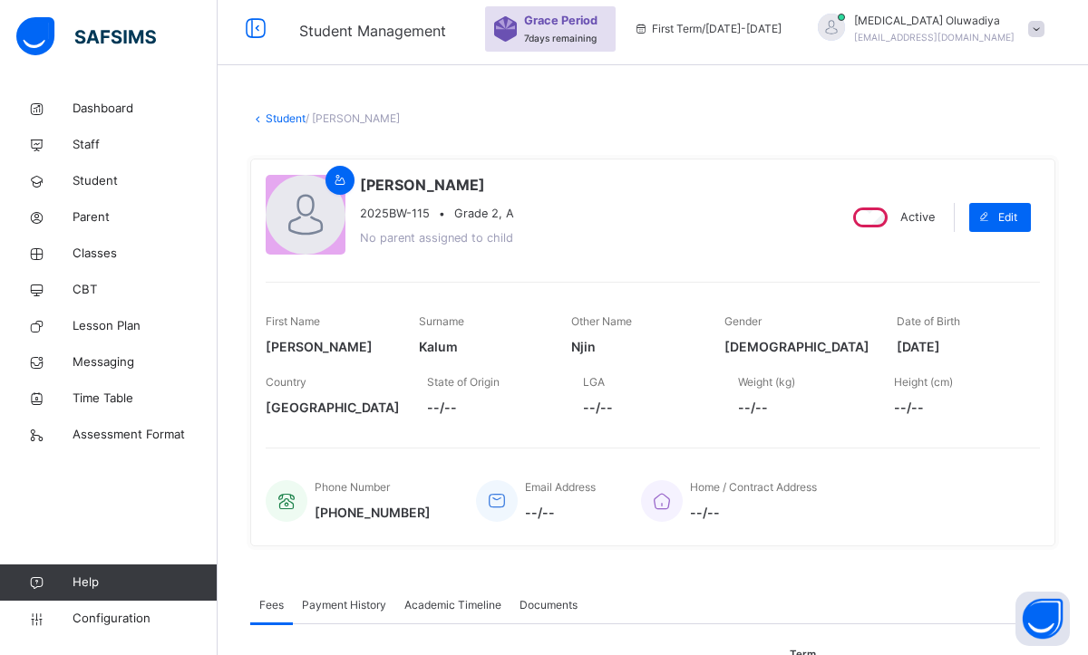
scroll to position [0, 0]
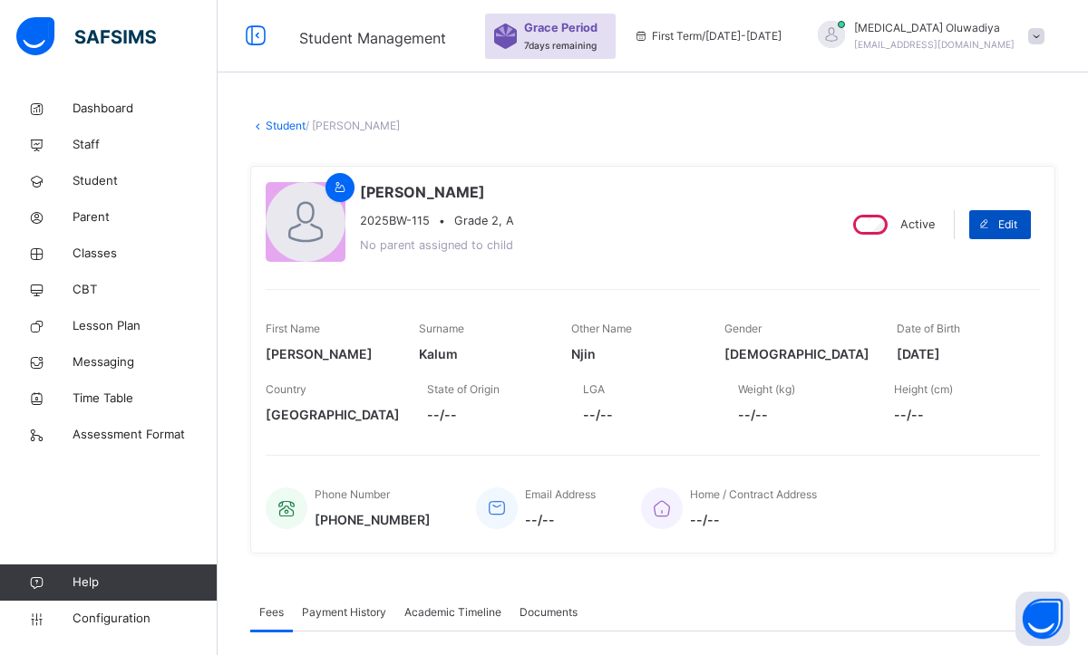
click at [1004, 222] on span "Edit" at bounding box center [1007, 225] width 19 height 16
select select "**"
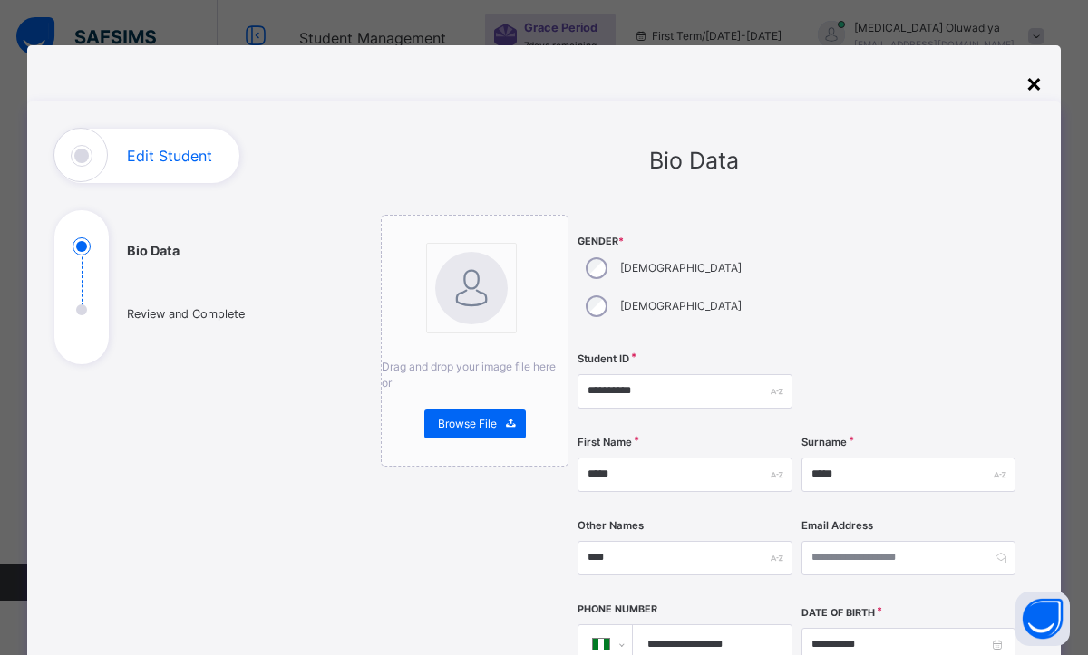
click at [1028, 87] on div "×" at bounding box center [1033, 82] width 17 height 38
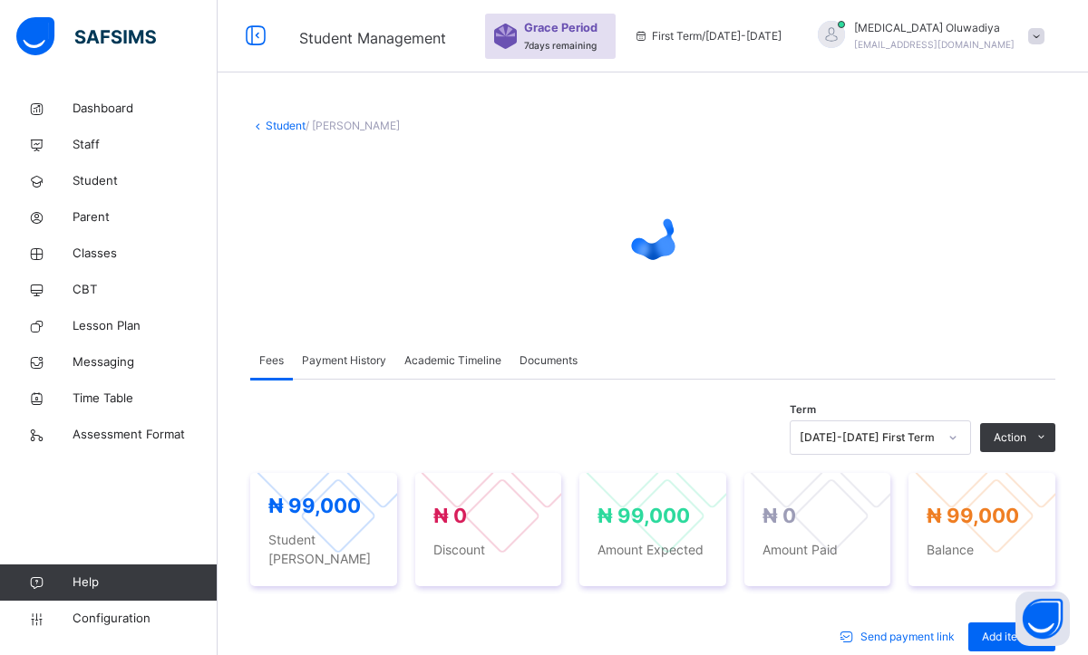
click at [1040, 44] on div "[MEDICAL_DATA][PERSON_NAME] [EMAIL_ADDRESS][DOMAIN_NAME]" at bounding box center [927, 36] width 254 height 33
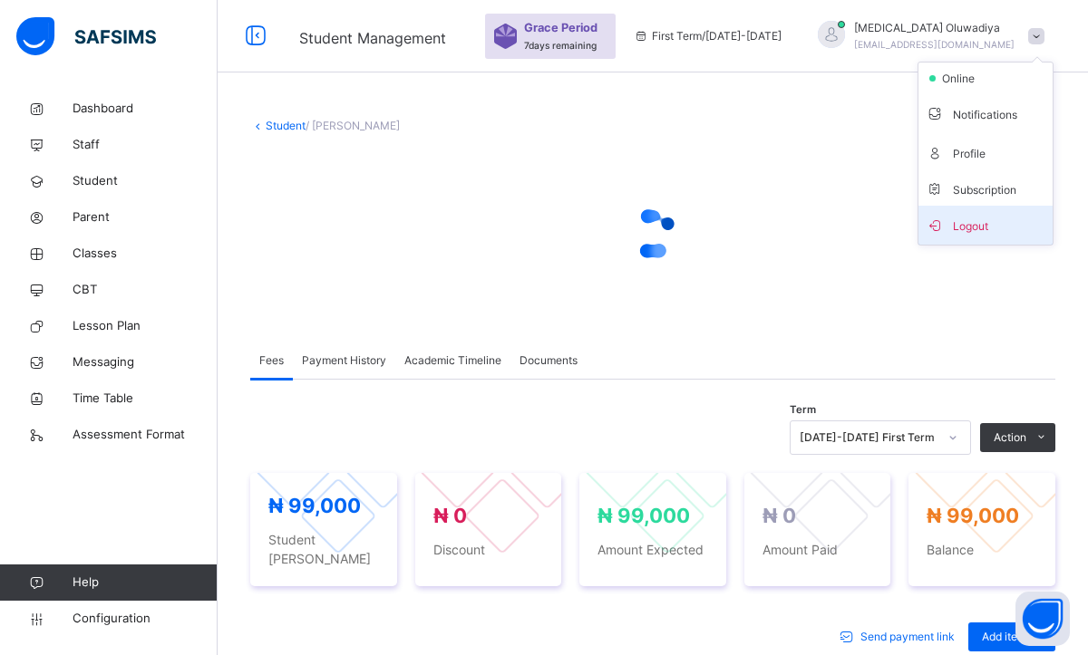
click at [988, 230] on span "Logout" at bounding box center [986, 225] width 120 height 24
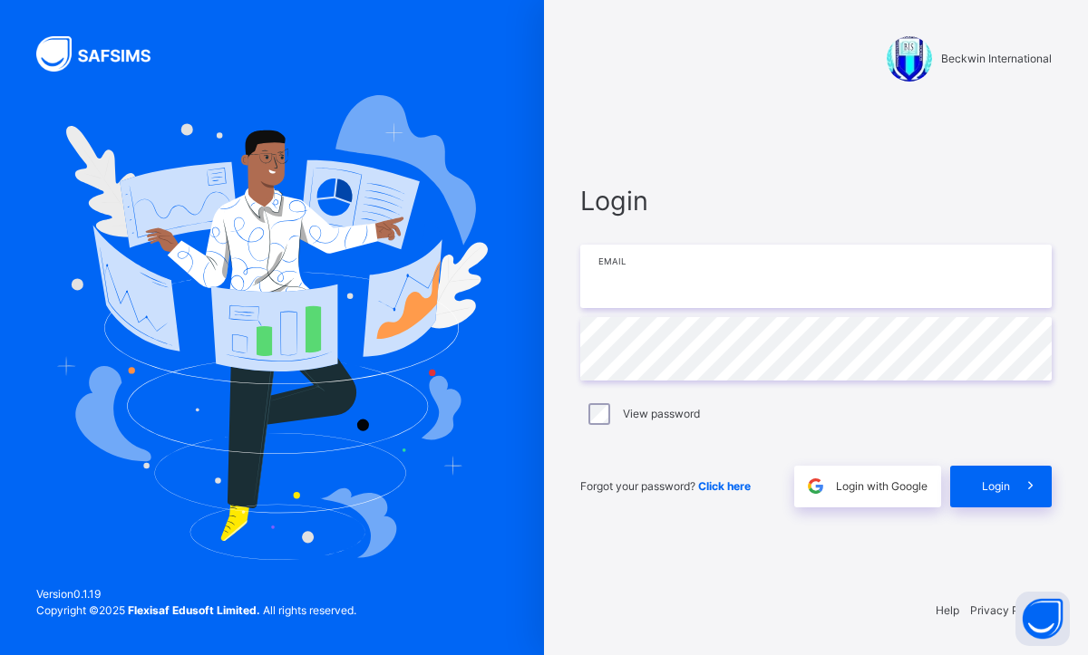
type input "**********"
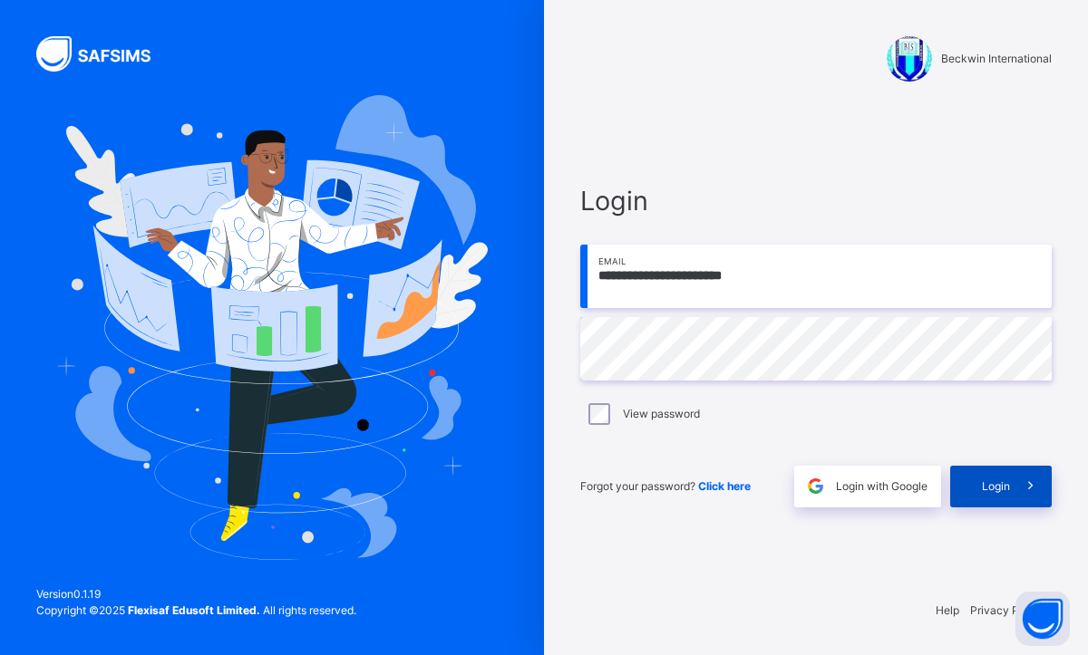
click at [980, 490] on div "Login" at bounding box center [1001, 487] width 102 height 42
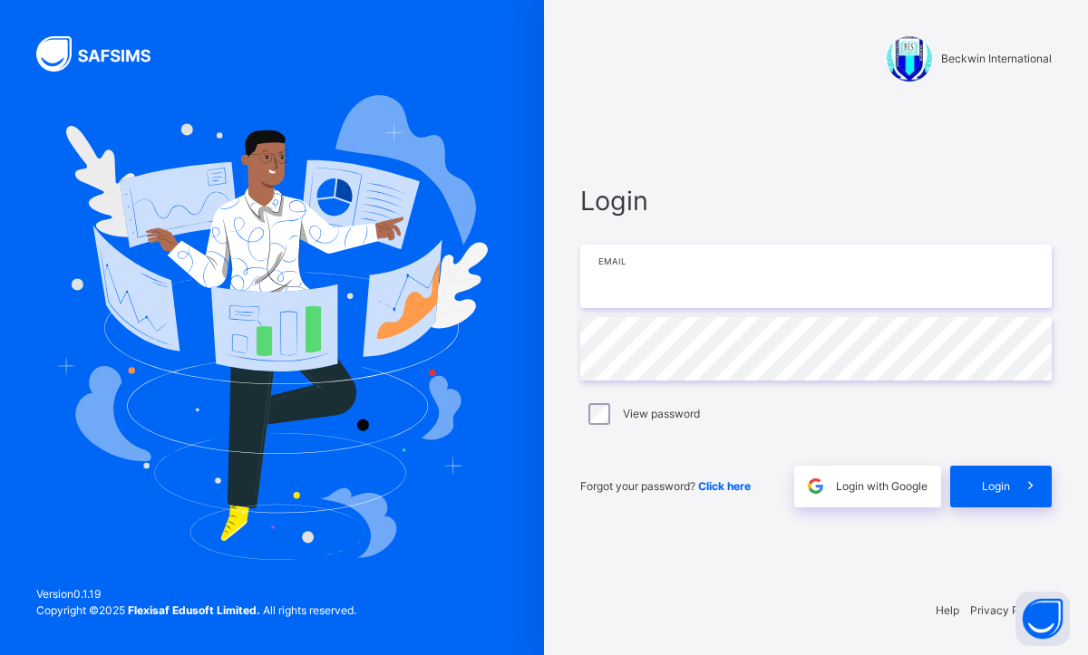
type input "**********"
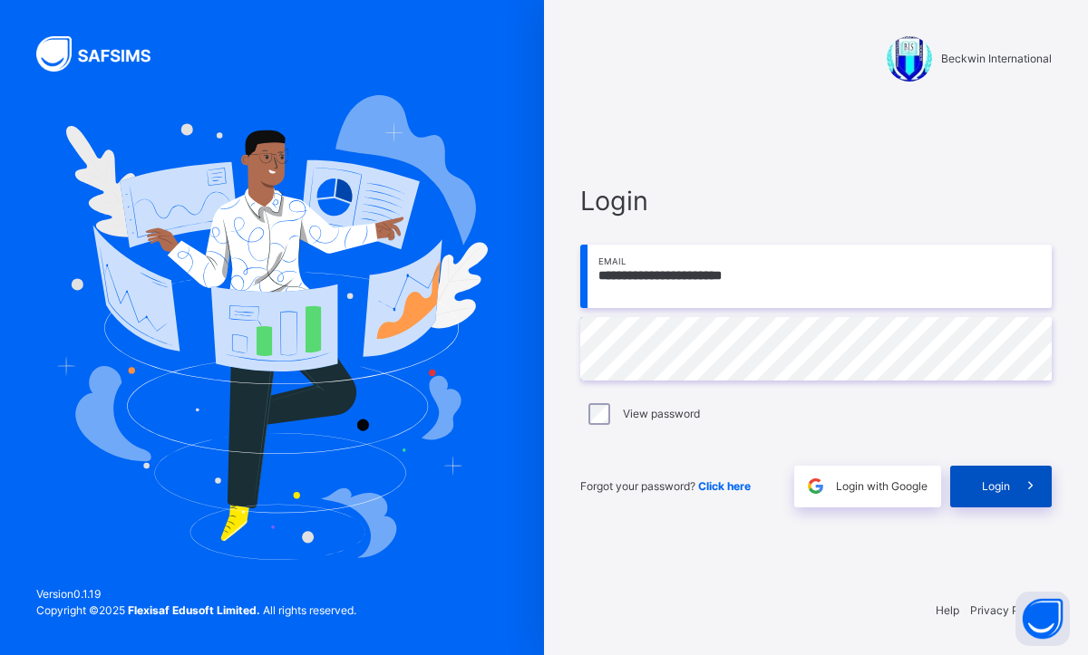
click at [1008, 473] on div "Login" at bounding box center [1001, 487] width 102 height 42
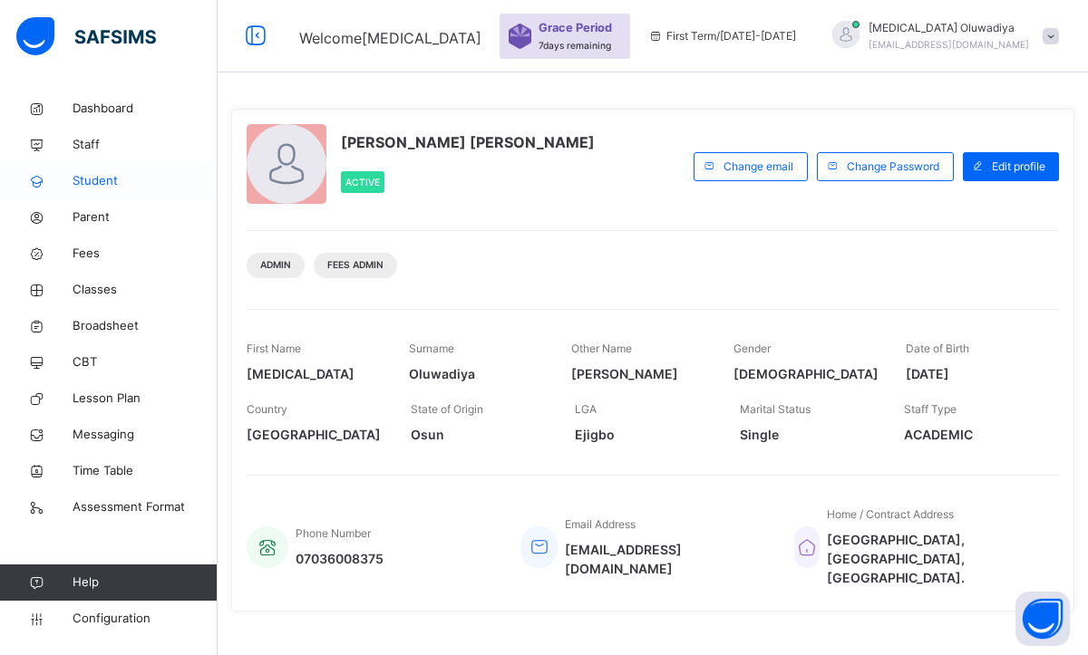
click at [105, 179] on span "Student" at bounding box center [145, 181] width 145 height 18
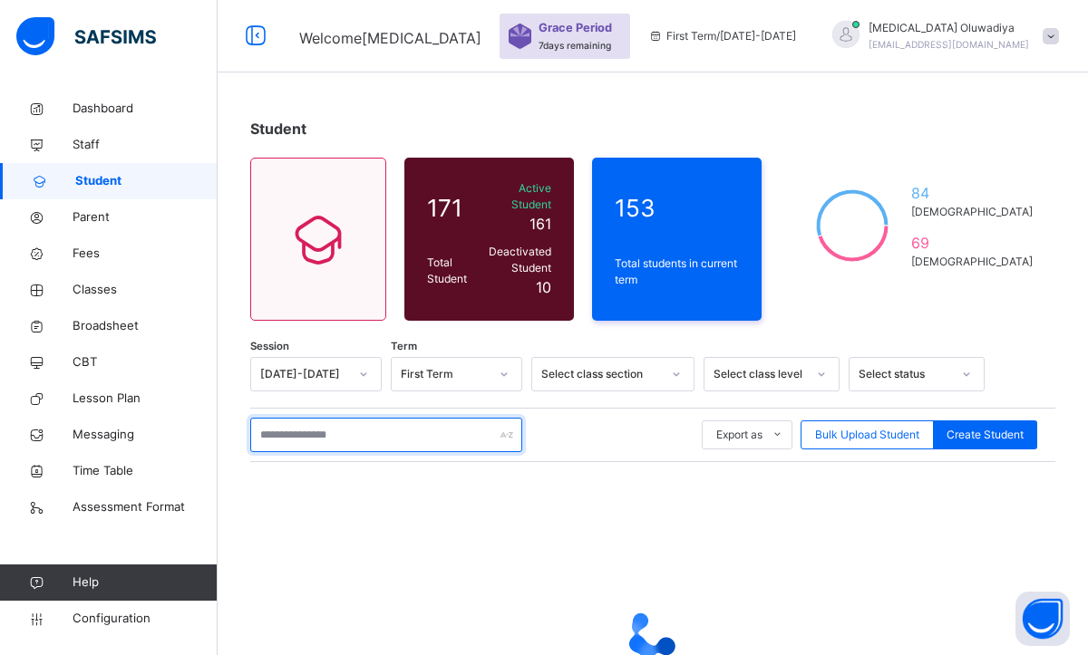
click at [357, 418] on input "text" at bounding box center [386, 435] width 272 height 34
type input "*"
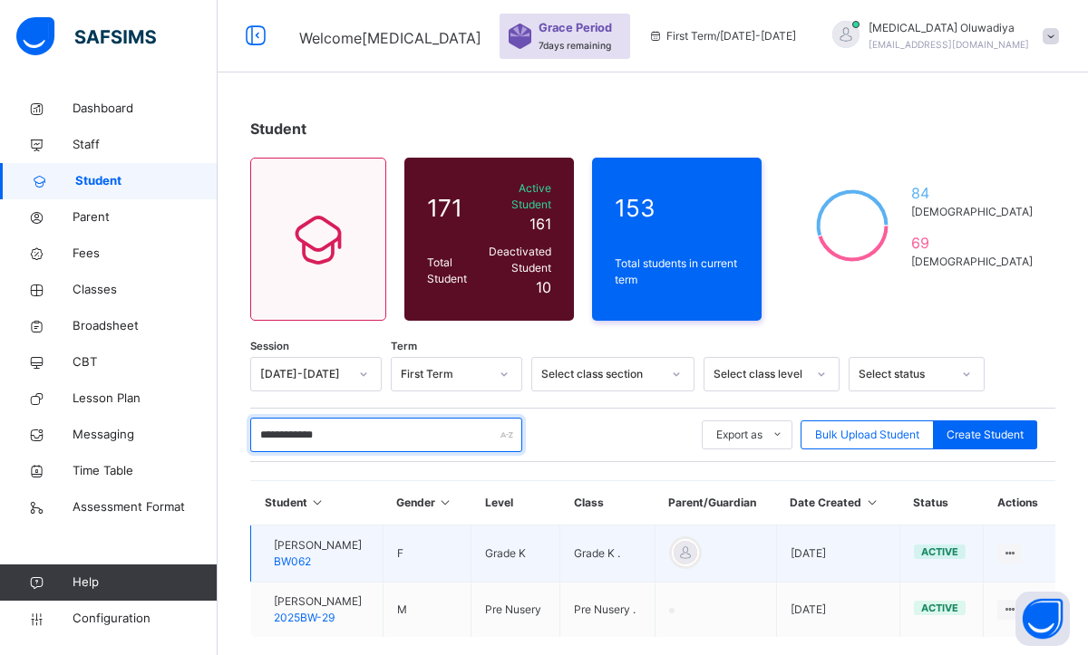
type input "**********"
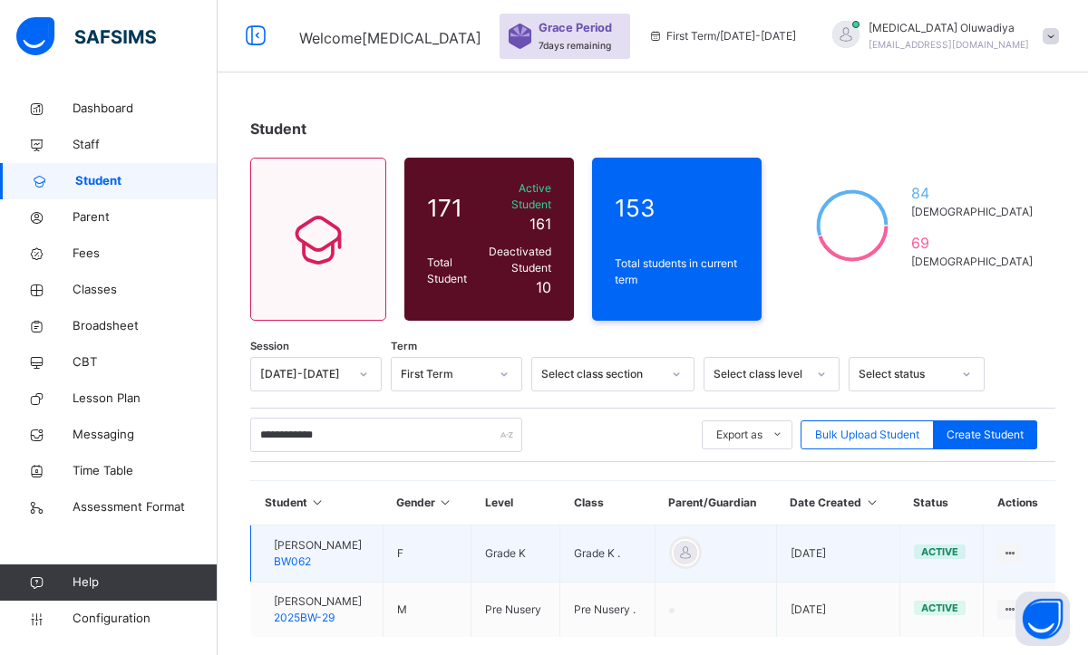
click at [325, 538] on span "[PERSON_NAME]" at bounding box center [318, 546] width 88 height 16
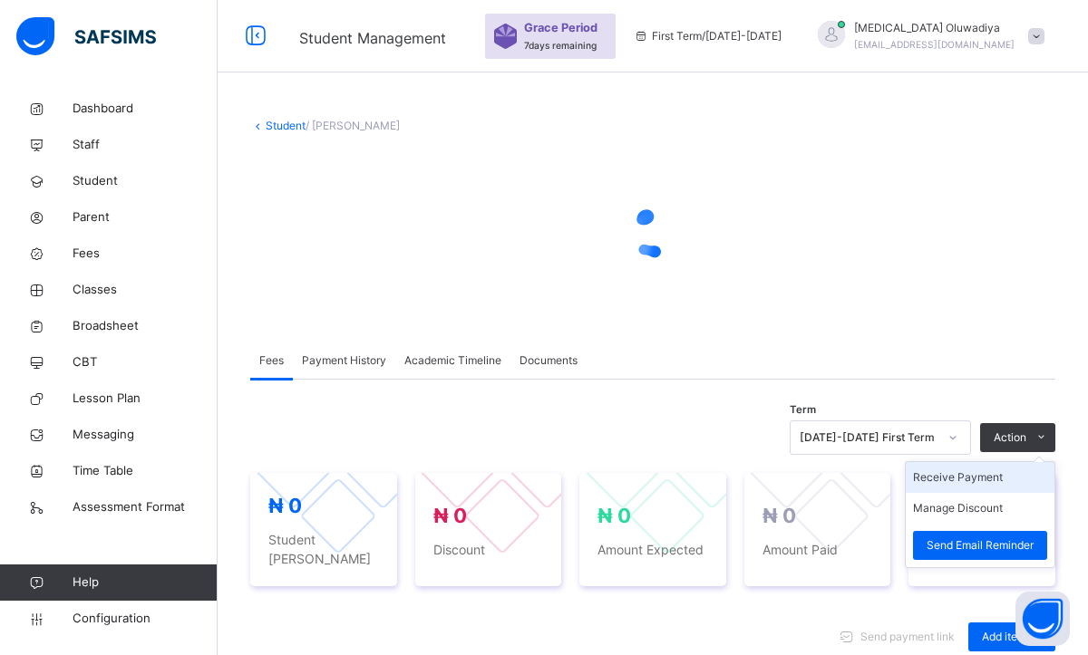
click at [958, 480] on li "Receive Payment" at bounding box center [980, 477] width 149 height 31
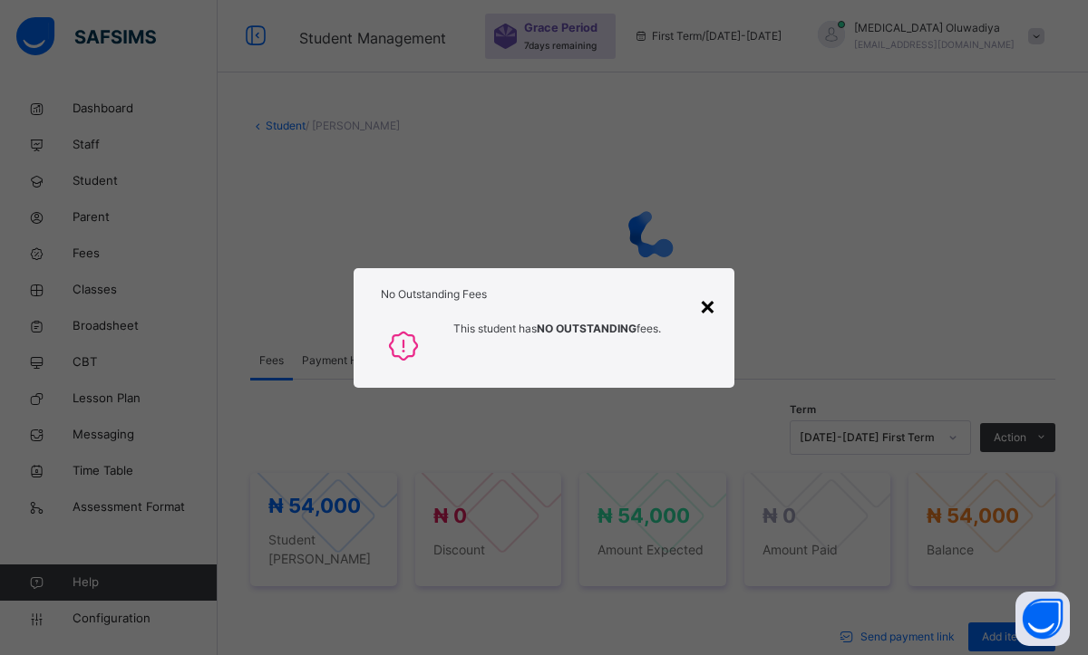
click at [704, 315] on div "×" at bounding box center [707, 305] width 17 height 38
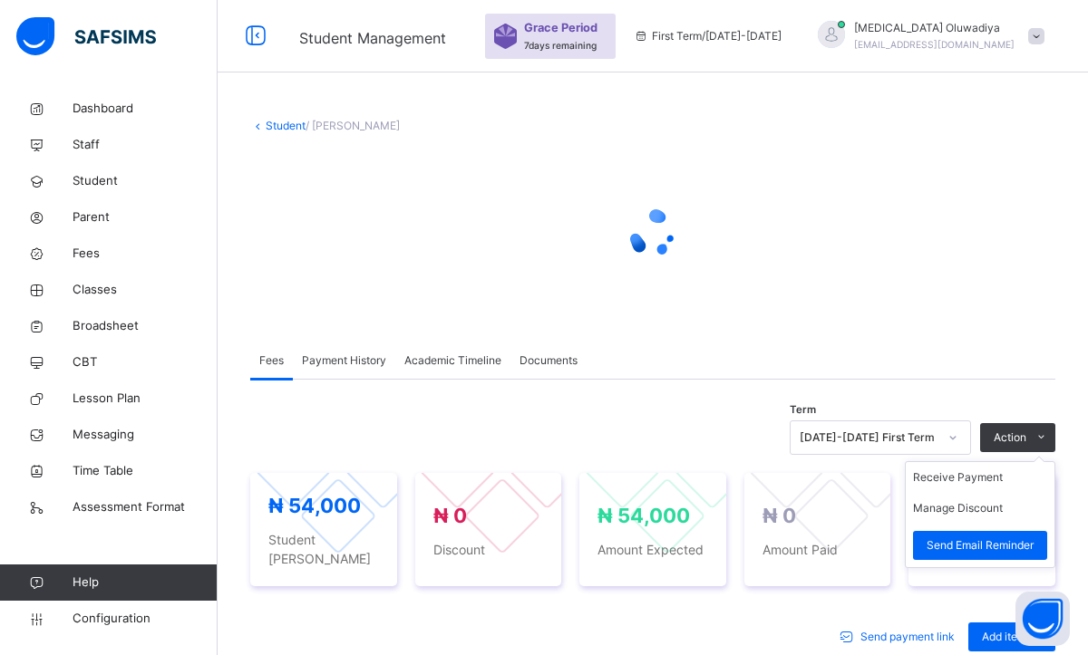
click at [1028, 461] on ul "Receive Payment Manage Discount Send Email Reminder" at bounding box center [980, 514] width 150 height 107
click at [969, 485] on li "Receive Payment" at bounding box center [980, 477] width 149 height 31
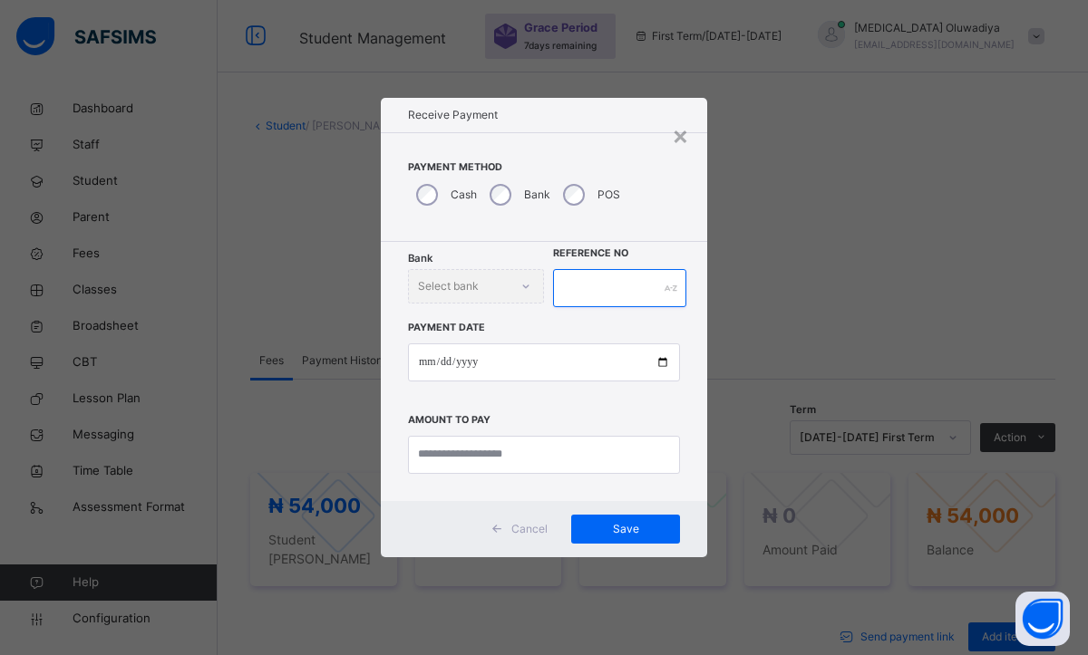
click at [584, 284] on input "text" at bounding box center [619, 288] width 133 height 38
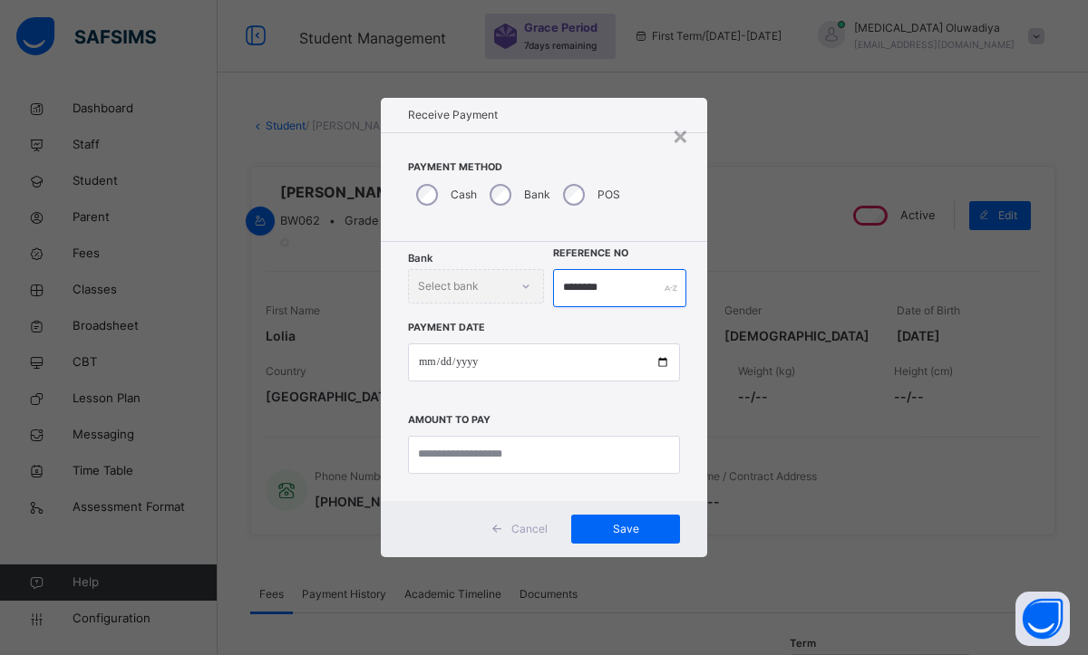
type input "********"
click at [424, 365] on input "date" at bounding box center [544, 363] width 272 height 38
type input "**********"
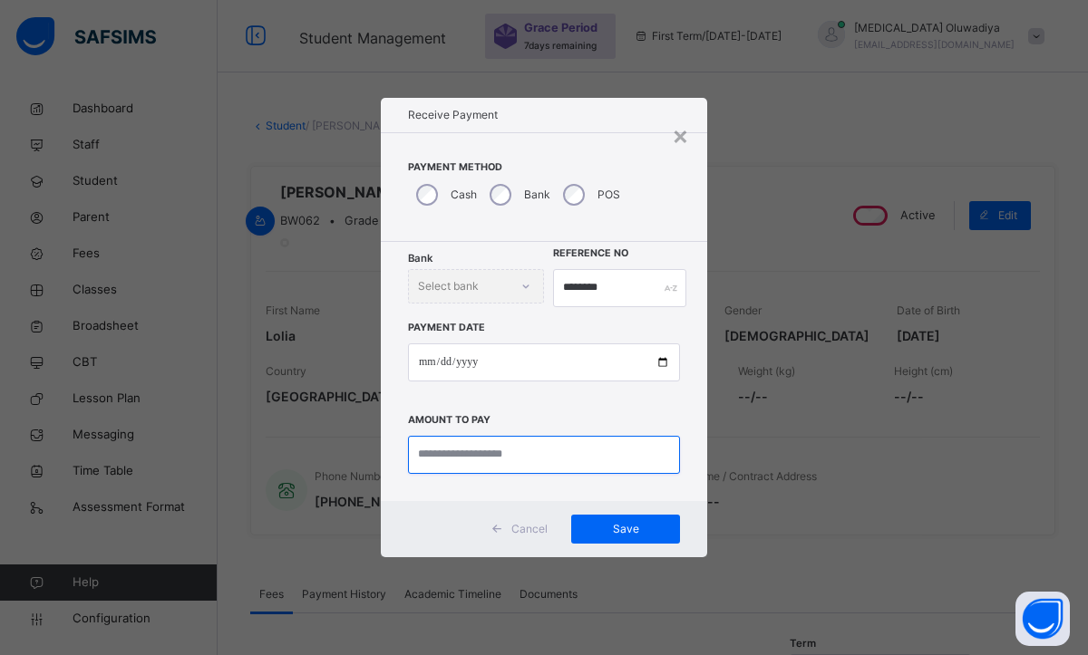
click at [441, 454] on input "currency" at bounding box center [544, 455] width 272 height 38
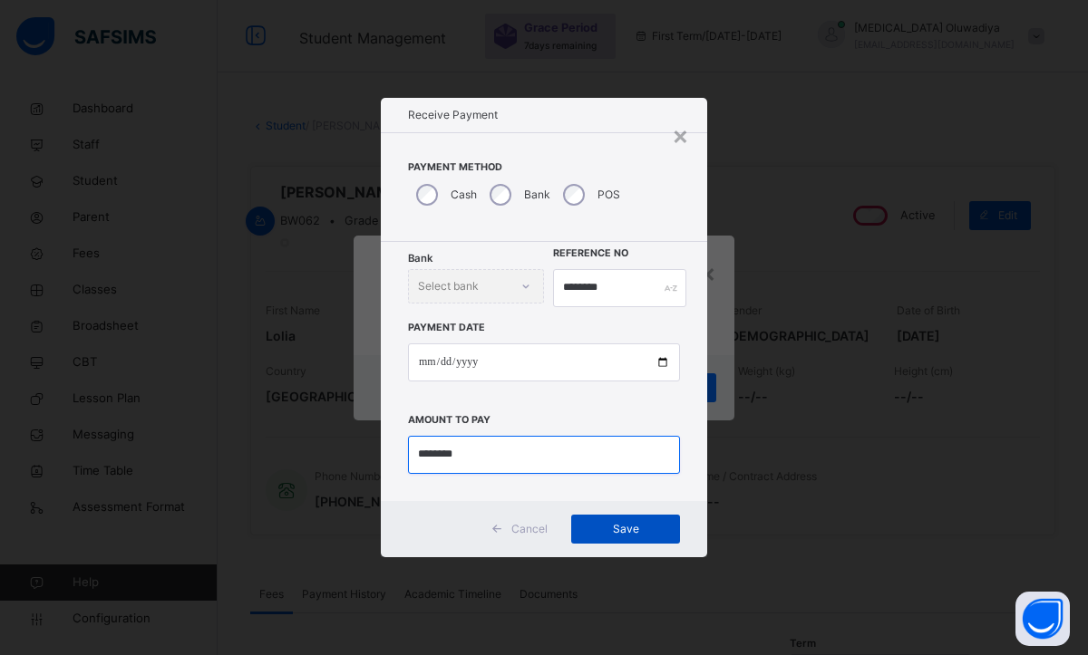
type input "********"
click at [632, 530] on span "Save" at bounding box center [626, 529] width 82 height 16
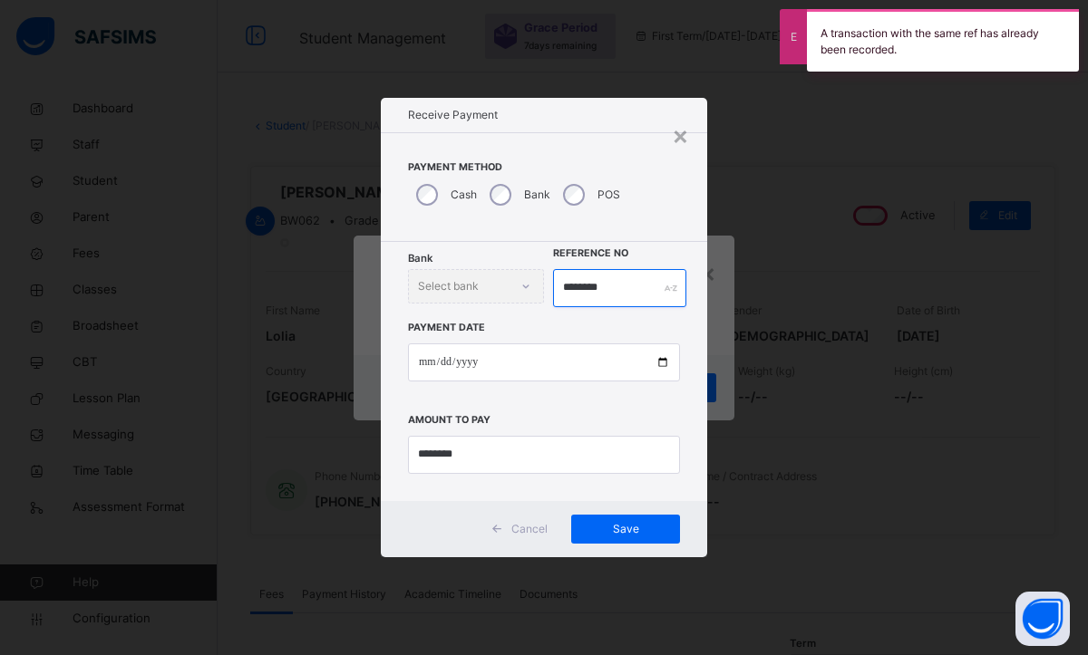
click at [611, 290] on input "********" at bounding box center [619, 288] width 133 height 38
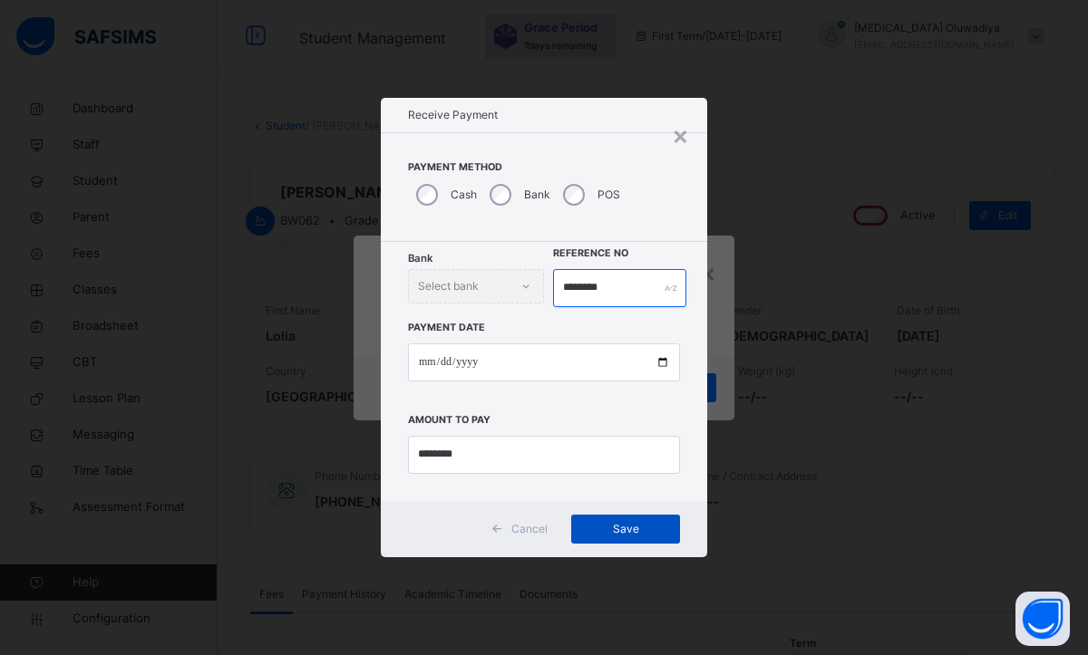
type input "********"
click at [634, 536] on span "Save" at bounding box center [626, 529] width 82 height 16
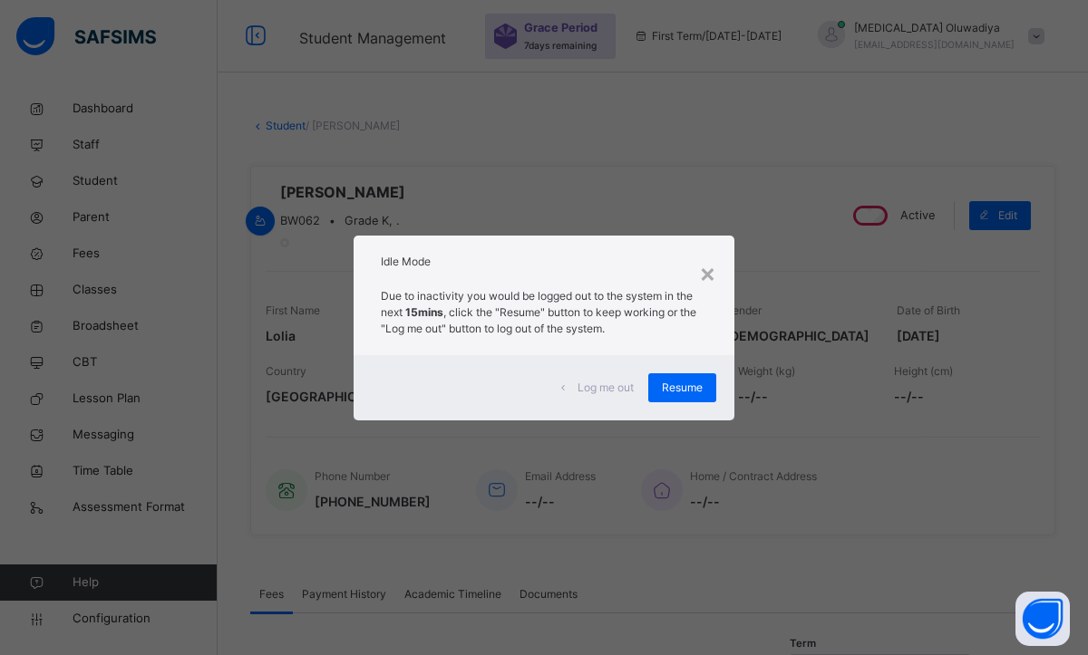
click at [676, 380] on span "Resume" at bounding box center [682, 388] width 41 height 16
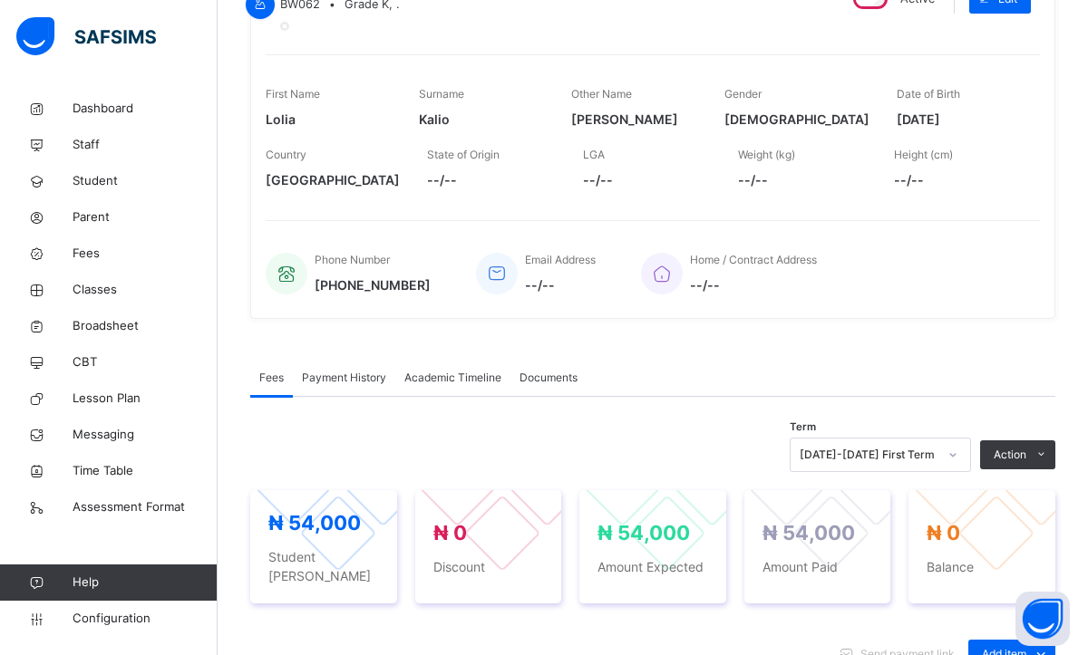
scroll to position [218, 0]
click at [116, 285] on span "Classes" at bounding box center [145, 290] width 145 height 18
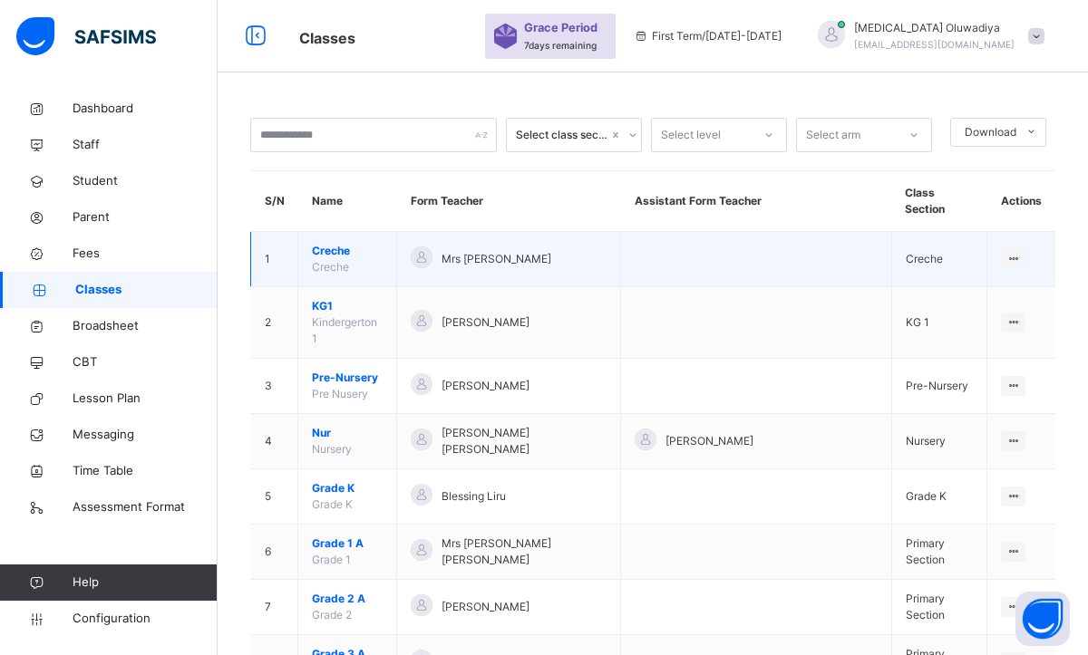
click at [346, 260] on span "Creche" at bounding box center [330, 267] width 37 height 14
click at [988, 236] on td "View Class Assign form Teacher" at bounding box center [1021, 259] width 68 height 55
click at [946, 286] on div "View Class" at bounding box center [965, 295] width 103 height 18
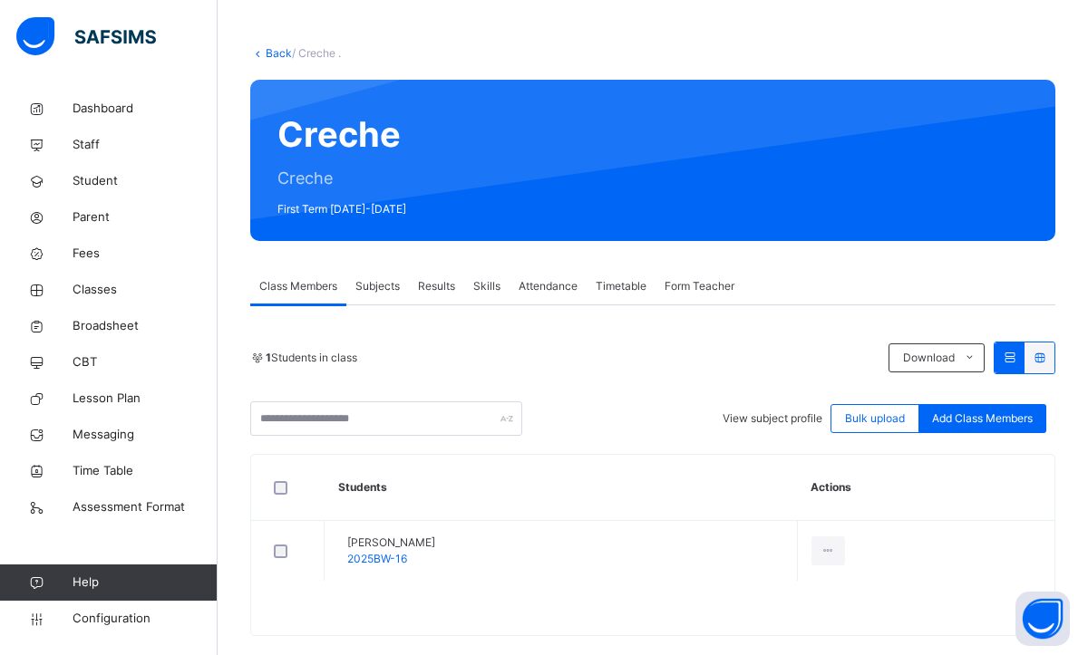
scroll to position [99, 0]
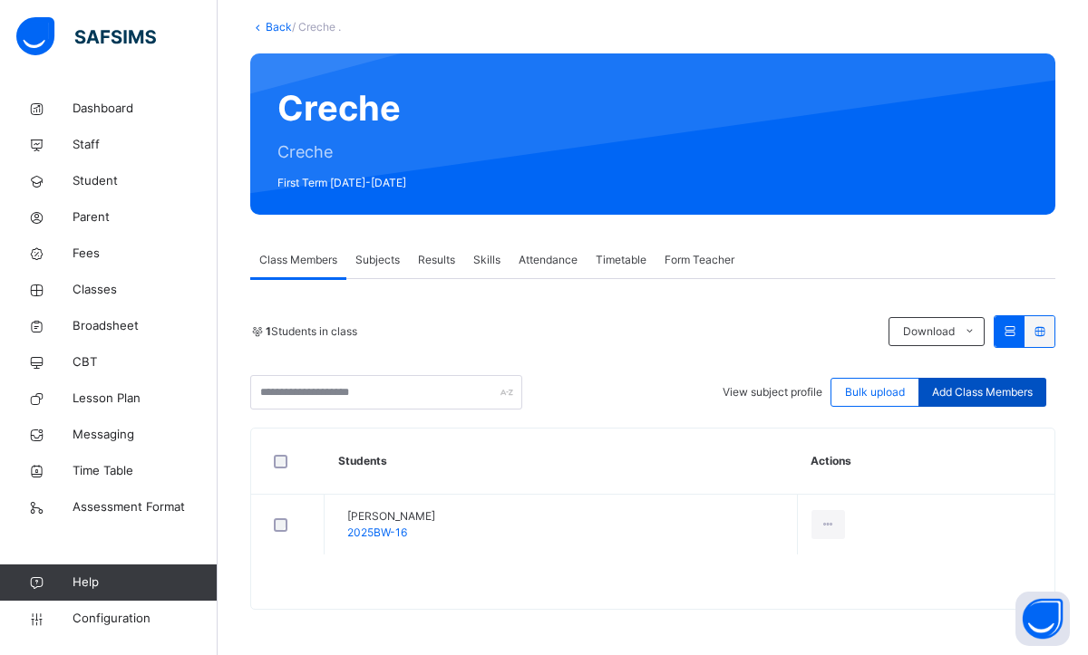
click at [1009, 396] on span "Add Class Members" at bounding box center [982, 392] width 101 height 16
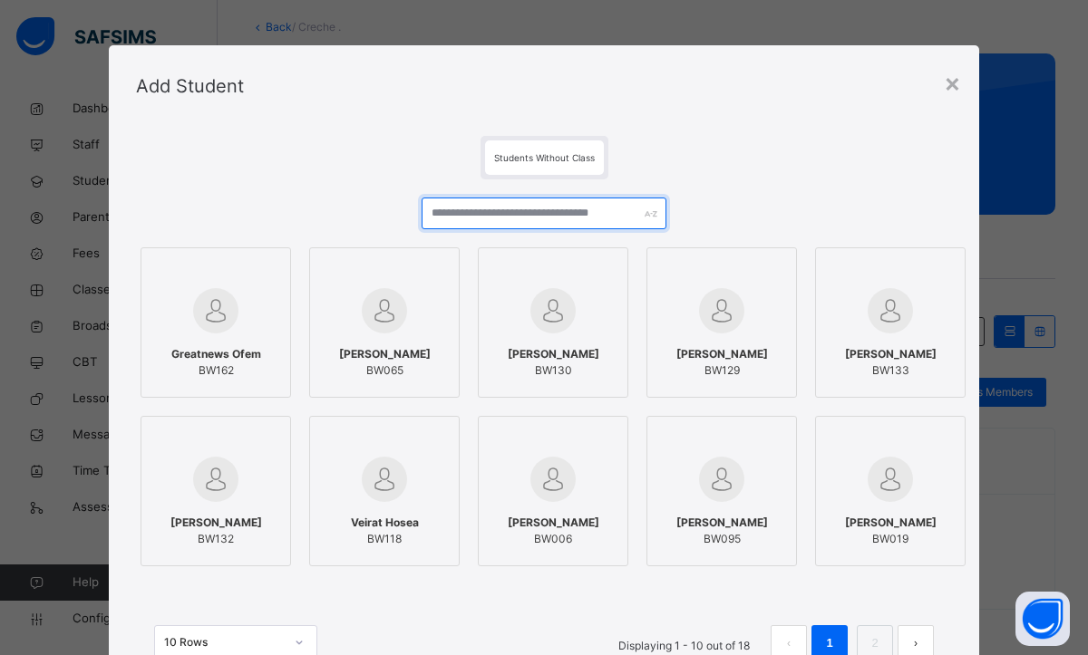
click at [553, 211] on input "text" at bounding box center [544, 214] width 245 height 32
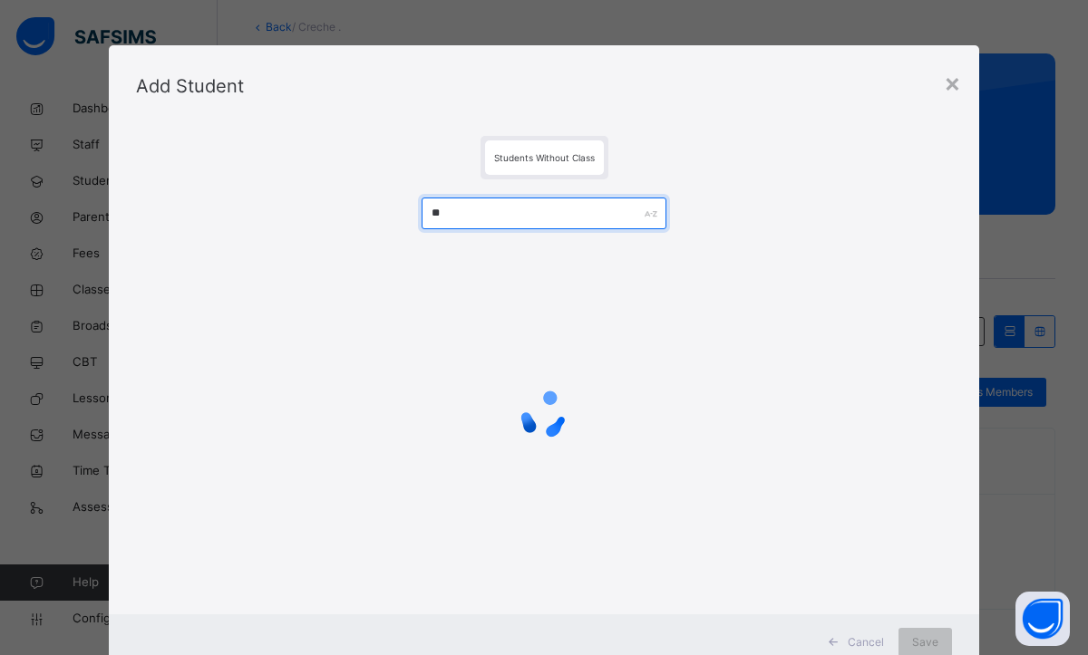
type input "*"
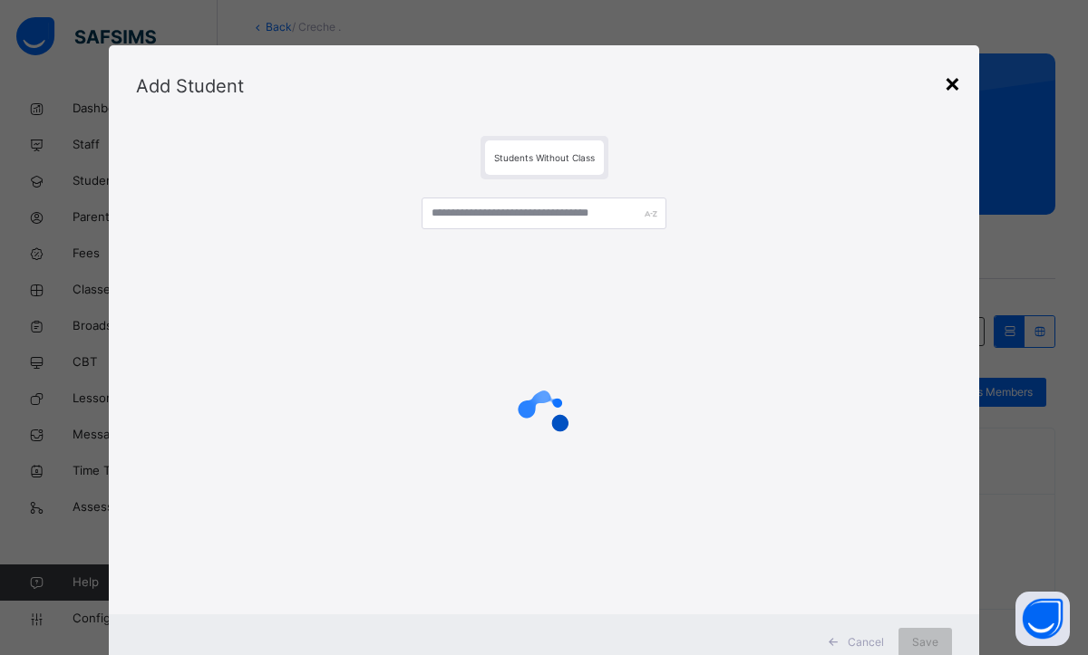
click at [950, 84] on div "×" at bounding box center [952, 82] width 17 height 38
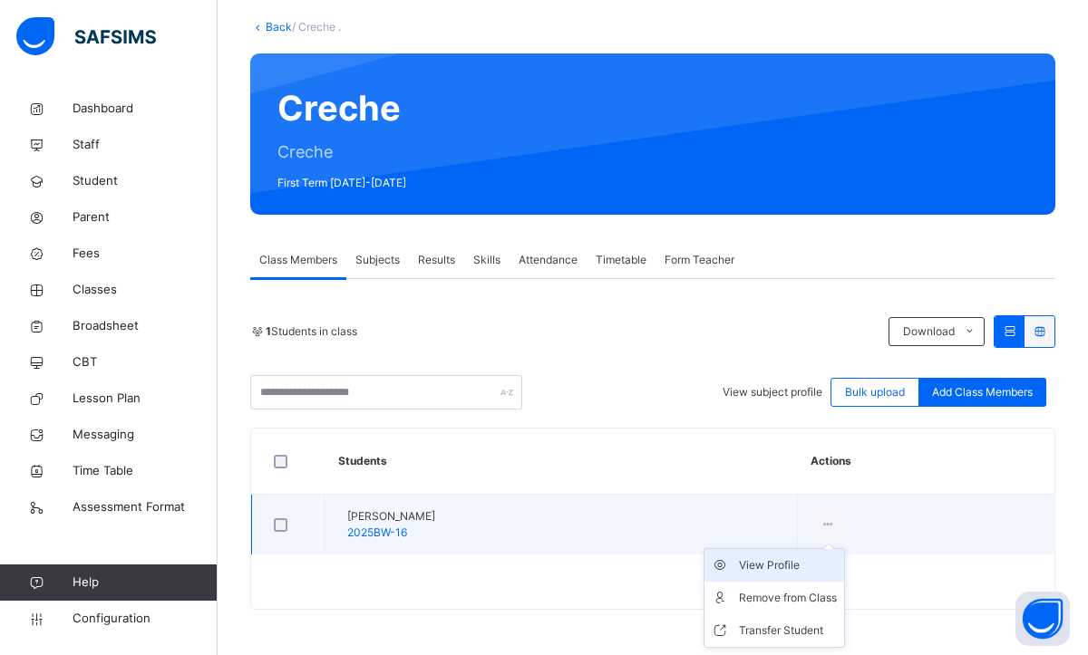
click at [771, 565] on div "View Profile" at bounding box center [788, 566] width 98 height 18
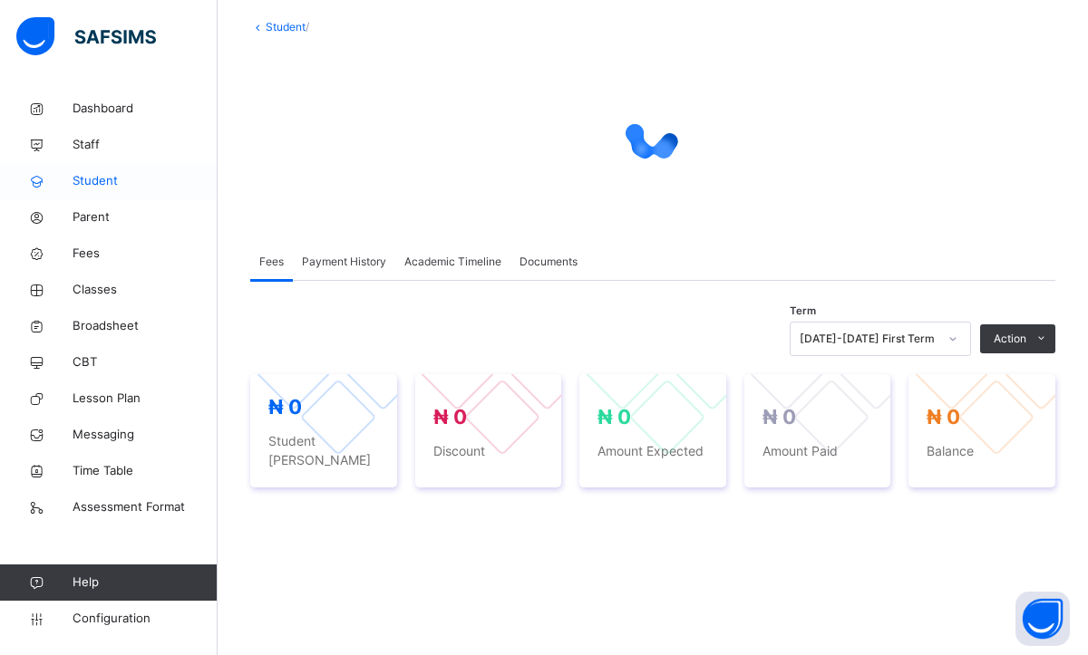
click at [103, 180] on span "Student" at bounding box center [145, 181] width 145 height 18
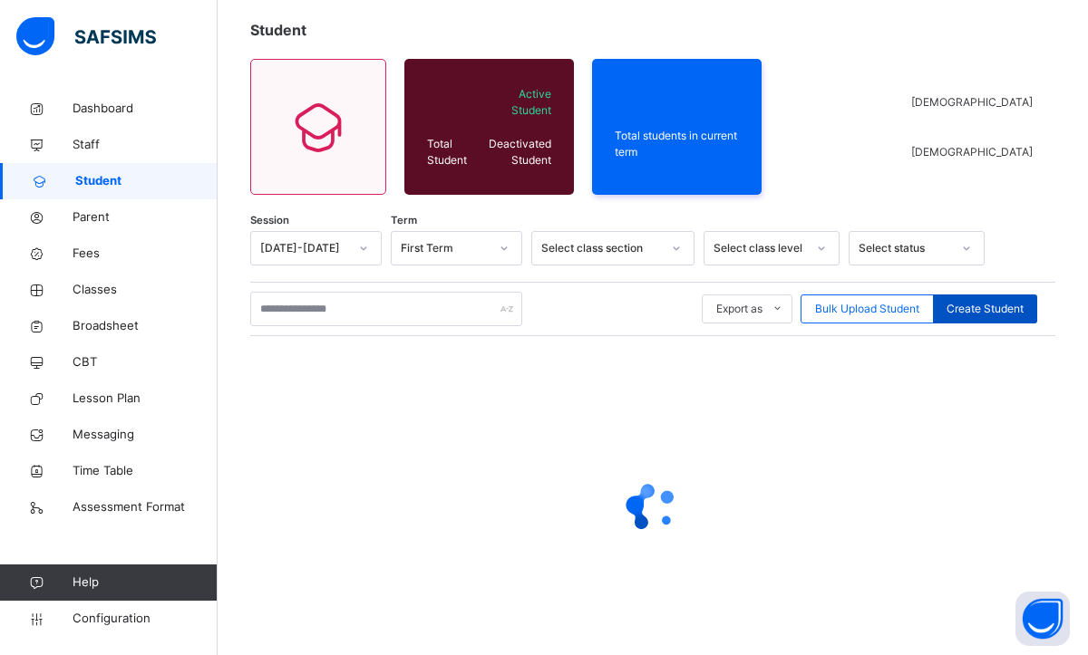
click at [971, 311] on span "Create Student" at bounding box center [984, 309] width 77 height 16
select select "**"
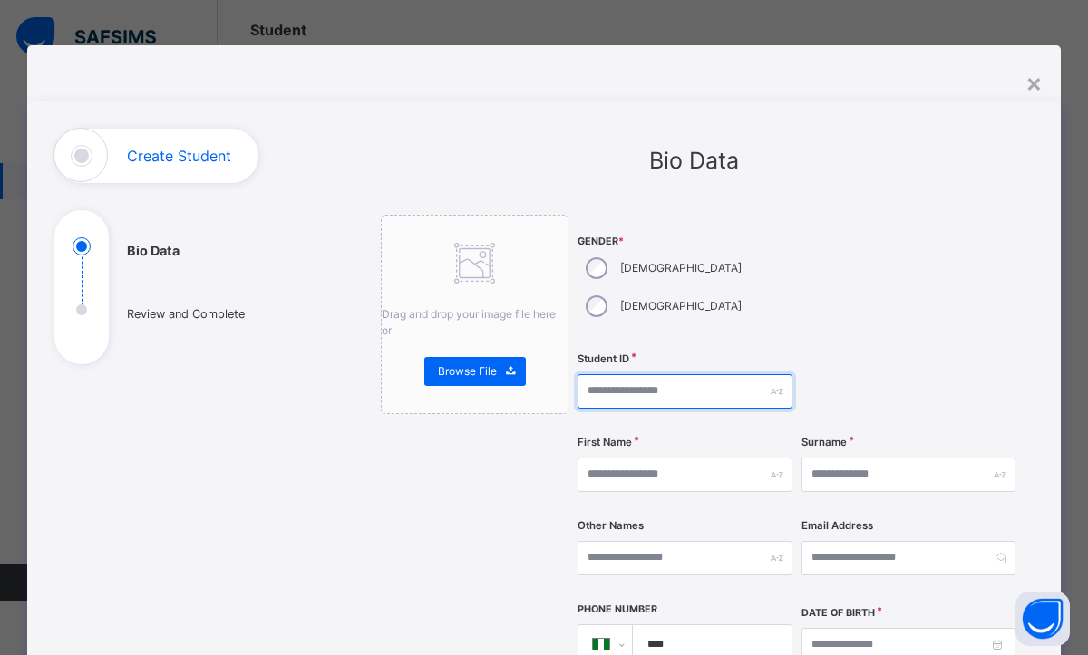
click at [632, 374] on input "text" at bounding box center [684, 391] width 215 height 34
type input "**********"
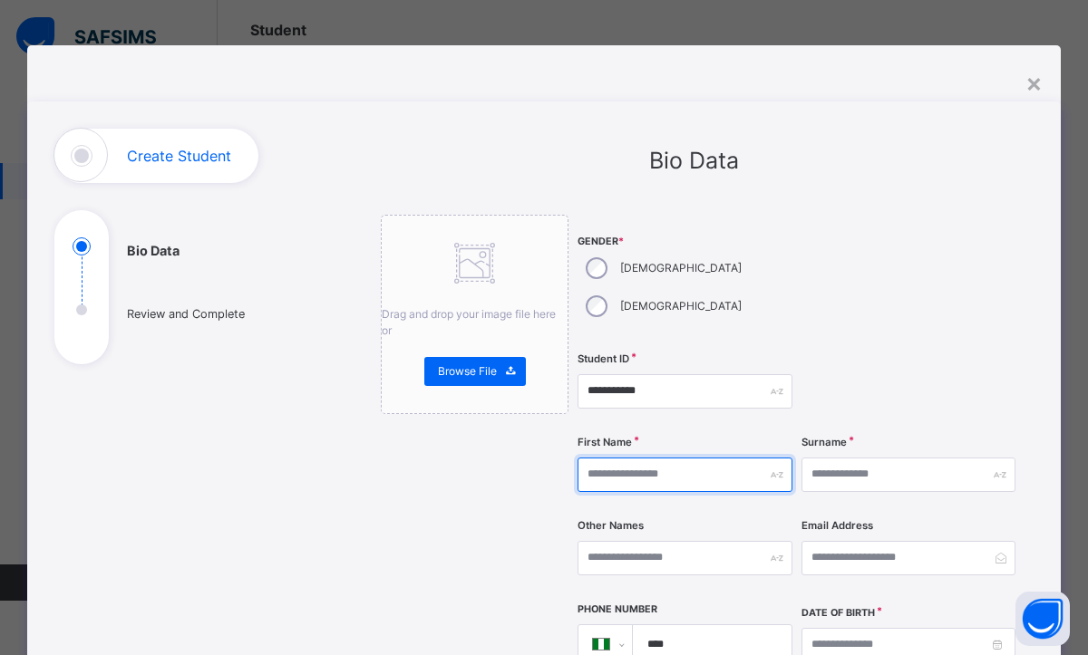
click at [602, 458] on input "text" at bounding box center [684, 475] width 215 height 34
type input "*****"
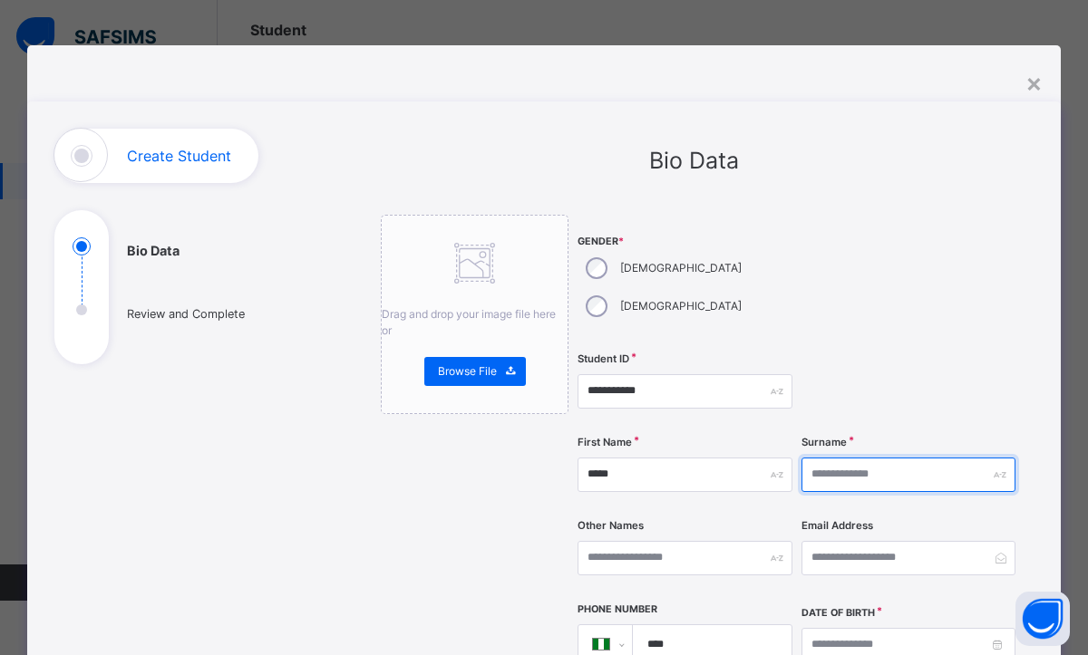
click at [882, 458] on input "text" at bounding box center [908, 475] width 215 height 34
type input "******"
click at [824, 628] on input at bounding box center [908, 645] width 215 height 34
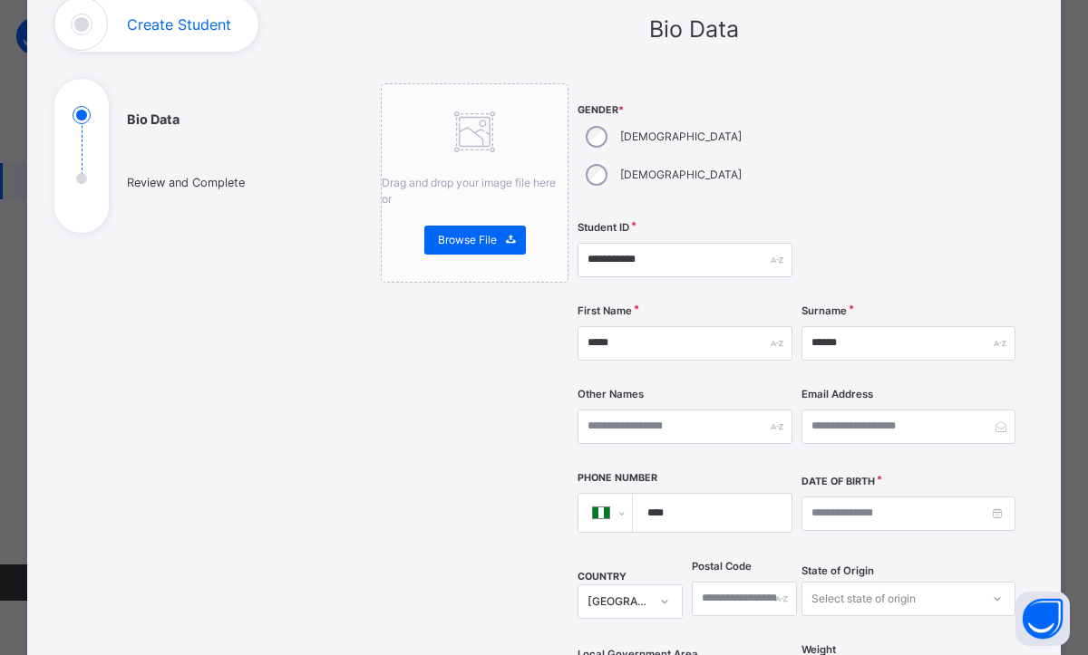
scroll to position [218, 0]
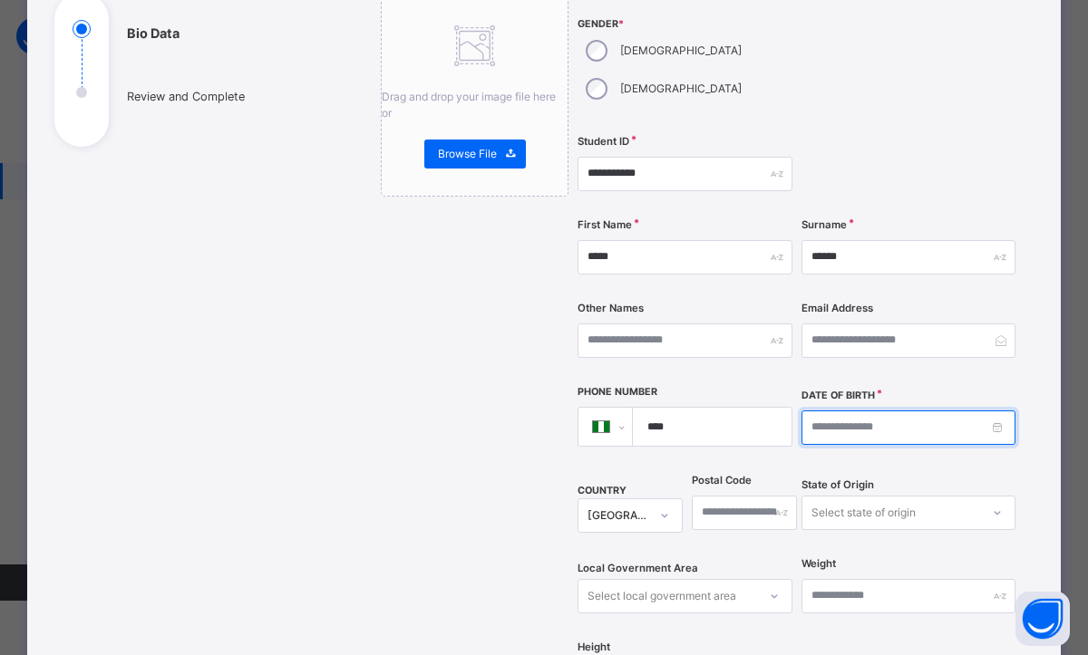
click at [958, 411] on input at bounding box center [908, 428] width 215 height 34
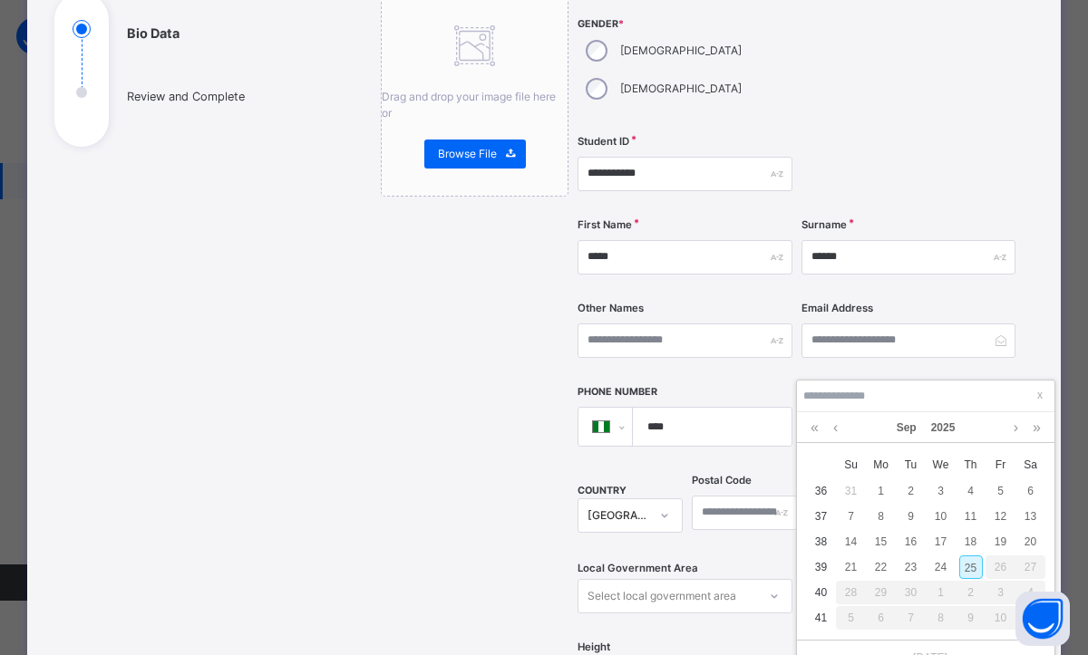
click at [969, 568] on div "25" at bounding box center [971, 568] width 24 height 24
type input "**********"
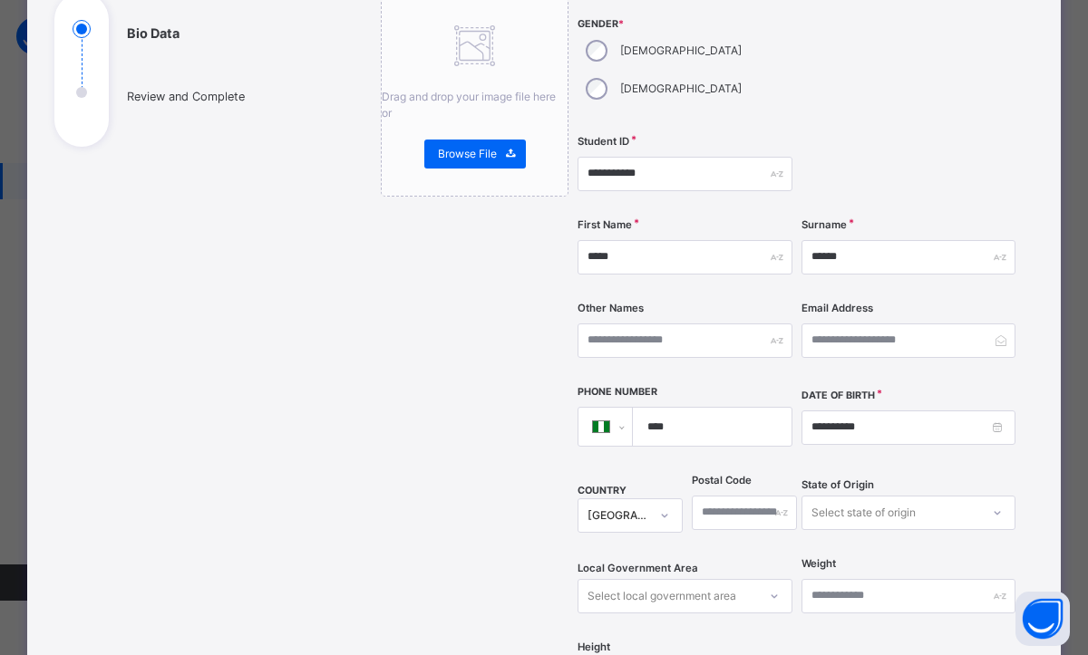
scroll to position [171, 0]
click at [534, 472] on div "Drag and drop your image file here or Browse File" at bounding box center [475, 518] width 188 height 1043
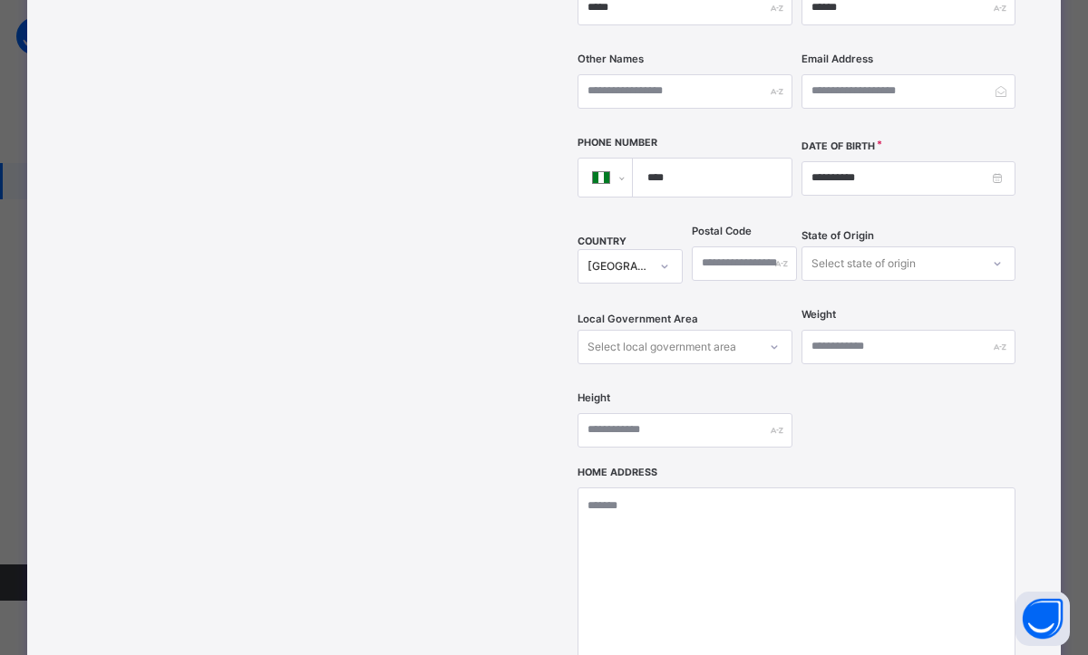
scroll to position [544, 0]
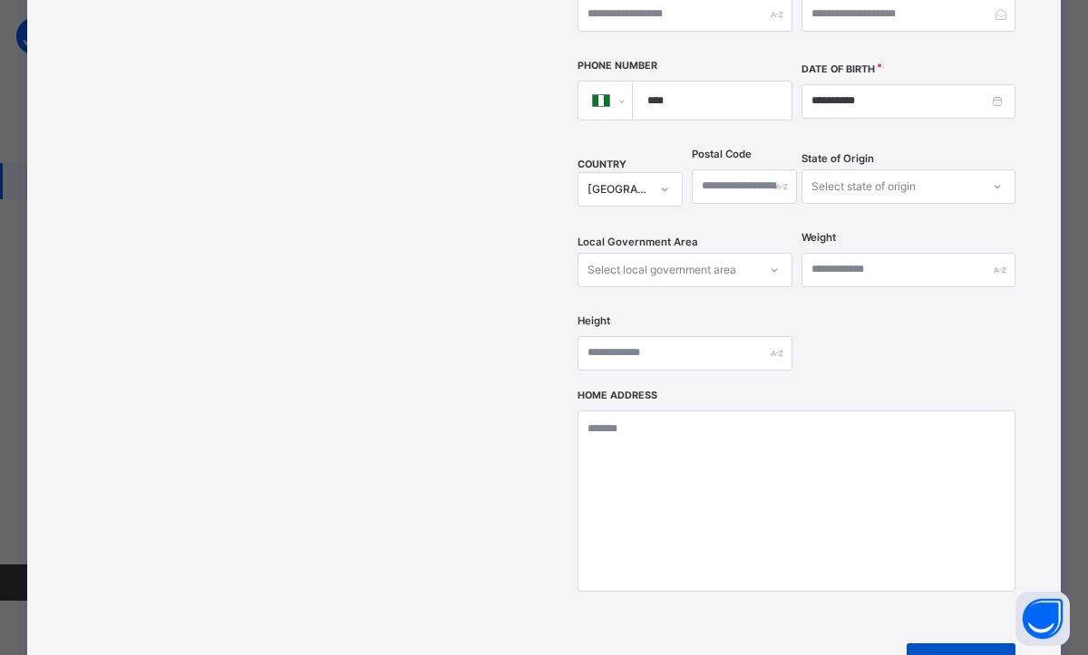
click at [972, 644] on span at bounding box center [994, 666] width 44 height 44
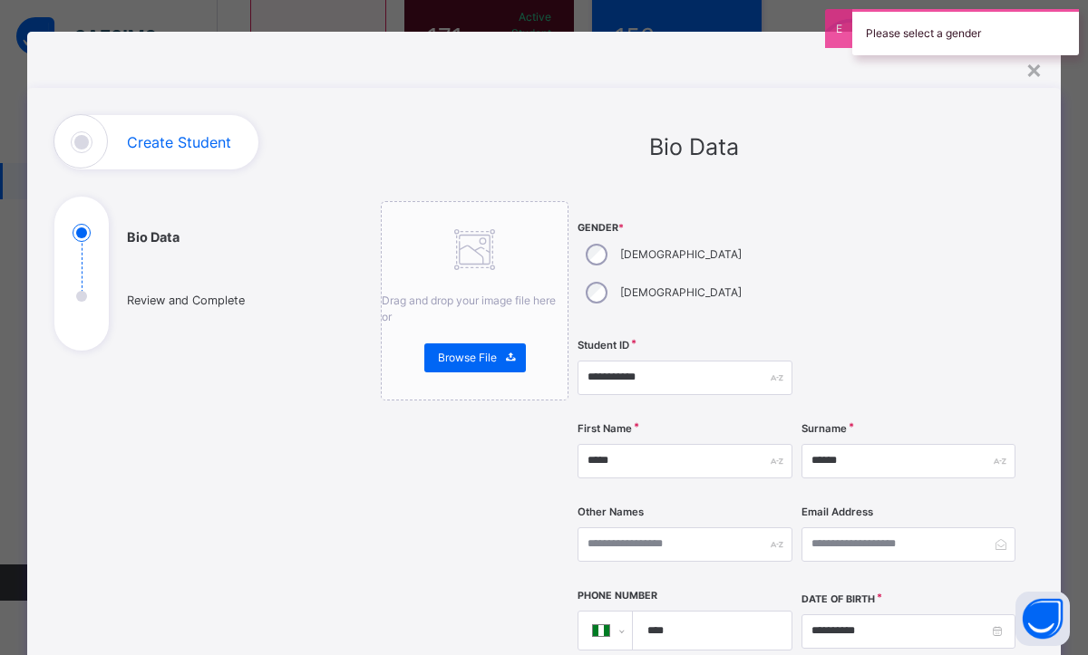
scroll to position [0, 0]
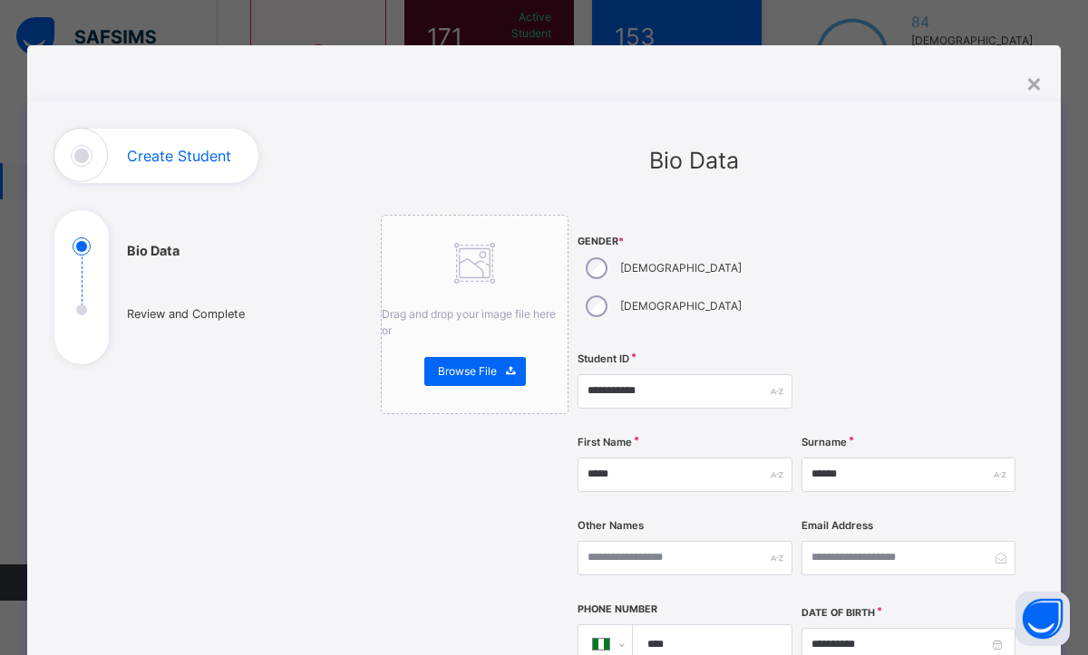
click at [928, 354] on div at bounding box center [908, 391] width 215 height 74
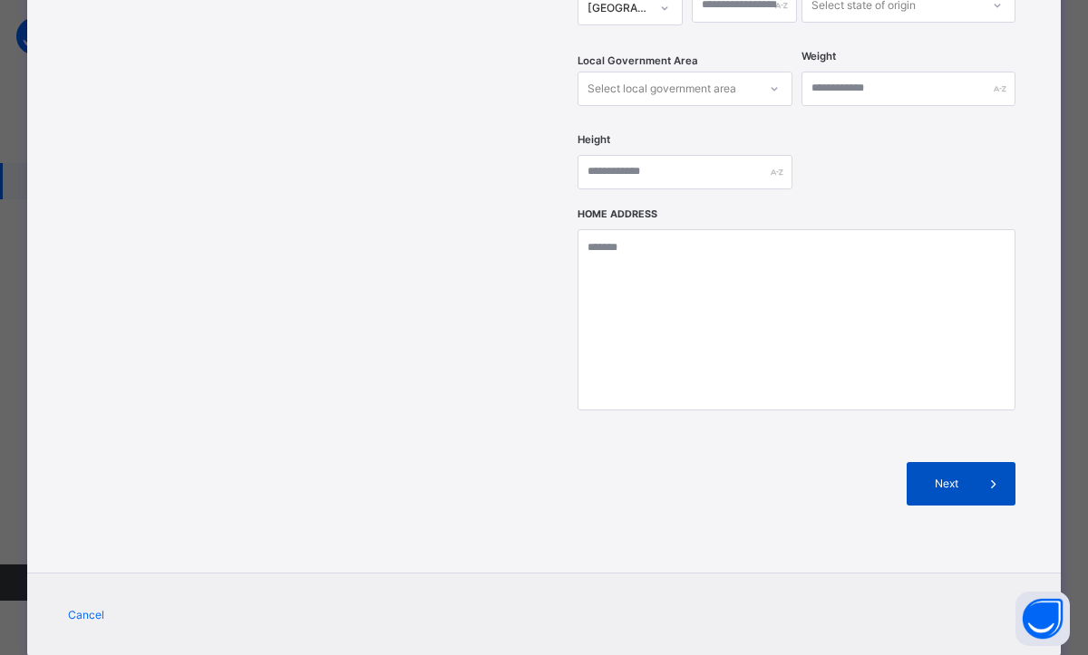
click at [911, 462] on div "Next" at bounding box center [961, 484] width 109 height 44
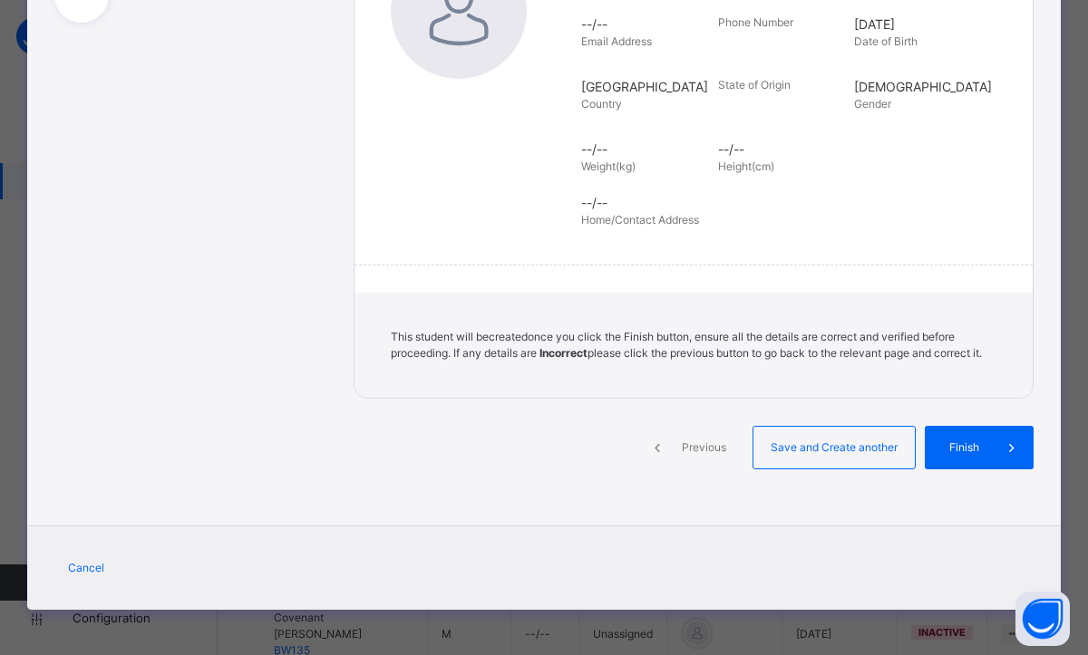
scroll to position [358, 0]
click at [936, 436] on div "Finish" at bounding box center [979, 448] width 109 height 44
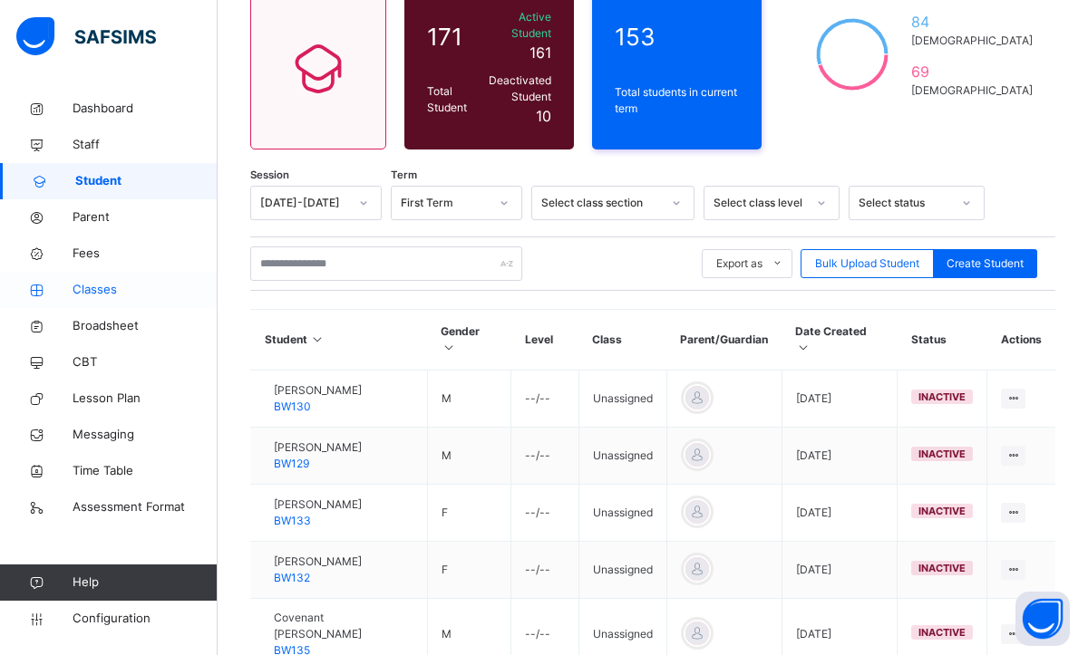
click at [106, 302] on link "Classes" at bounding box center [109, 290] width 218 height 36
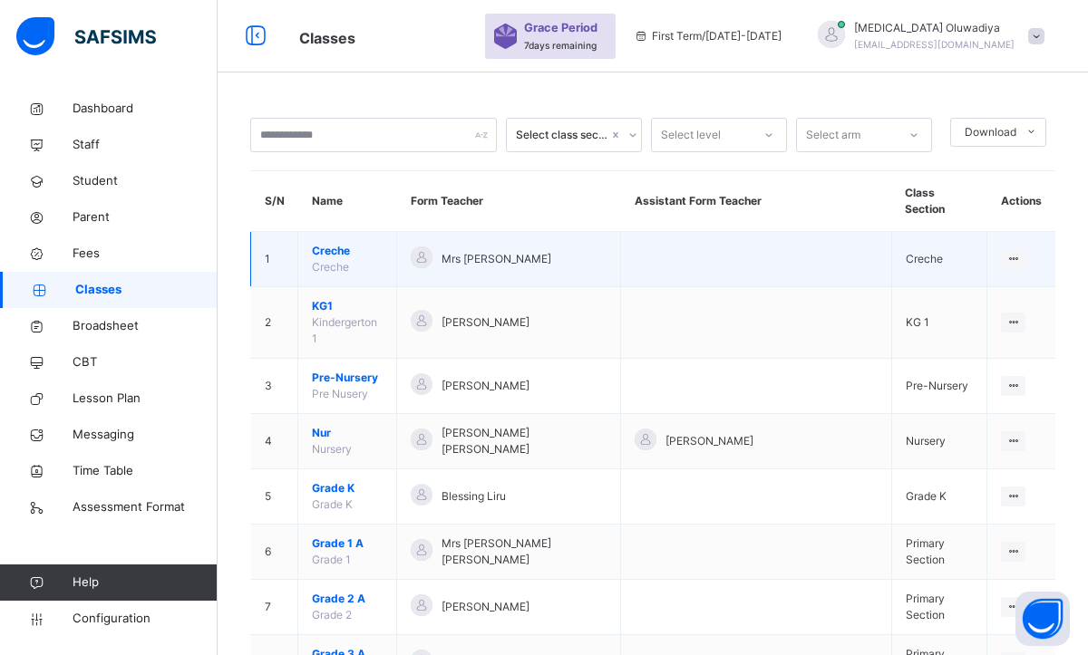
click at [355, 243] on span "Creche" at bounding box center [347, 251] width 71 height 16
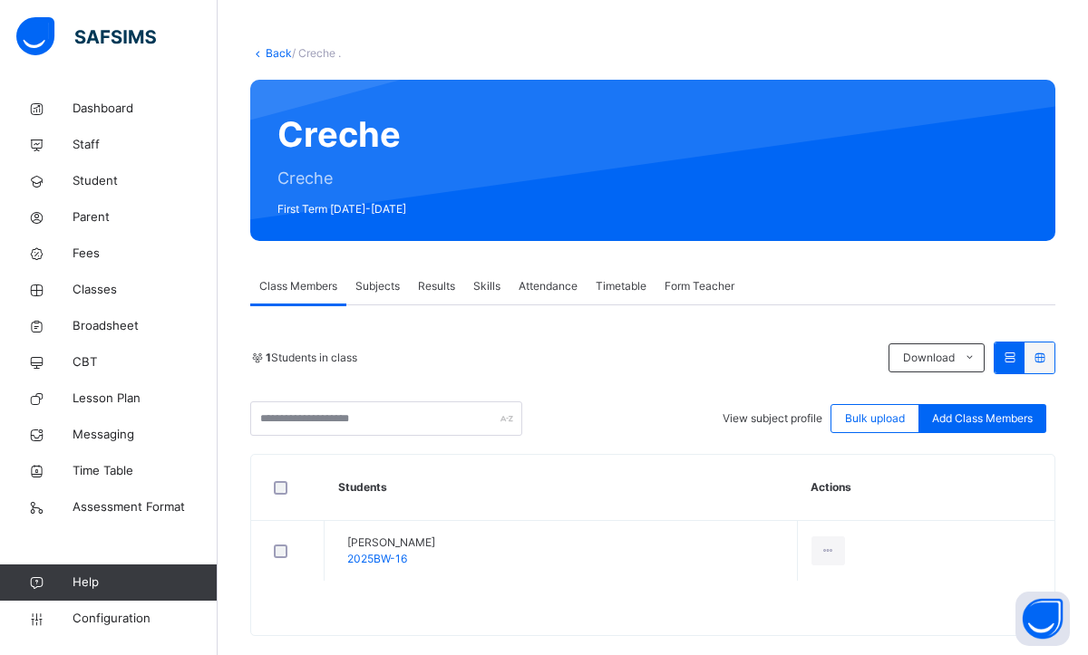
scroll to position [99, 0]
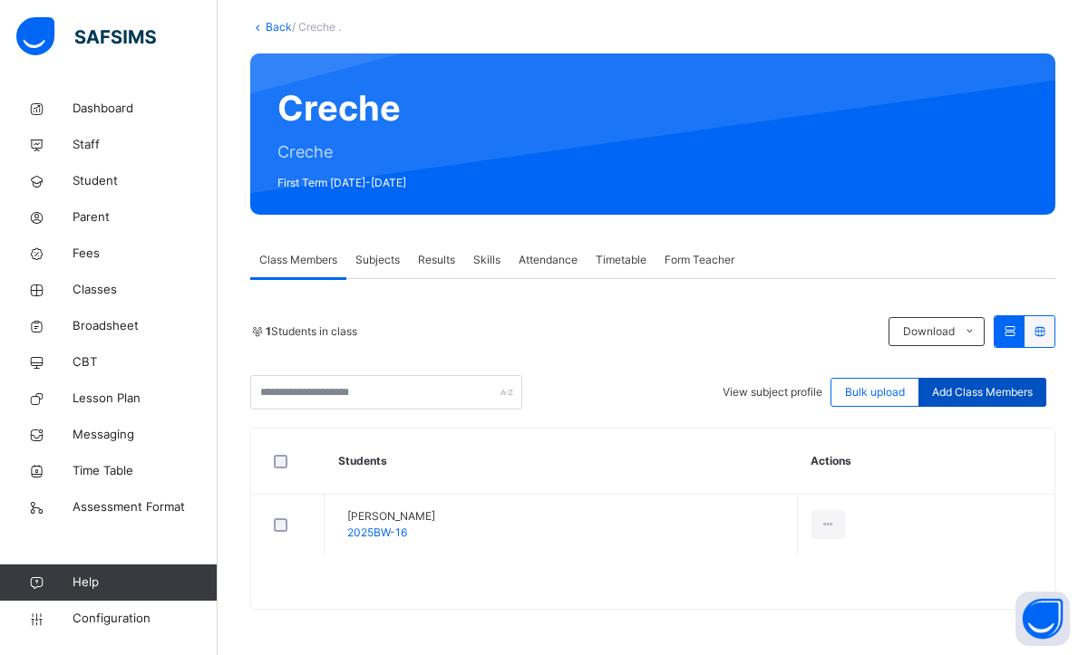
click at [994, 390] on span "Add Class Members" at bounding box center [982, 392] width 101 height 16
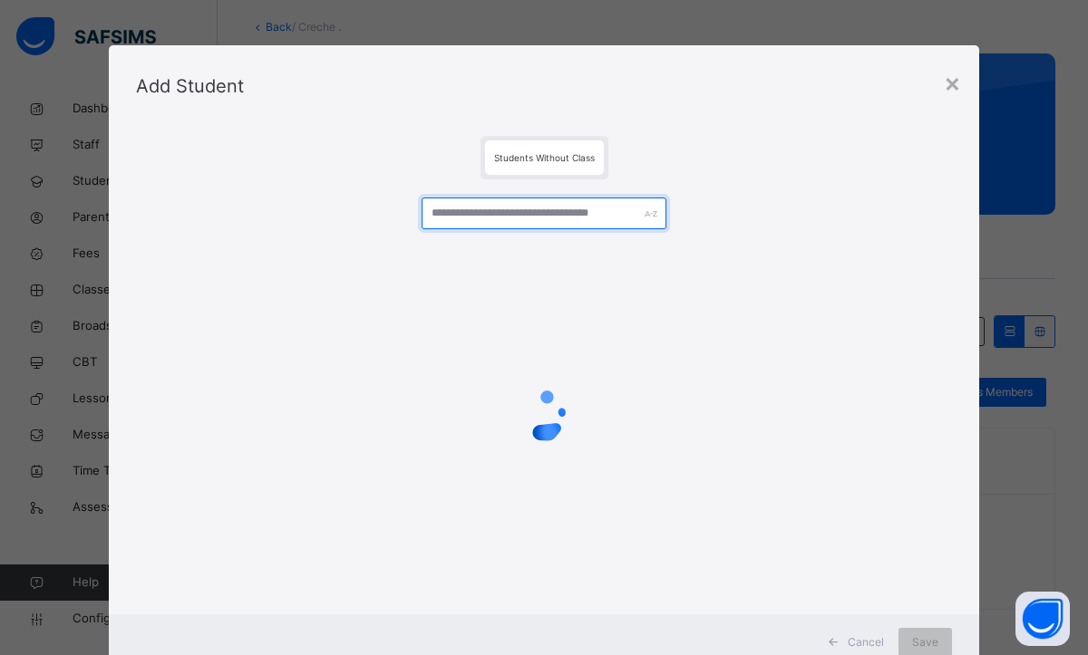
click at [513, 216] on input "text" at bounding box center [544, 214] width 245 height 32
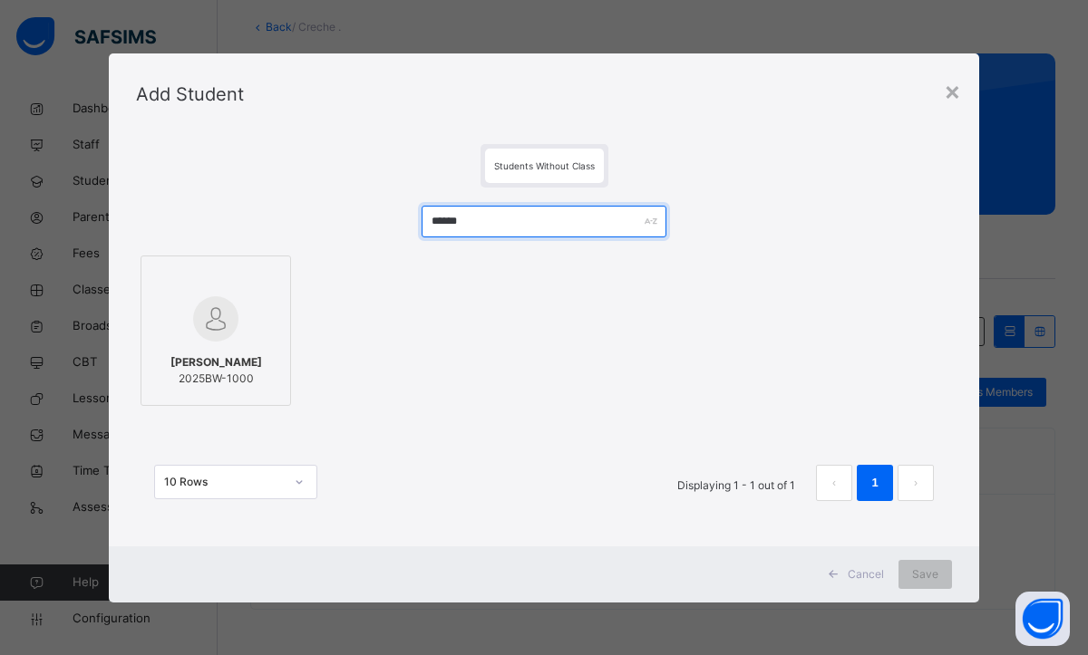
type input "******"
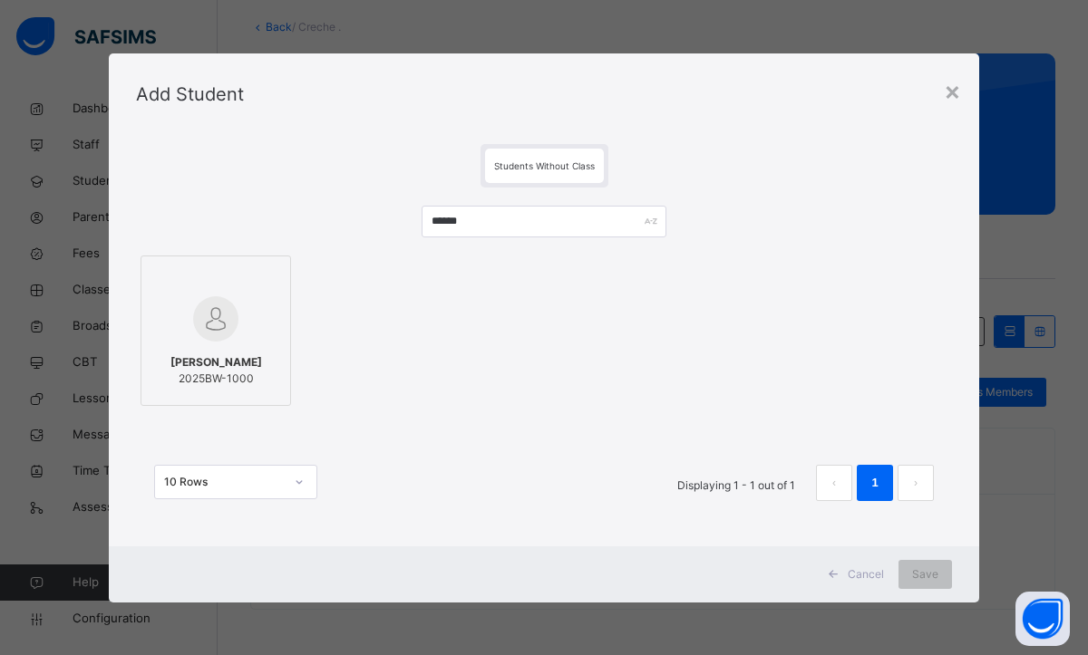
click at [199, 363] on span "[PERSON_NAME]" at bounding box center [216, 362] width 92 height 16
click at [934, 580] on span "Save" at bounding box center [925, 575] width 26 height 16
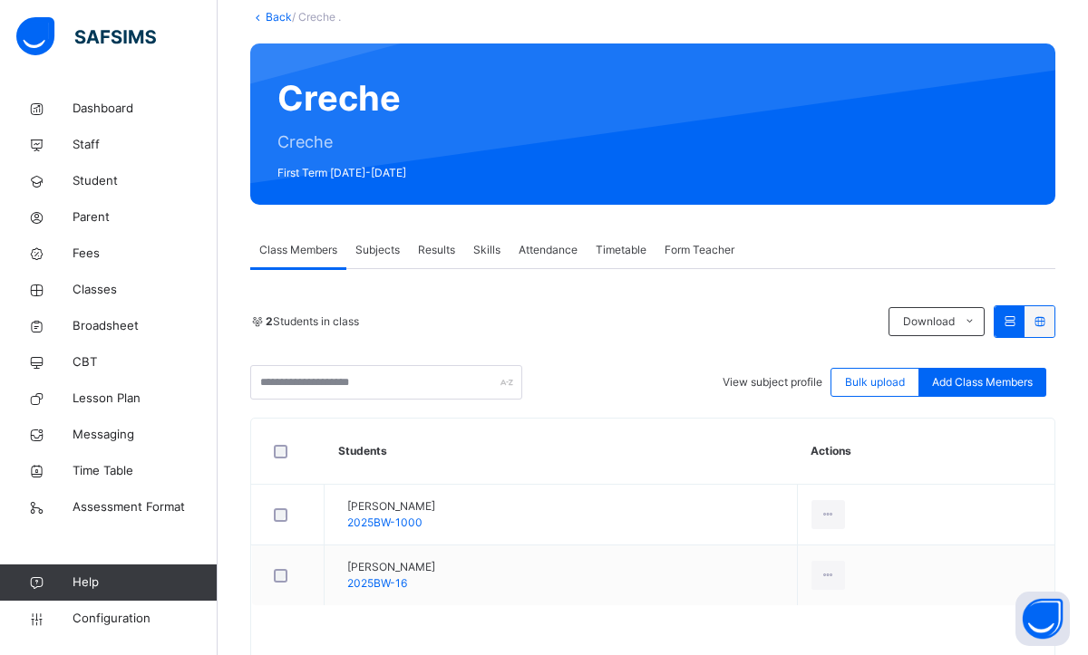
scroll to position [160, 0]
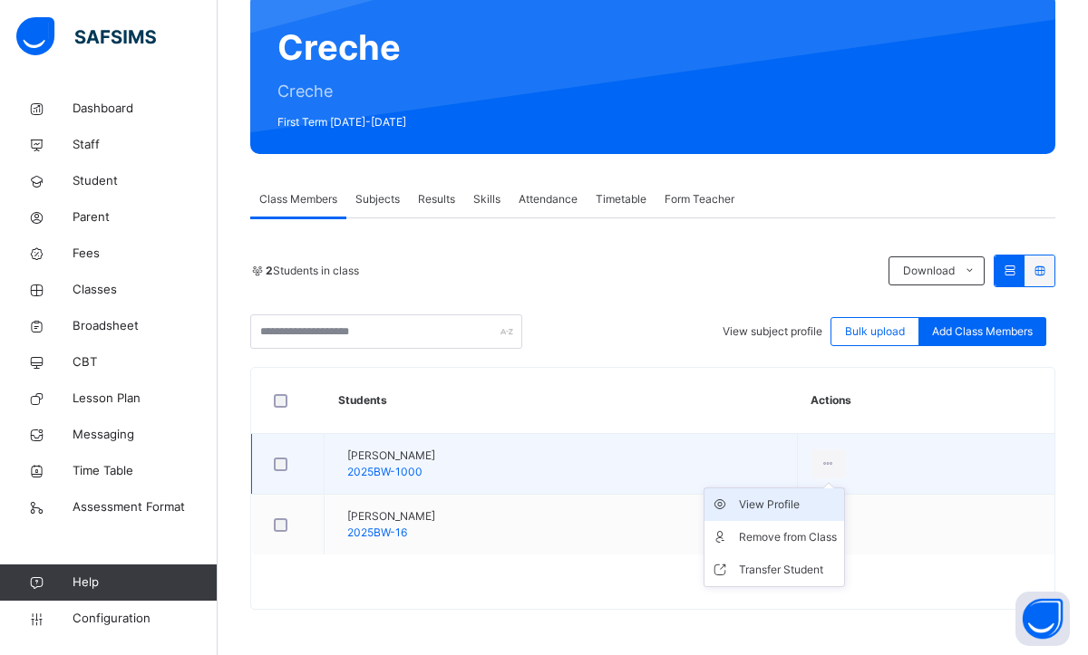
click at [782, 515] on li "View Profile" at bounding box center [774, 505] width 140 height 33
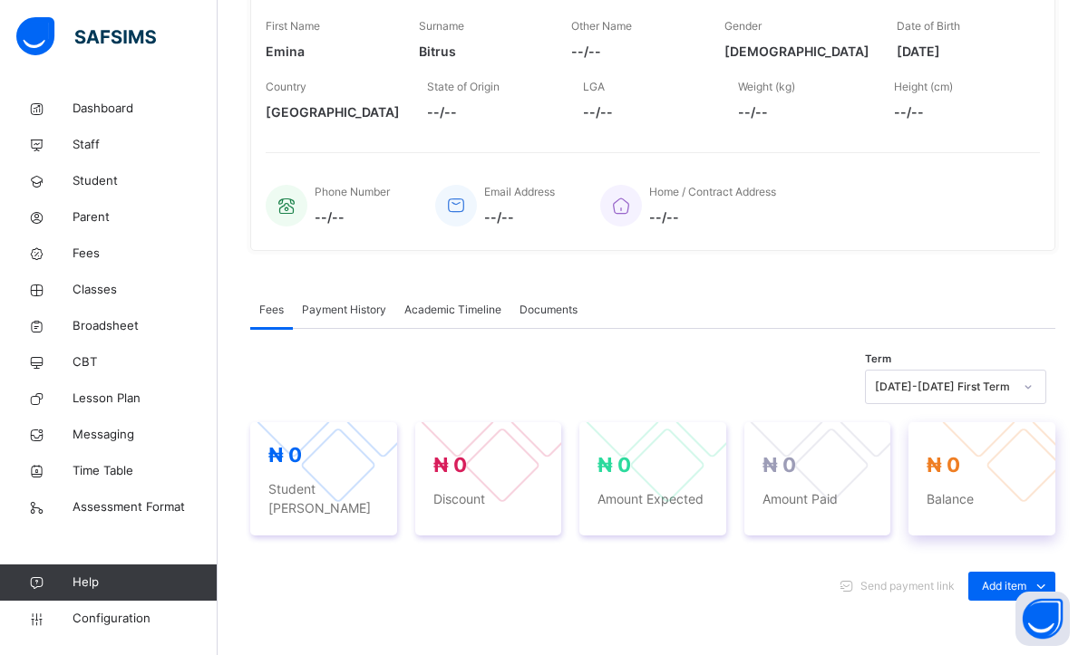
scroll to position [305, 0]
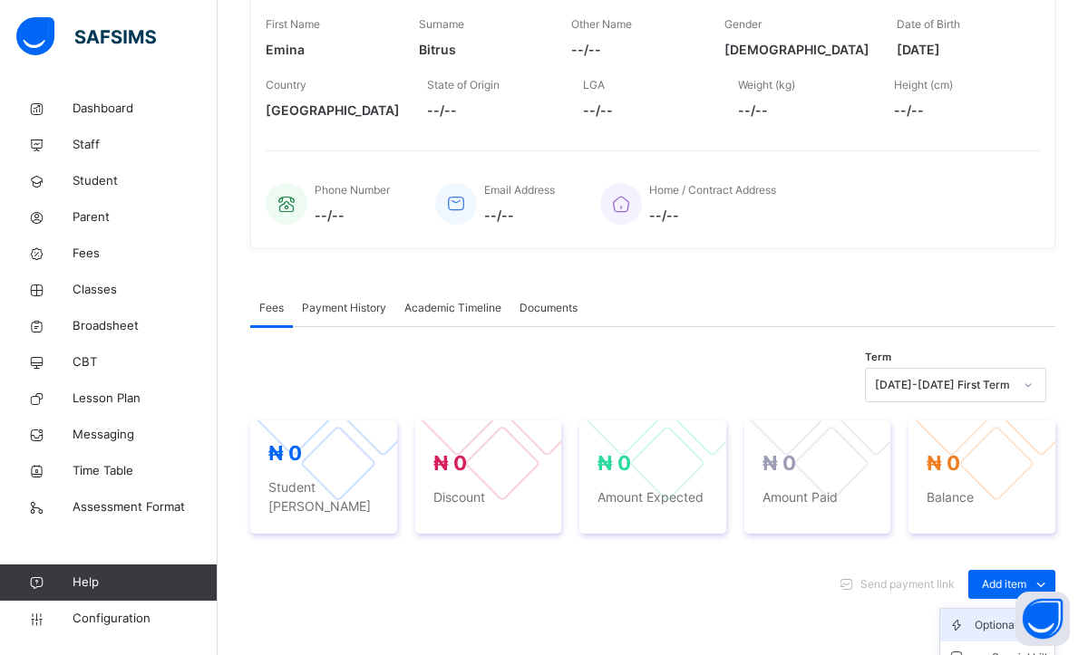
click at [983, 616] on div "Optional items" at bounding box center [1010, 625] width 73 height 18
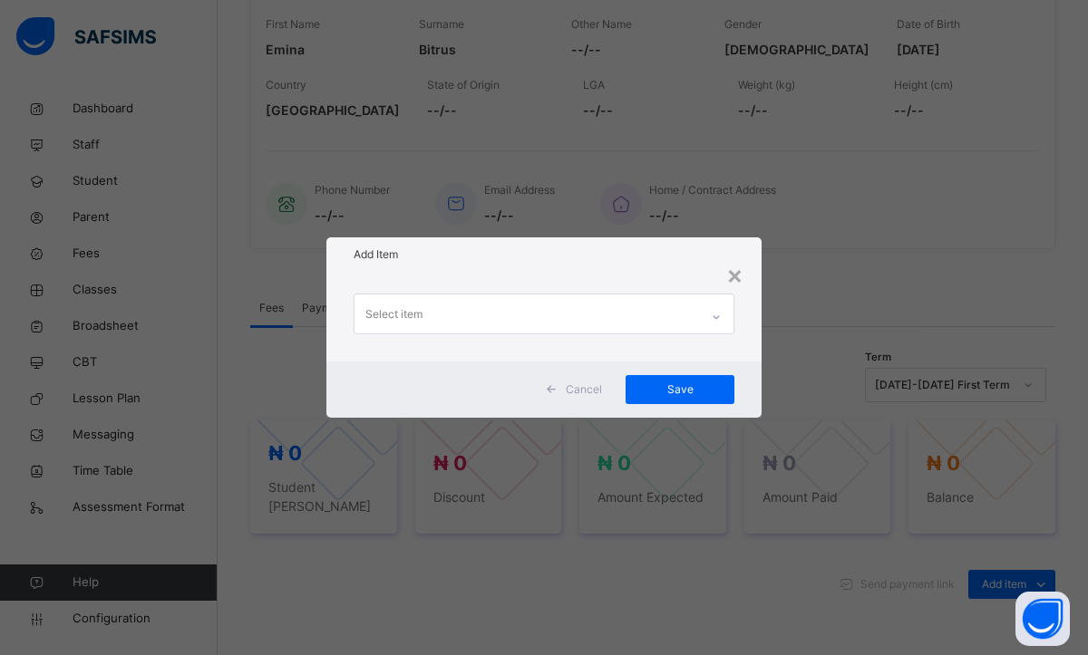
click at [724, 325] on div at bounding box center [716, 317] width 31 height 29
click at [917, 302] on div "× Add Item Select item Cancel Save" at bounding box center [544, 327] width 1088 height 655
click at [743, 282] on div "Select item" at bounding box center [543, 316] width 435 height 89
click at [732, 280] on div "×" at bounding box center [734, 275] width 17 height 38
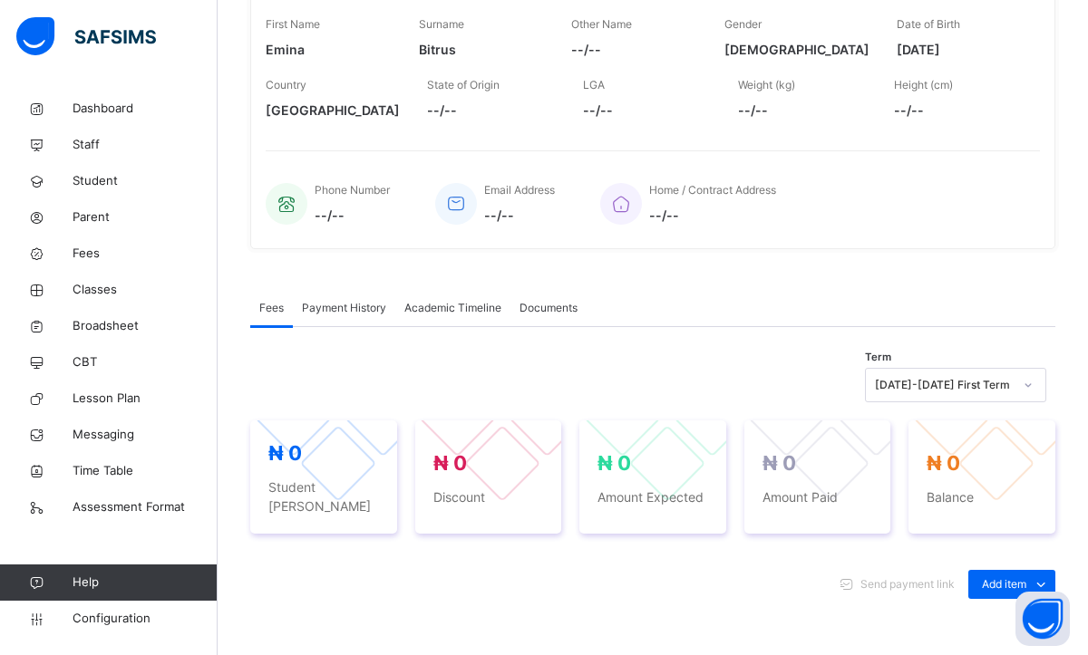
click at [894, 310] on div "Fees Payment History Academic Timeline Documents" at bounding box center [652, 308] width 805 height 37
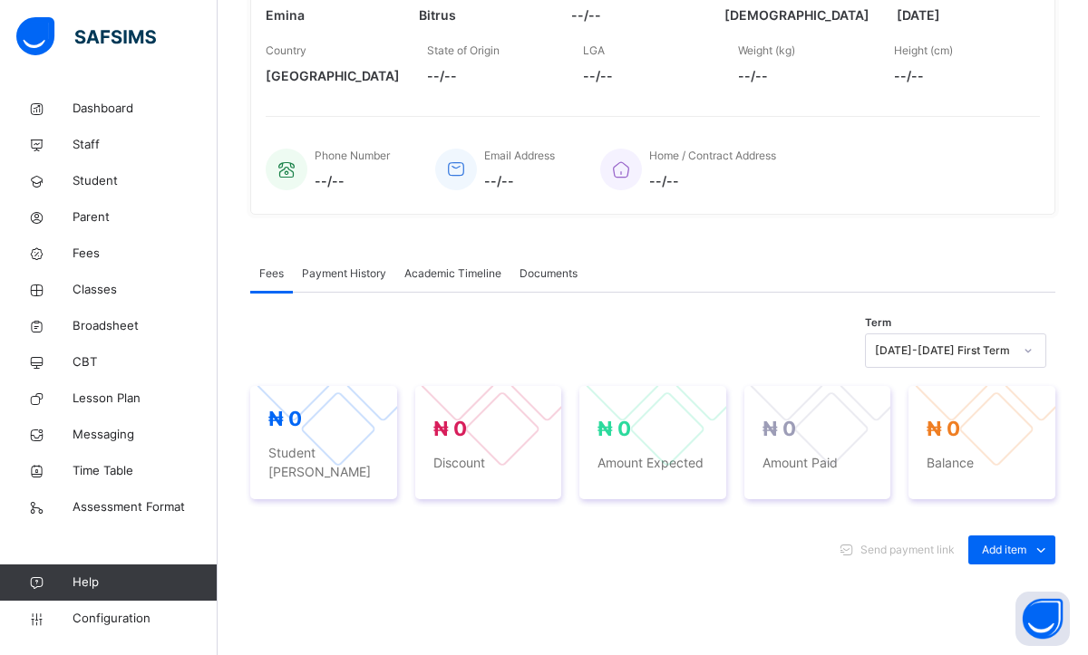
scroll to position [341, 0]
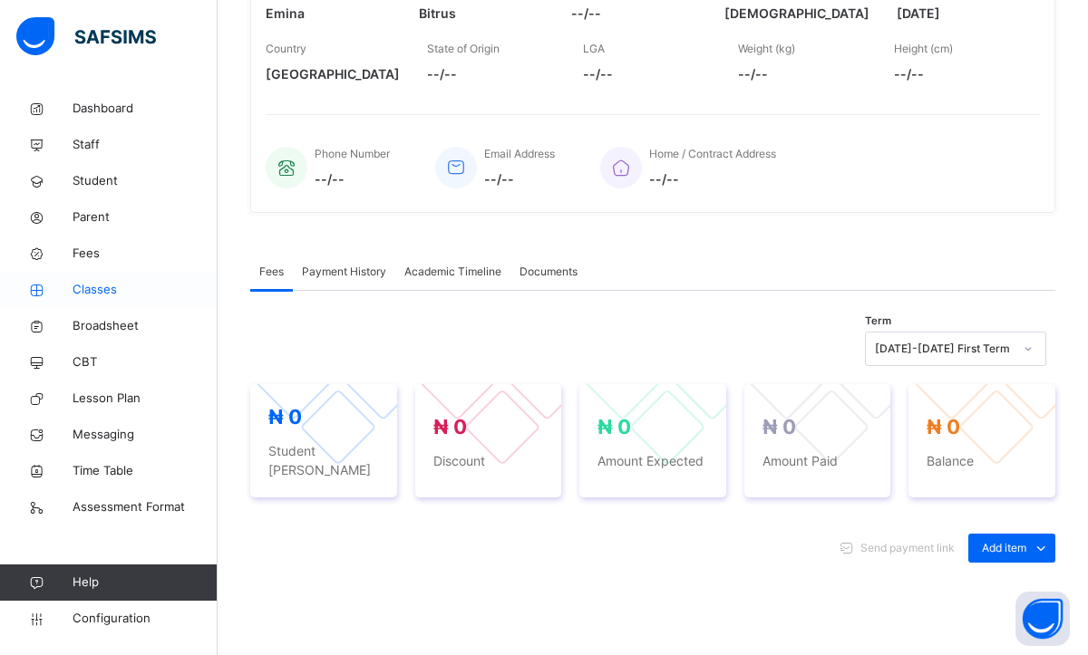
click at [104, 291] on span "Classes" at bounding box center [145, 290] width 145 height 18
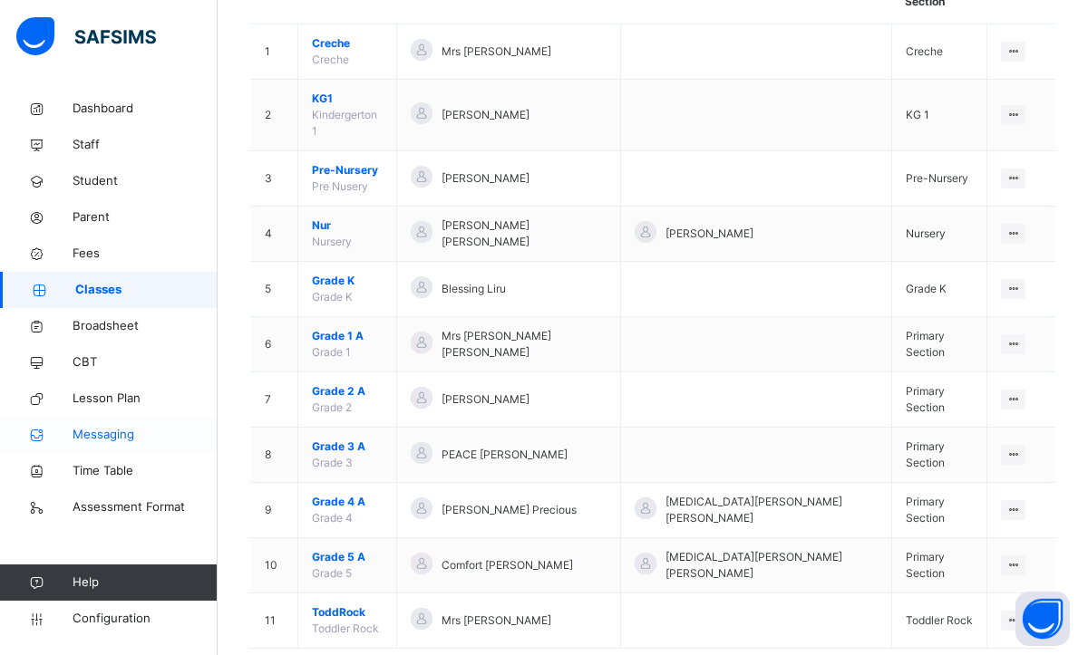
scroll to position [214, 0]
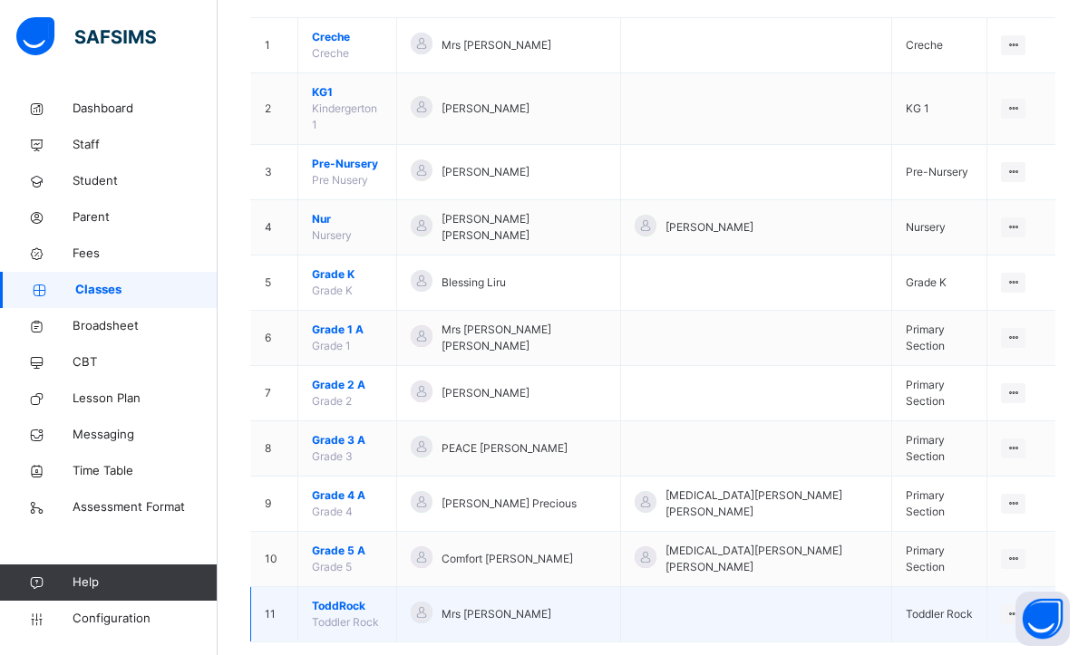
click at [353, 598] on span "ToddRock" at bounding box center [347, 606] width 71 height 16
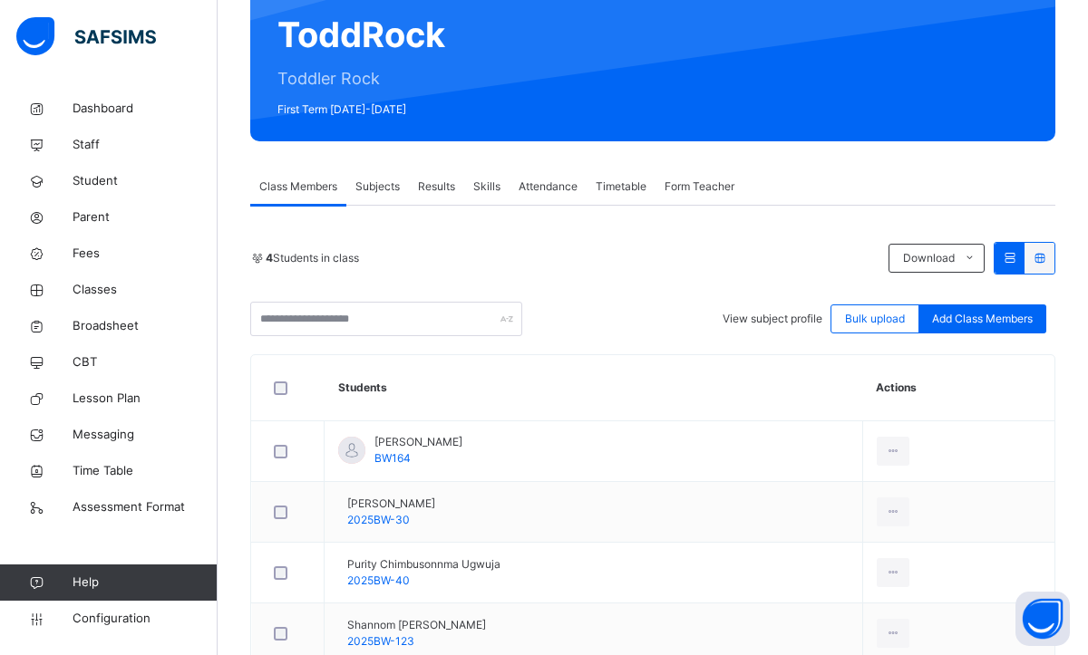
scroll to position [100, 0]
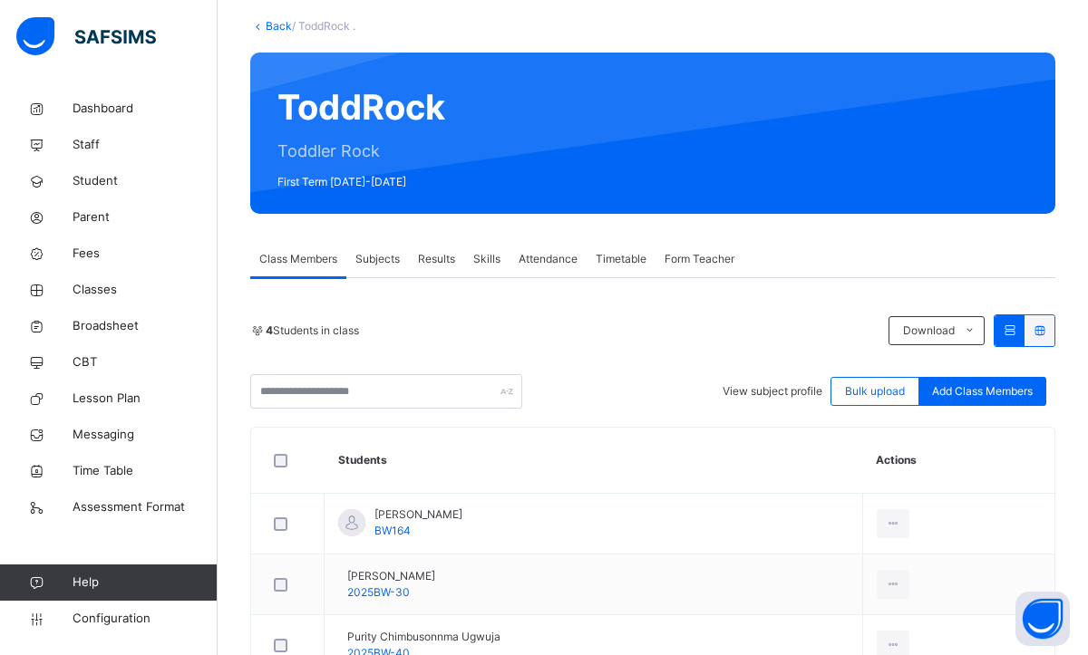
click at [267, 25] on link "Back" at bounding box center [279, 26] width 26 height 14
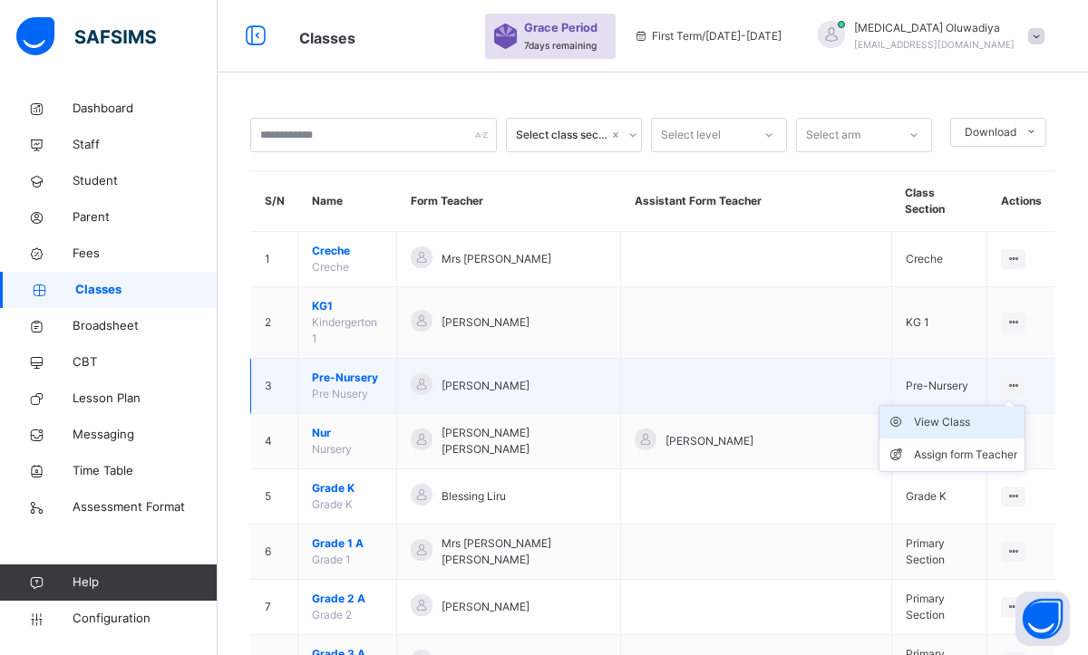
click at [938, 413] on div "View Class" at bounding box center [965, 422] width 103 height 18
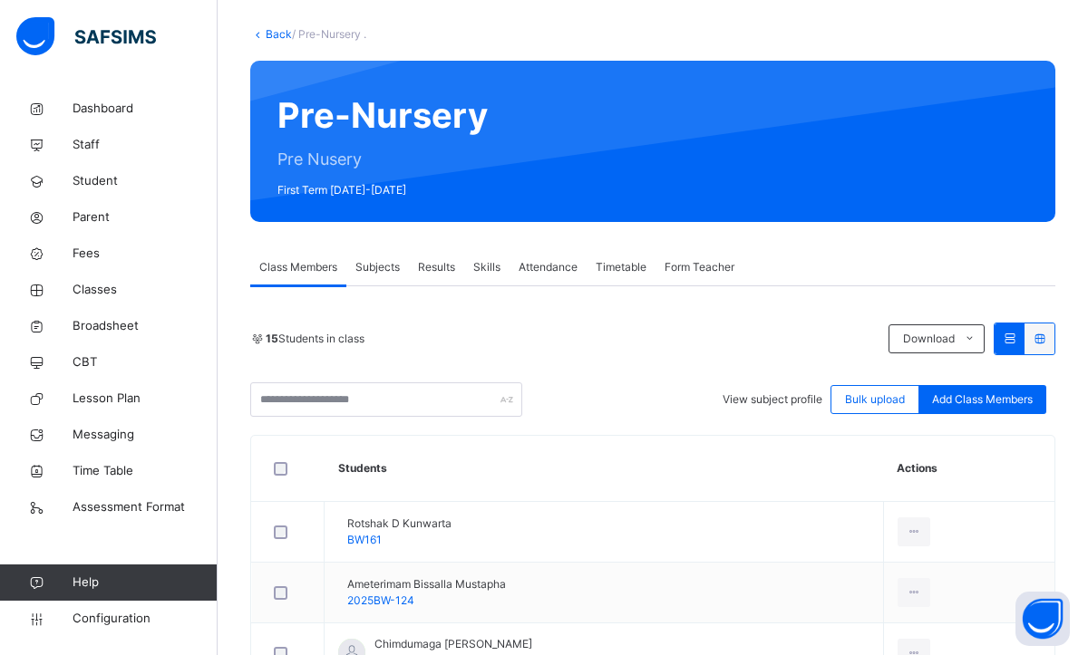
scroll to position [79, 0]
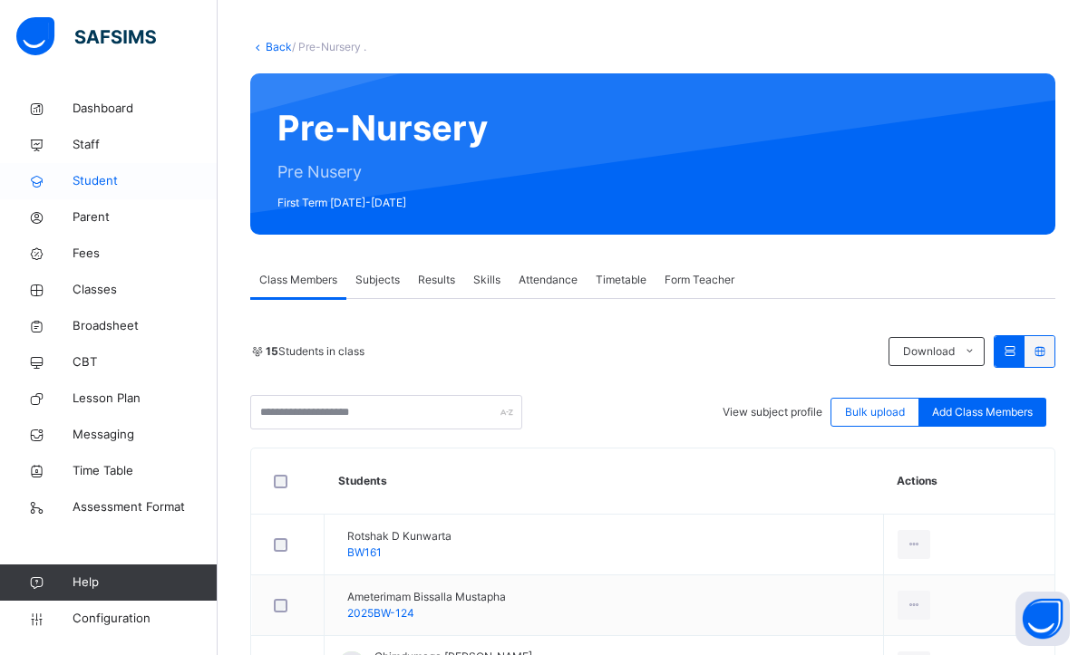
click at [134, 175] on span "Student" at bounding box center [145, 181] width 145 height 18
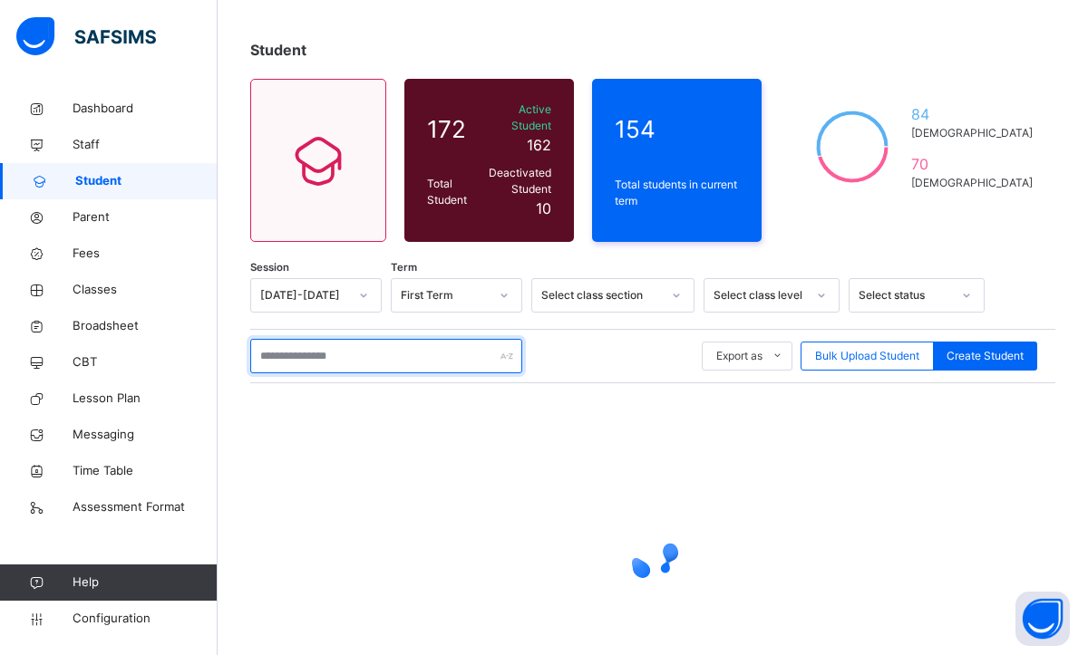
click at [366, 341] on input "text" at bounding box center [386, 356] width 272 height 34
type input "*"
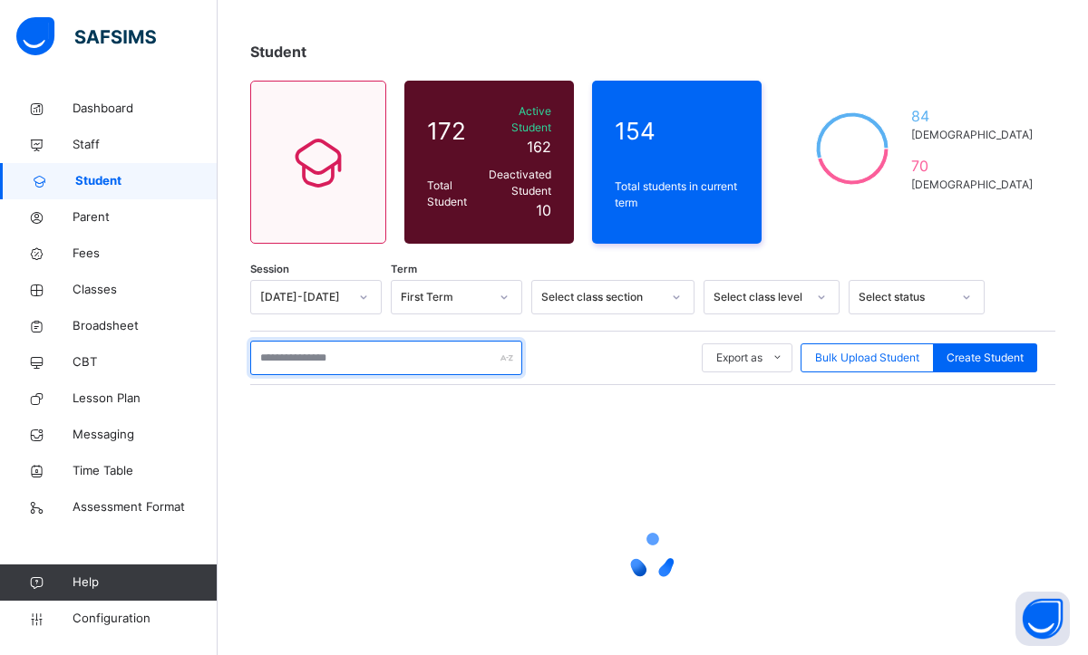
scroll to position [79, 0]
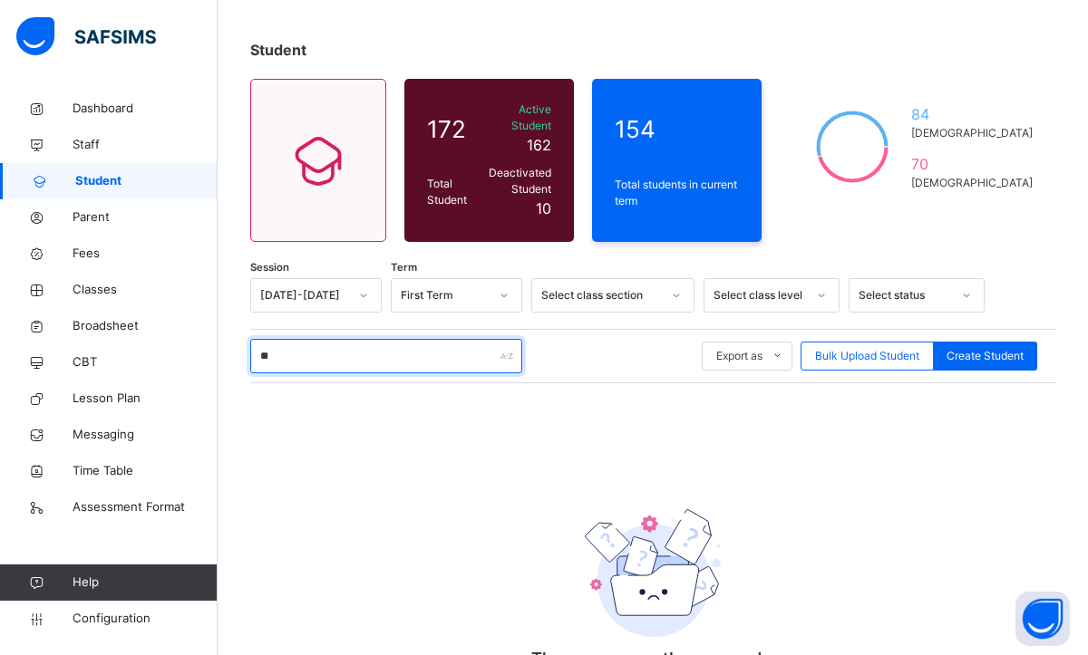
type input "*"
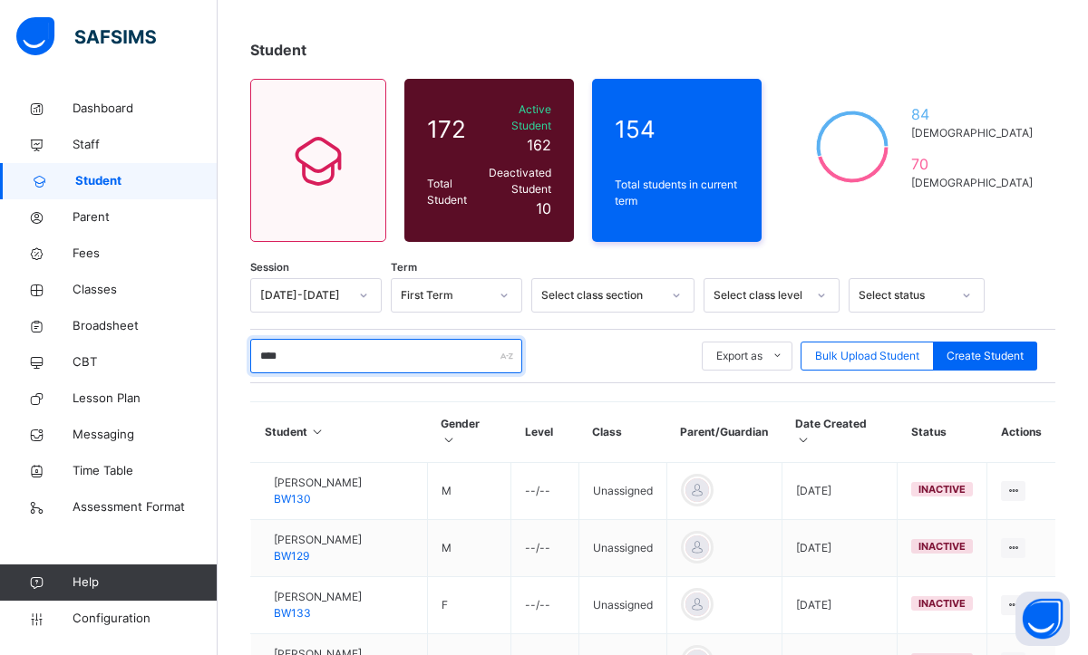
type input "*****"
